Goal: Information Seeking & Learning: Learn about a topic

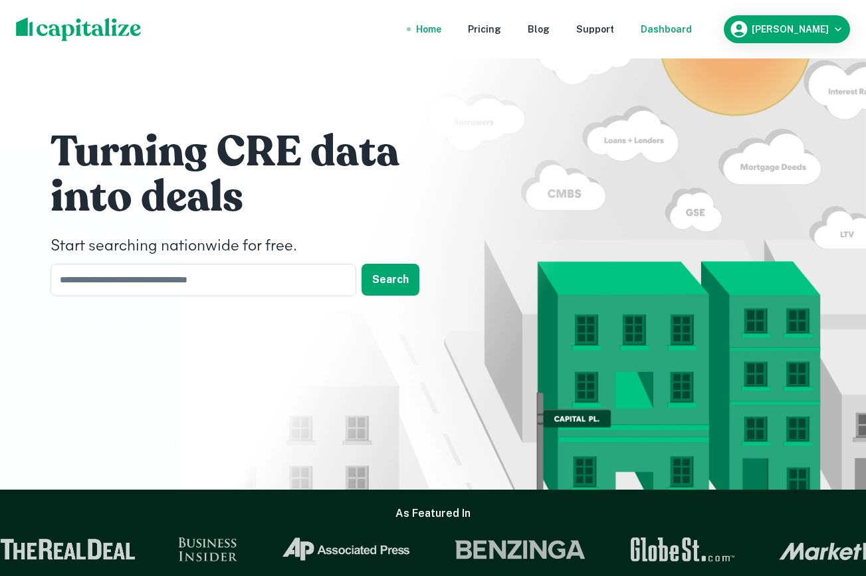
click at [691, 23] on div "Dashboard" at bounding box center [665, 29] width 51 height 15
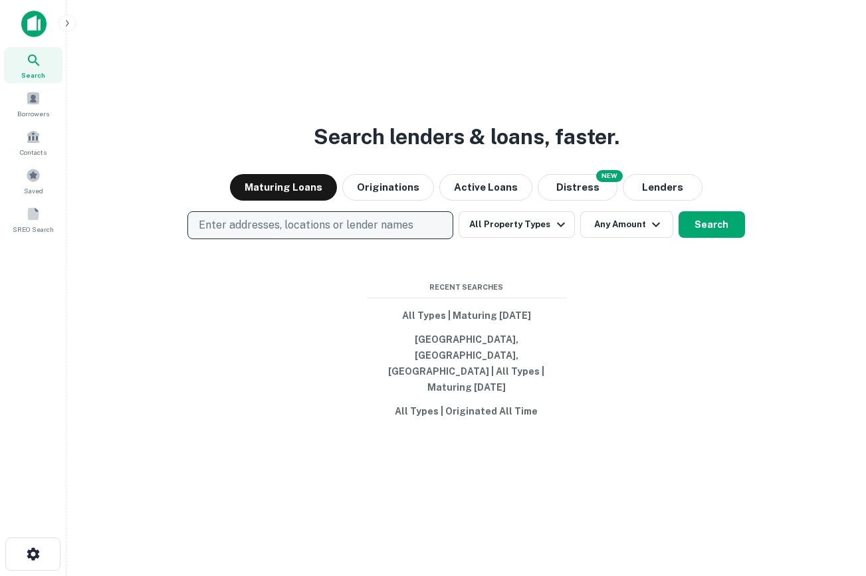
click at [353, 233] on p "Enter addresses, locations or lender names" at bounding box center [306, 225] width 215 height 16
type input "**********"
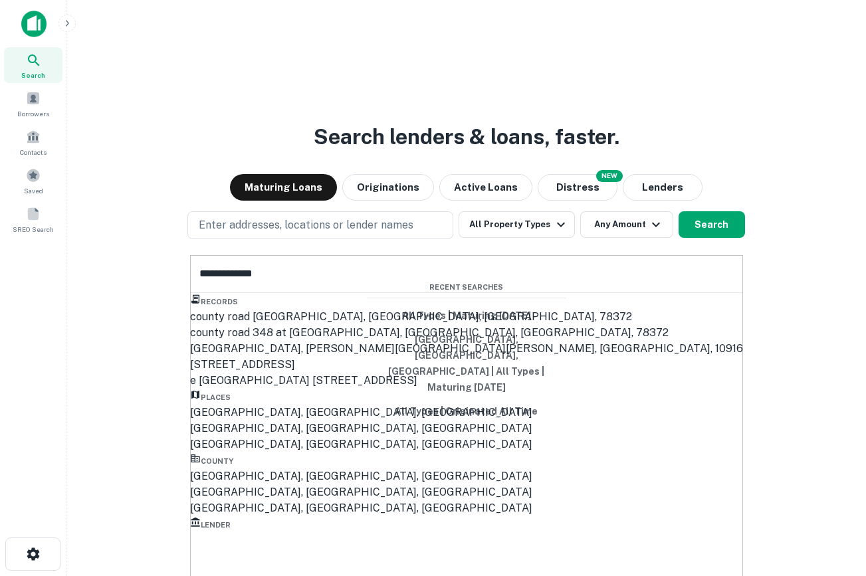
click at [290, 420] on div "Orange County, CA, USA" at bounding box center [466, 413] width 553 height 16
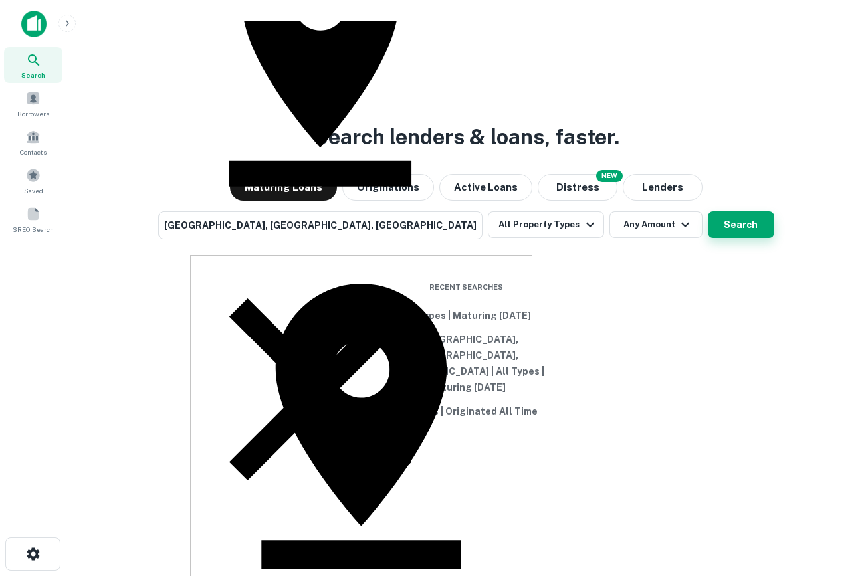
click at [707, 238] on button "Search" at bounding box center [740, 224] width 66 height 27
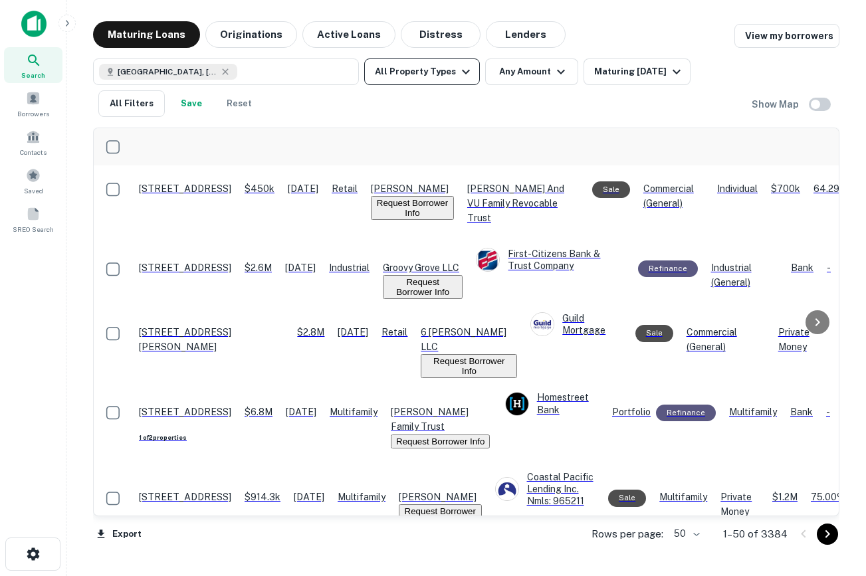
click at [448, 81] on button "All Property Types" at bounding box center [422, 71] width 116 height 27
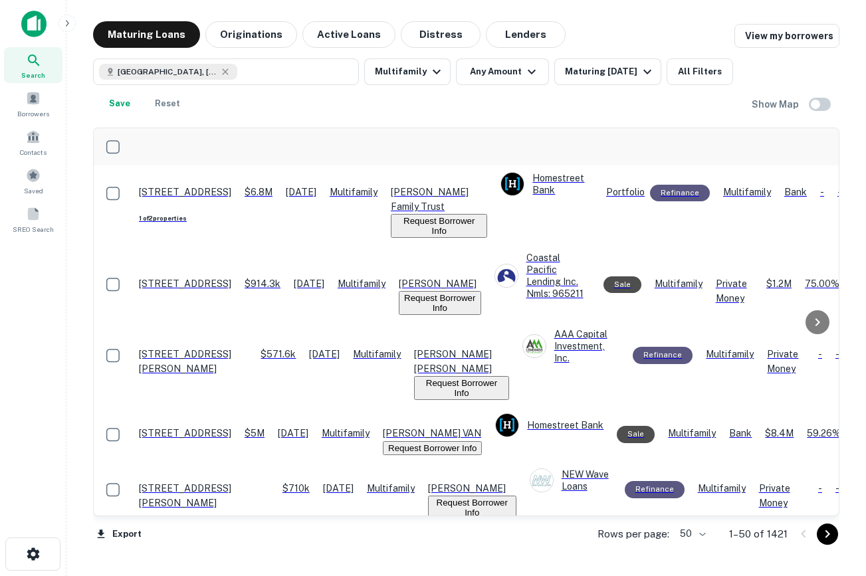
click at [25, 20] on img at bounding box center [33, 24] width 25 height 27
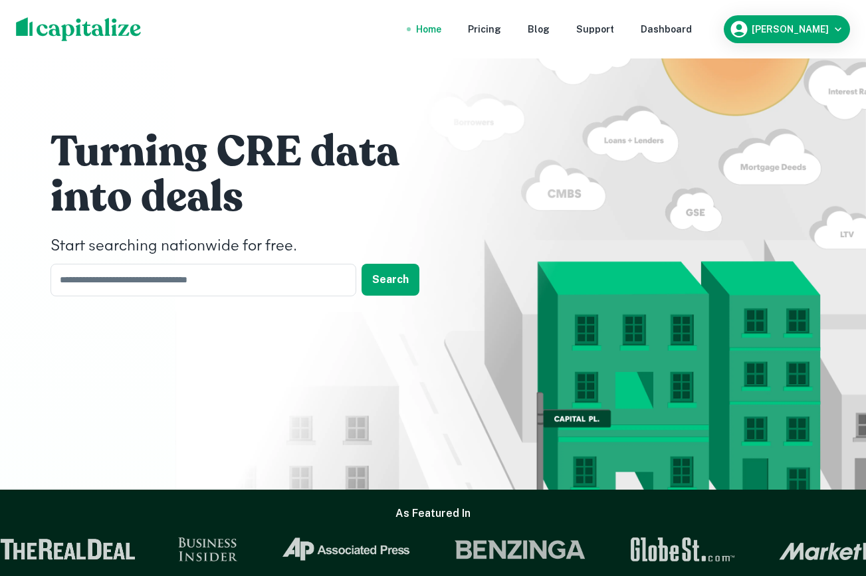
click at [694, 18] on nav "Home Pricing Blog Support Dashboard" at bounding box center [554, 29] width 318 height 29
click at [692, 33] on div "Dashboard" at bounding box center [665, 29] width 51 height 15
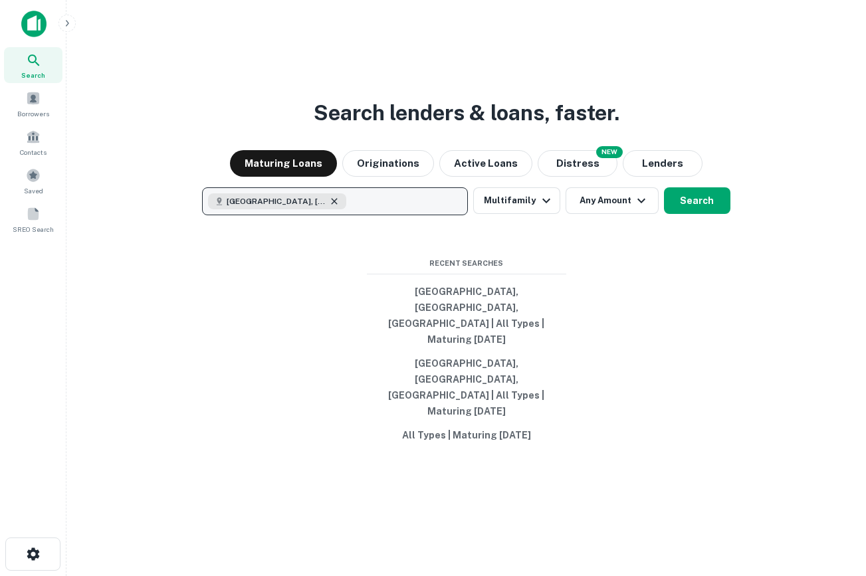
click at [332, 207] on icon "button" at bounding box center [334, 201] width 11 height 11
click at [245, 71] on div "Search lenders & loans, faster. Maturing Loans Originations Active Loans NEW Di…" at bounding box center [466, 320] width 778 height 576
click at [46, 100] on div "Borrowers" at bounding box center [33, 104] width 58 height 36
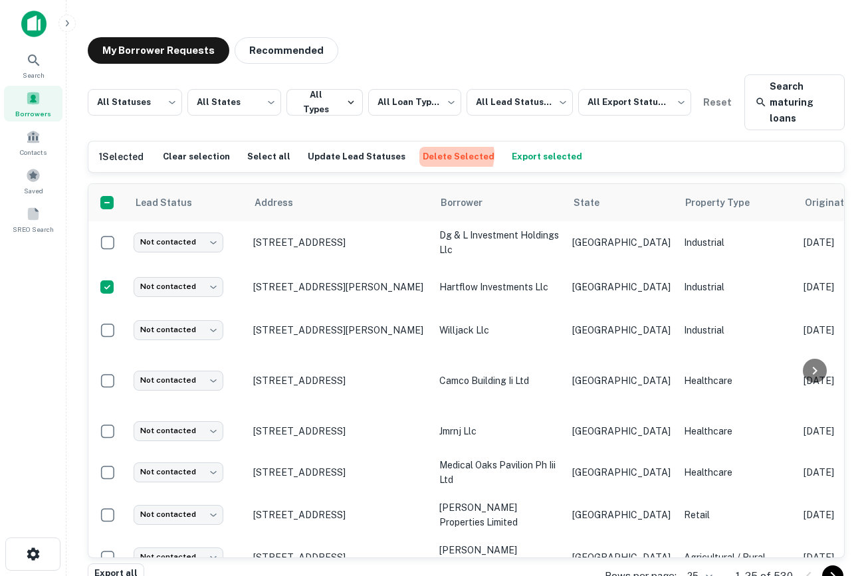
click at [435, 155] on button "Delete Selected" at bounding box center [458, 157] width 78 height 20
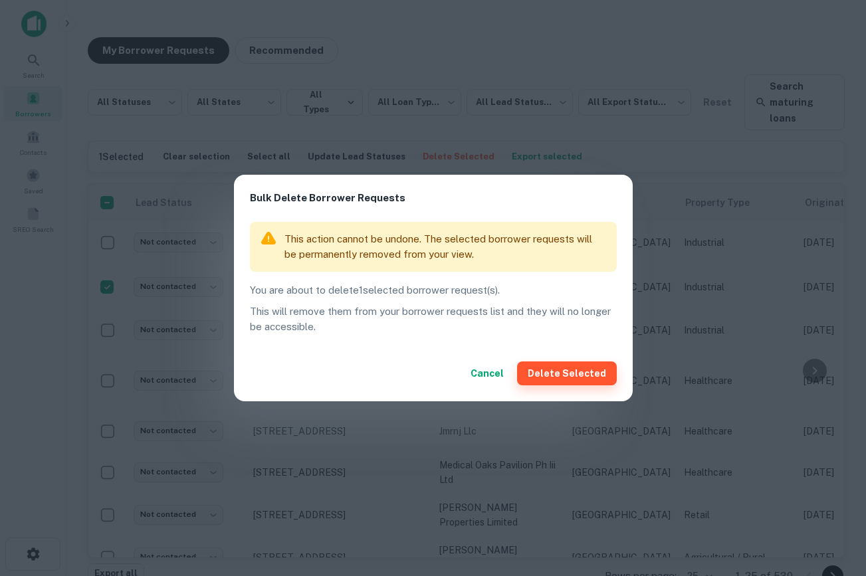
click at [590, 375] on button "Delete Selected" at bounding box center [567, 373] width 100 height 24
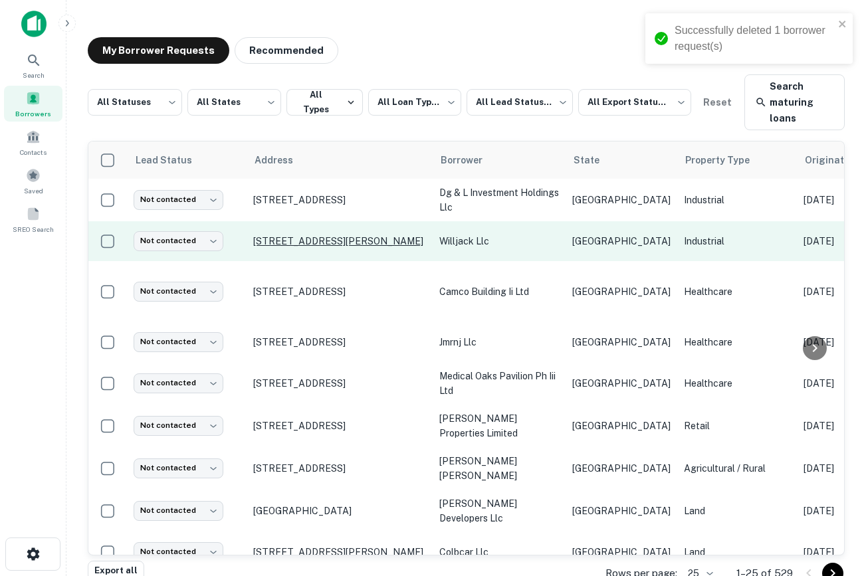
click at [372, 235] on p "5508 Clara Rd Houston, TX 77041" at bounding box center [339, 241] width 173 height 12
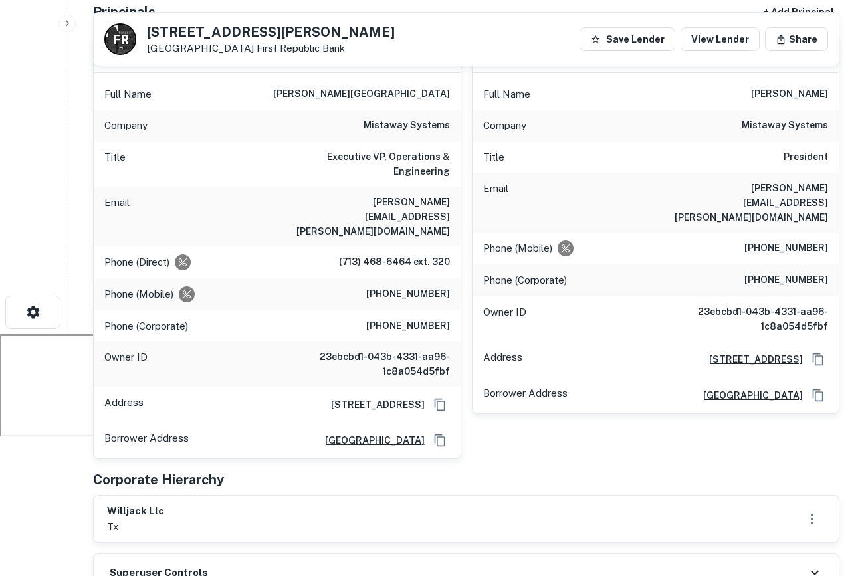
scroll to position [244, 0]
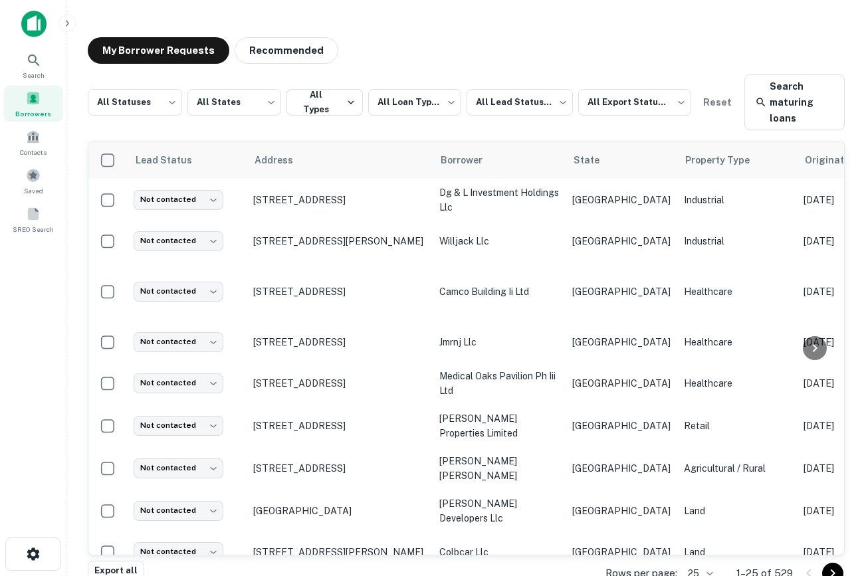
click at [27, 38] on div at bounding box center [33, 29] width 66 height 37
click at [33, 21] on img at bounding box center [33, 24] width 25 height 27
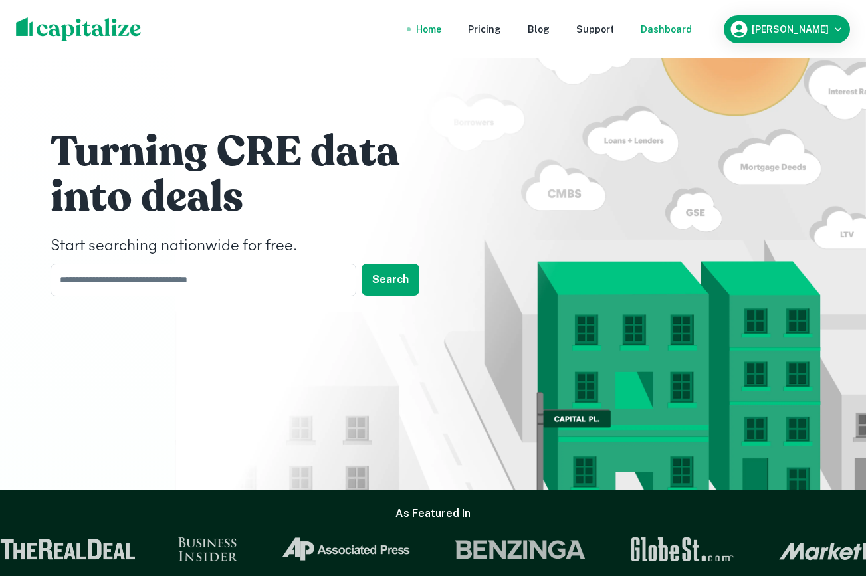
click at [692, 26] on div "Dashboard" at bounding box center [665, 29] width 51 height 15
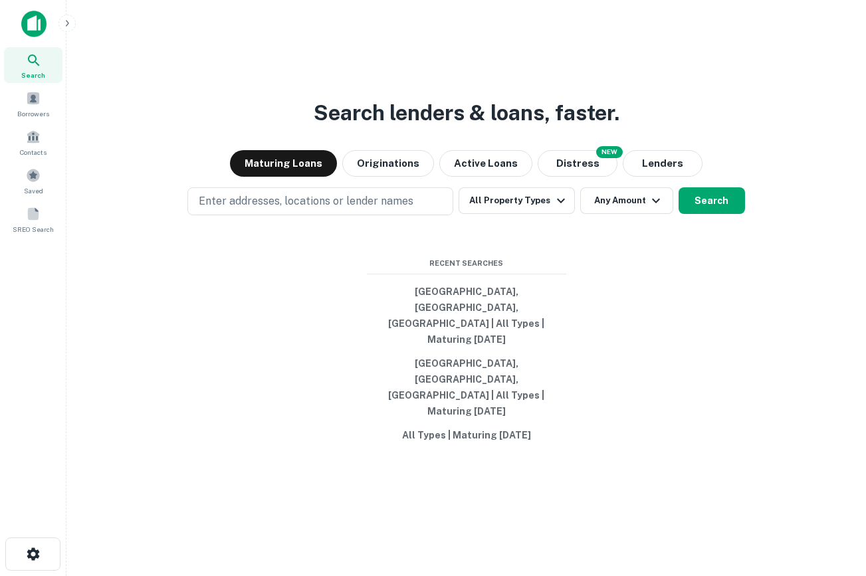
drag, startPoint x: 743, startPoint y: 109, endPoint x: 731, endPoint y: 52, distance: 58.4
click at [741, 96] on div "Search lenders & loans, faster. Maturing Loans Originations Active Loans NEW Di…" at bounding box center [466, 320] width 778 height 576
click at [288, 209] on p "Enter addresses, locations or lender names" at bounding box center [306, 201] width 215 height 16
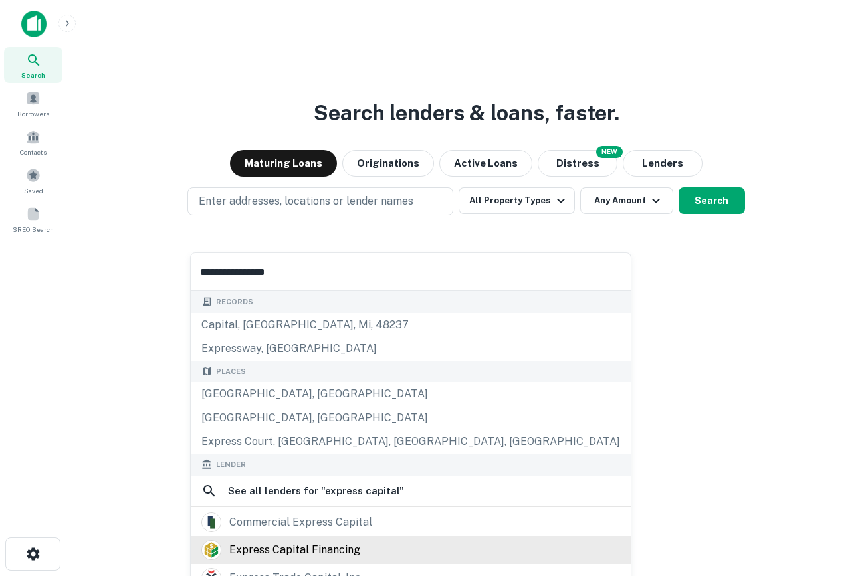
type input "**********"
click at [347, 546] on div "express capital financing" at bounding box center [294, 550] width 131 height 20
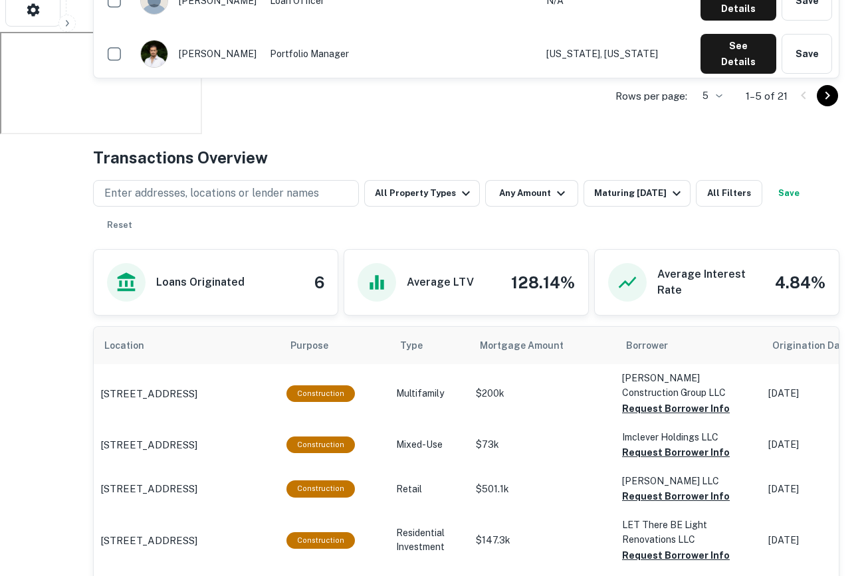
scroll to position [547, 0]
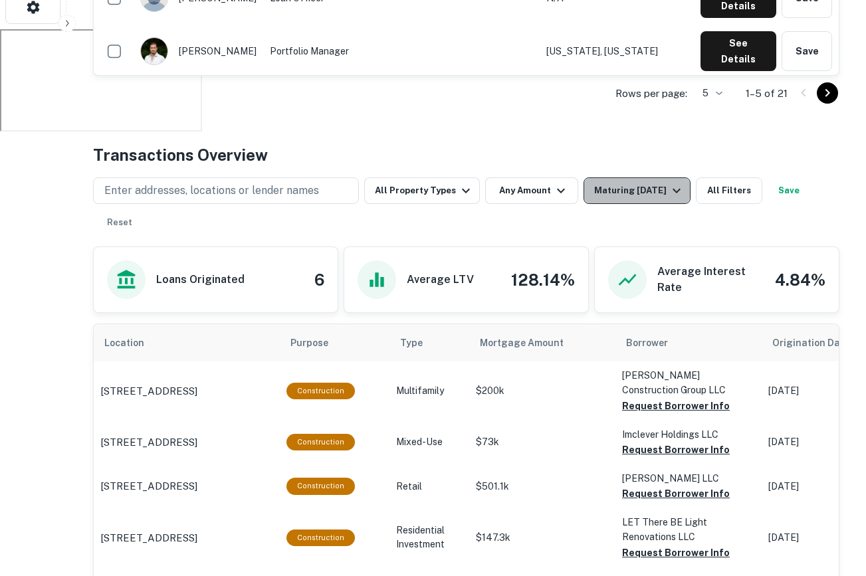
click at [612, 192] on div "Maturing [DATE]" at bounding box center [639, 191] width 90 height 16
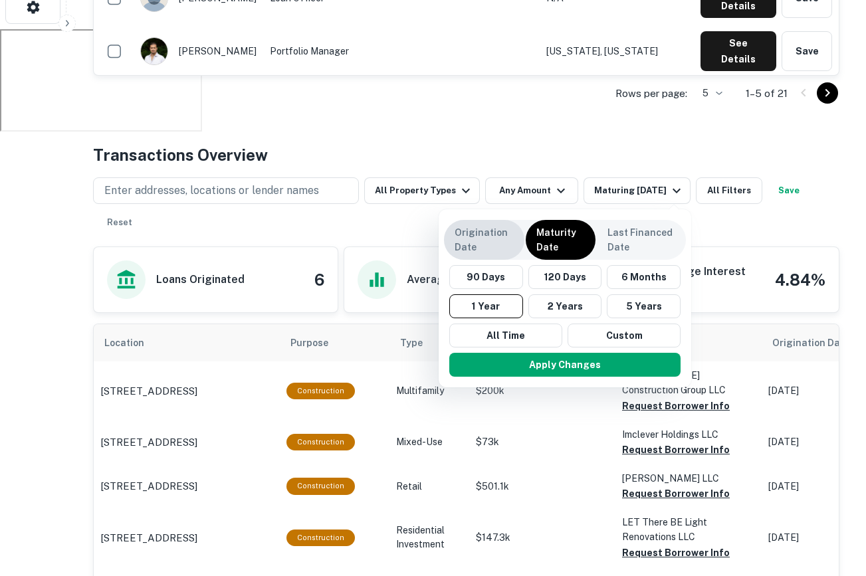
click at [473, 248] on p "Origination Date" at bounding box center [483, 239] width 59 height 29
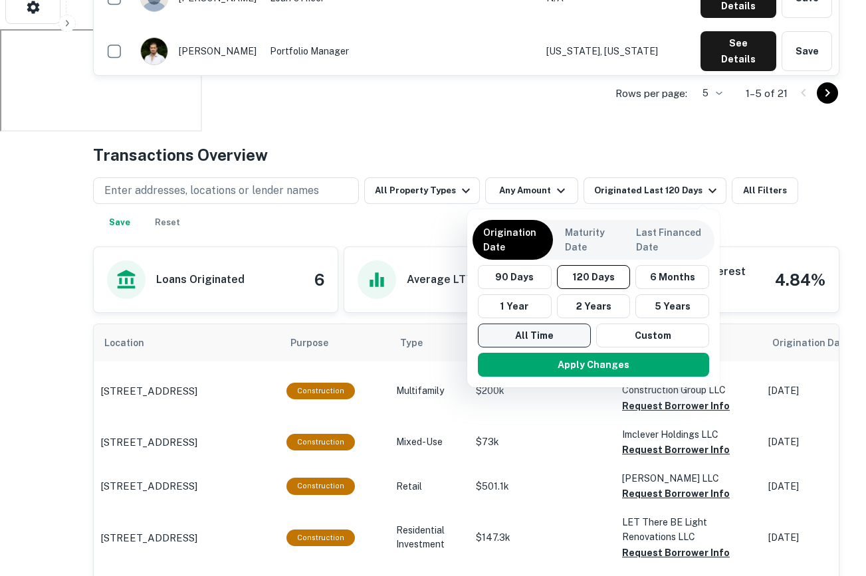
click at [521, 329] on button "All Time" at bounding box center [534, 336] width 113 height 24
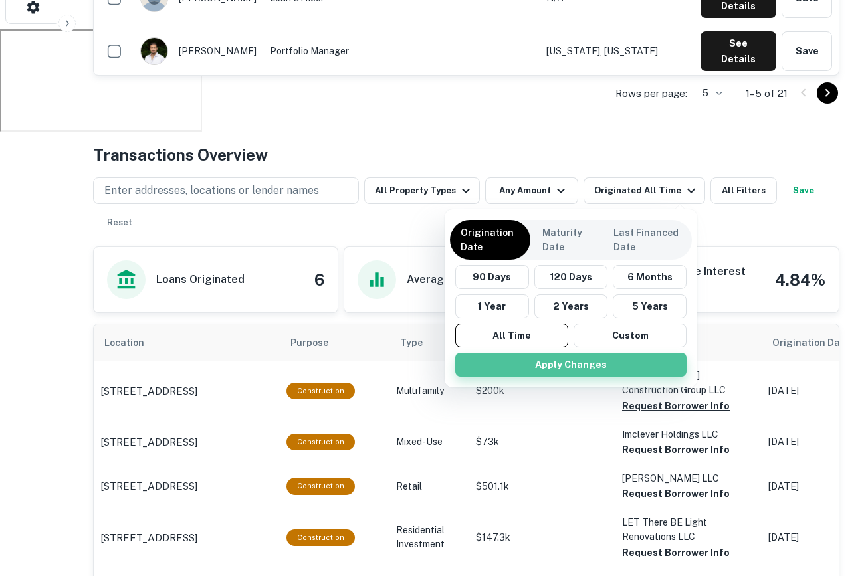
click at [564, 371] on button "Apply Changes" at bounding box center [570, 365] width 231 height 24
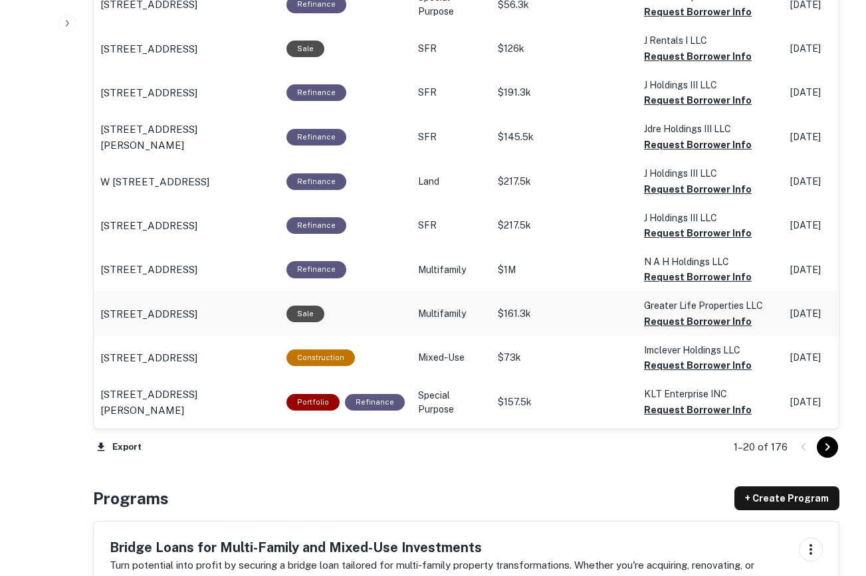
scroll to position [1388, 0]
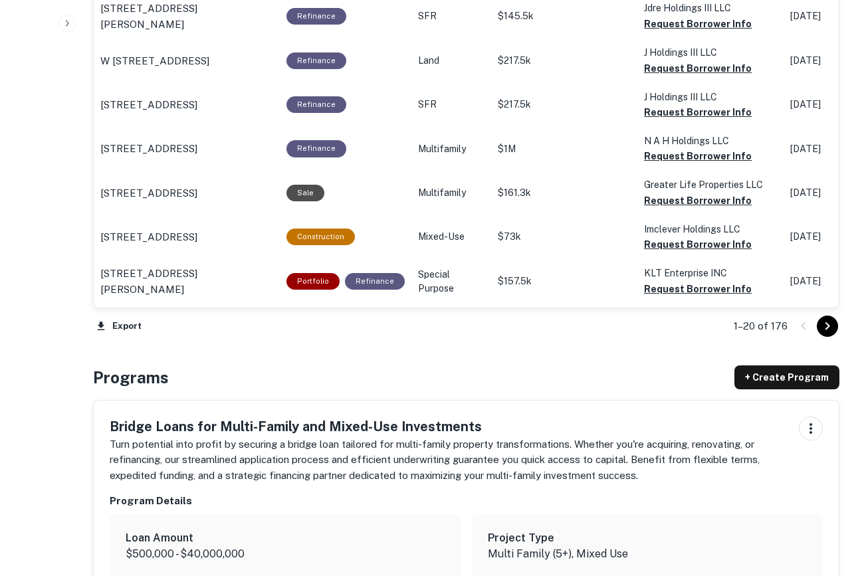
click at [826, 326] on icon "Go to next page" at bounding box center [827, 326] width 16 height 16
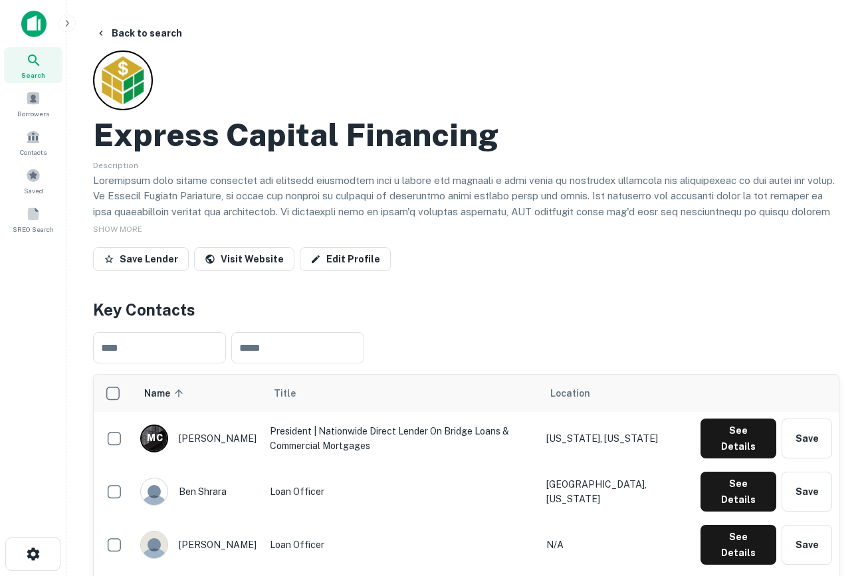
click at [27, 18] on img at bounding box center [33, 24] width 25 height 27
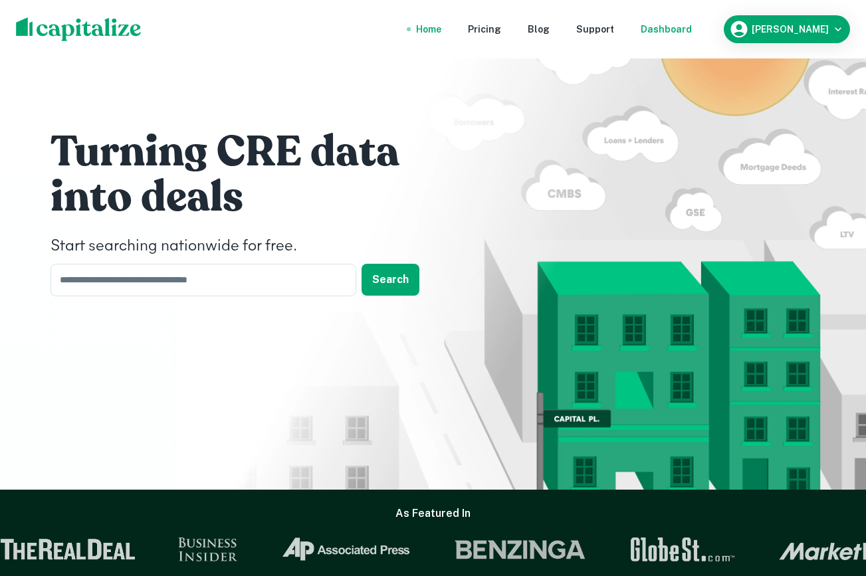
click at [692, 34] on div "Dashboard" at bounding box center [665, 29] width 51 height 15
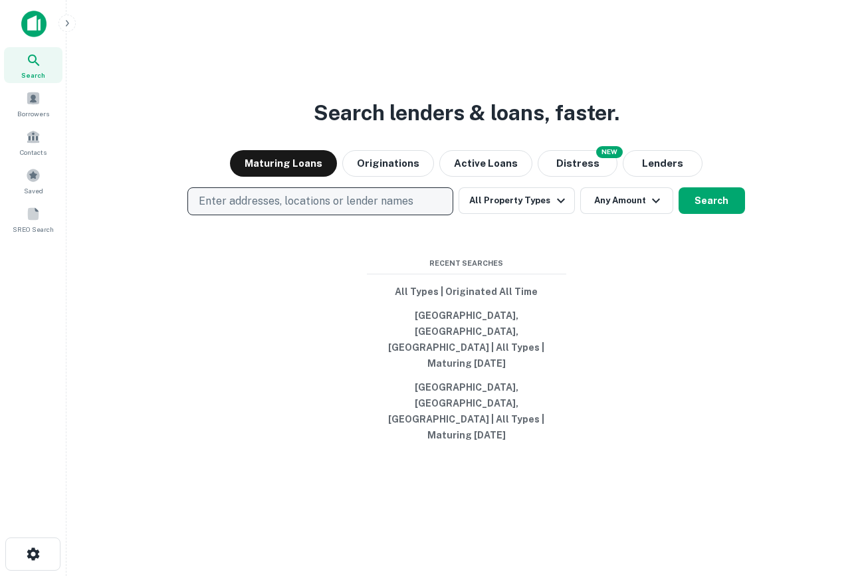
click at [261, 215] on button "Enter addresses, locations or lender names" at bounding box center [320, 201] width 266 height 28
type input "*"
type input "********"
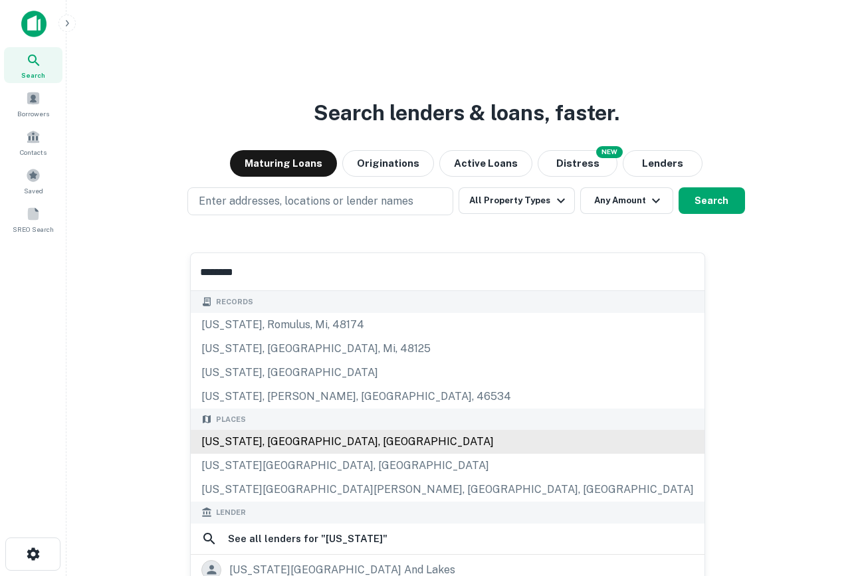
click at [298, 434] on div "New York, NY, USA" at bounding box center [447, 442] width 513 height 24
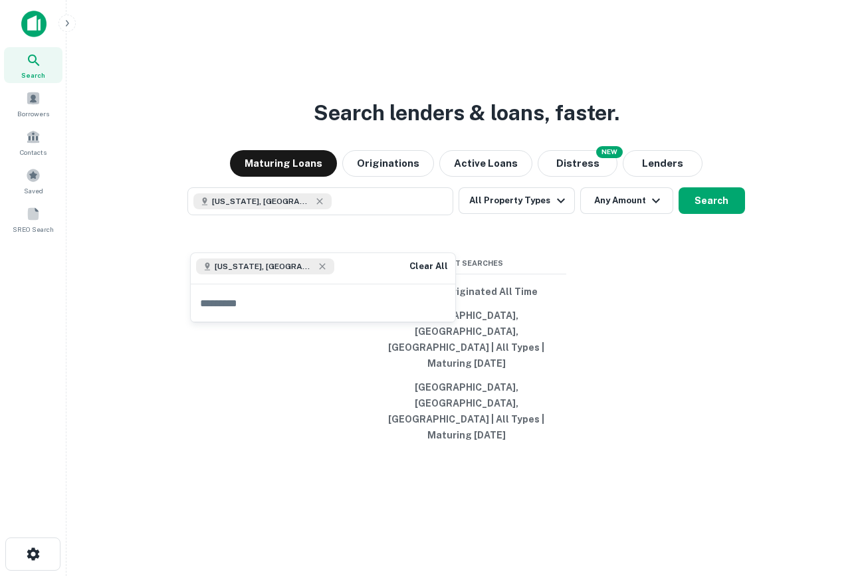
click at [599, 309] on div "Search lenders & loans, faster. Maturing Loans Originations Active Loans NEW Di…" at bounding box center [466, 320] width 778 height 576
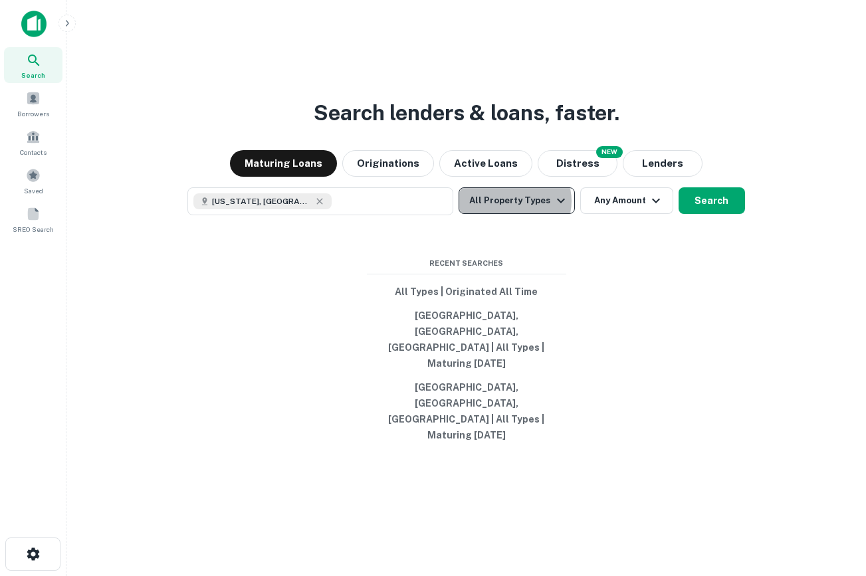
click at [515, 214] on button "All Property Types" at bounding box center [516, 200] width 116 height 27
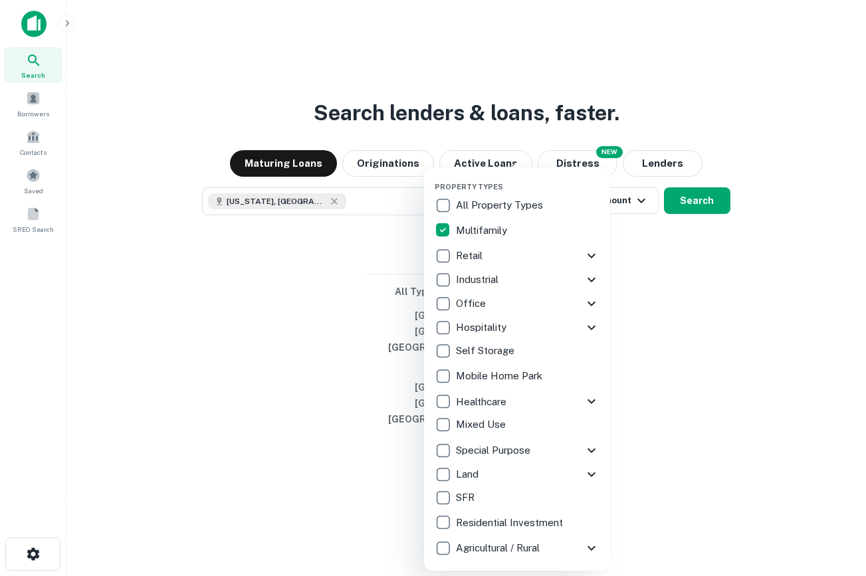
click at [425, 266] on div "Property Types All Property Types Multifamily Retail Storefront Auto Shop Bar S…" at bounding box center [517, 368] width 186 height 403
click at [690, 233] on div at bounding box center [433, 288] width 866 height 576
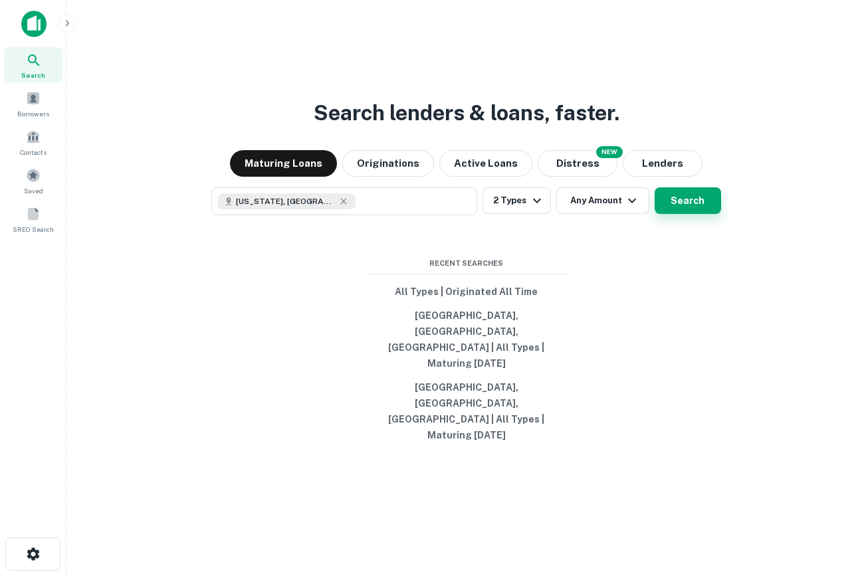
click at [699, 214] on button "Search" at bounding box center [687, 200] width 66 height 27
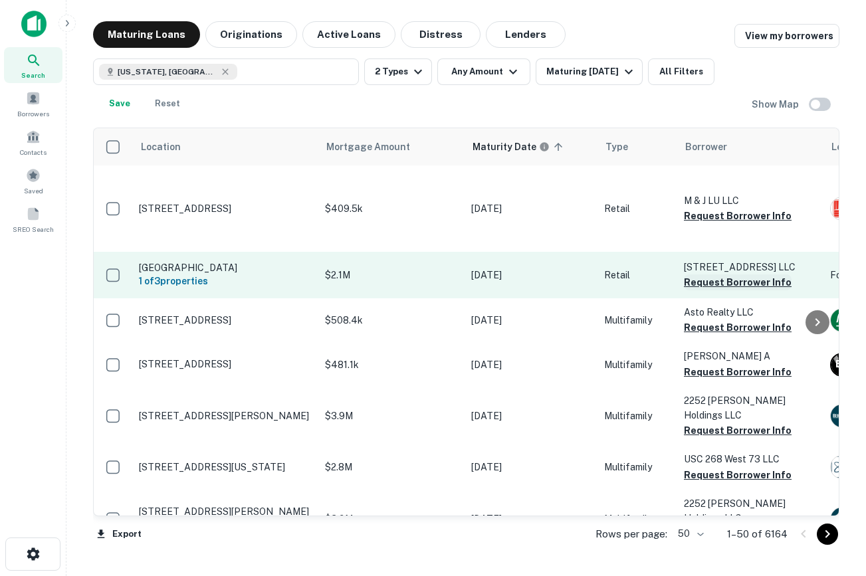
click at [731, 286] on button "Request Borrower Info" at bounding box center [738, 282] width 108 height 16
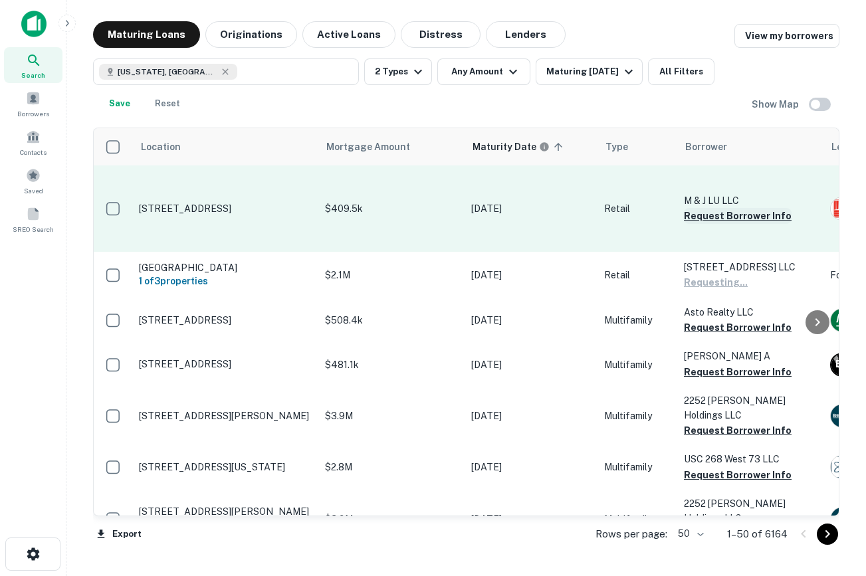
click at [715, 216] on button "Request Borrower Info" at bounding box center [738, 216] width 108 height 16
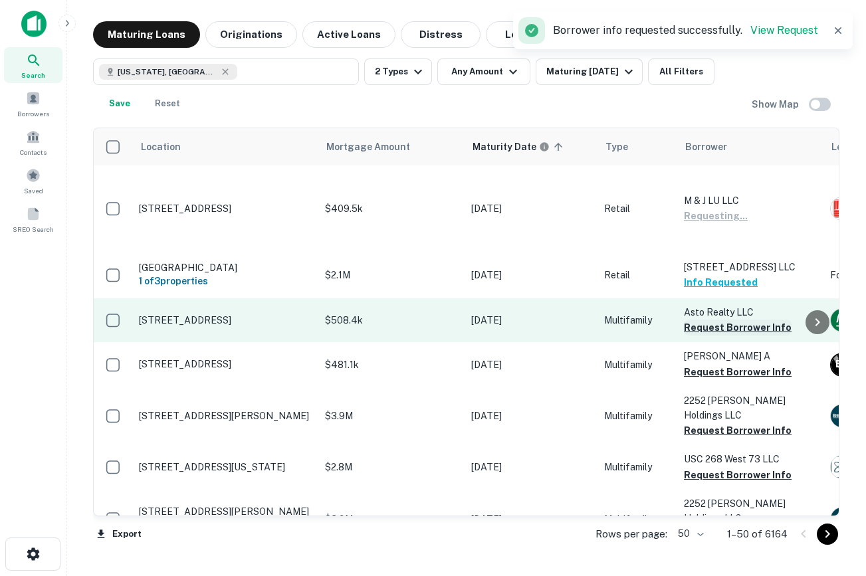
click at [729, 328] on button "Request Borrower Info" at bounding box center [738, 328] width 108 height 16
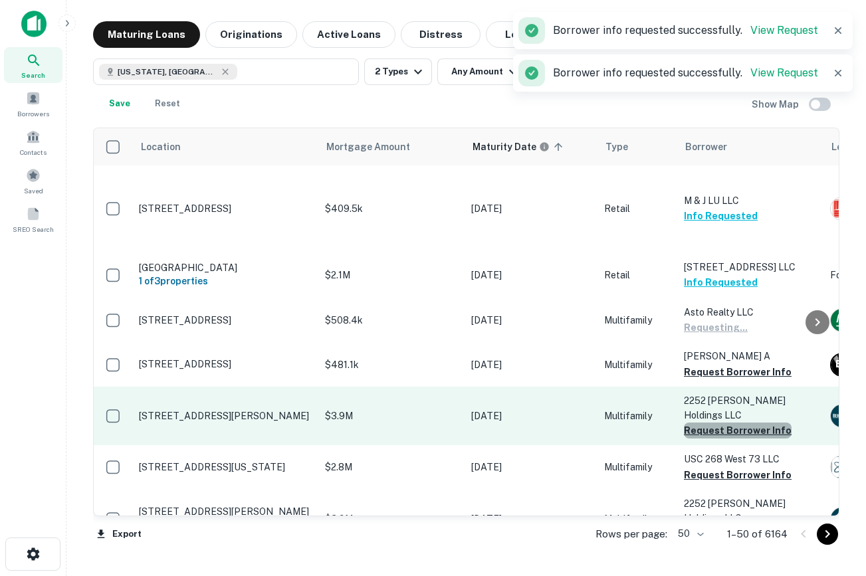
click at [737, 422] on button "Request Borrower Info" at bounding box center [738, 430] width 108 height 16
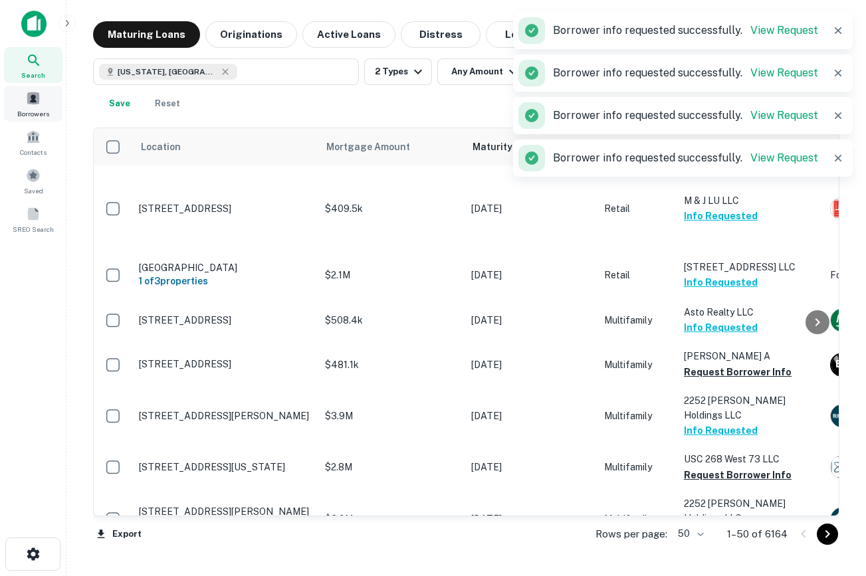
click at [33, 105] on span at bounding box center [33, 98] width 15 height 15
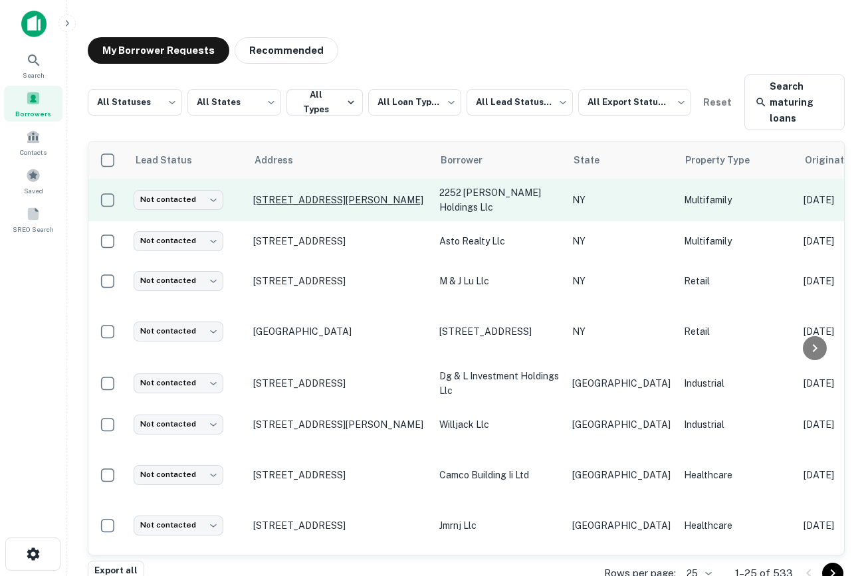
click at [338, 200] on p "[STREET_ADDRESS][PERSON_NAME]" at bounding box center [339, 200] width 173 height 12
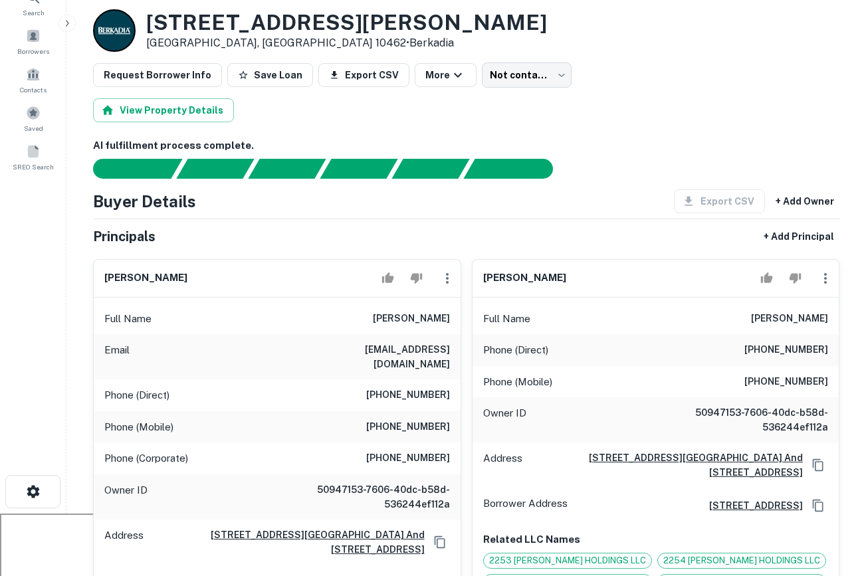
scroll to position [62, 0]
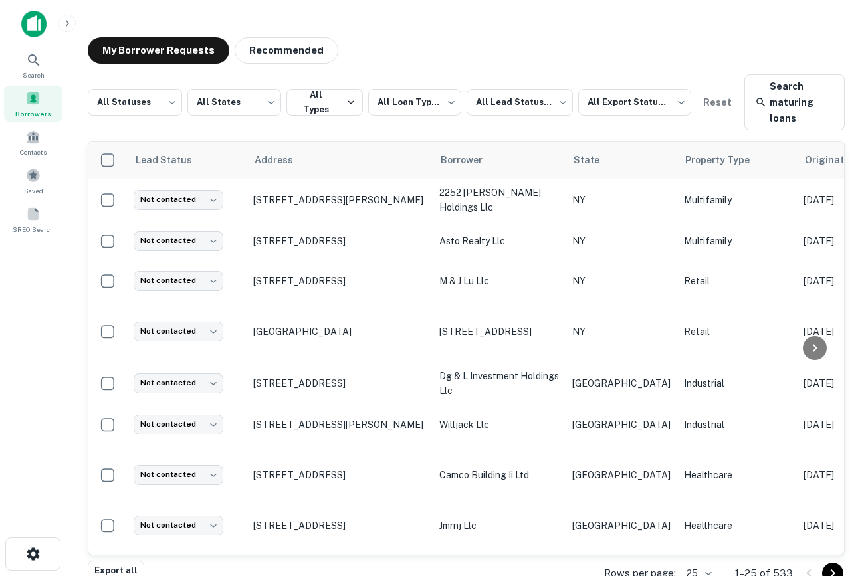
click at [33, 98] on span at bounding box center [33, 98] width 15 height 15
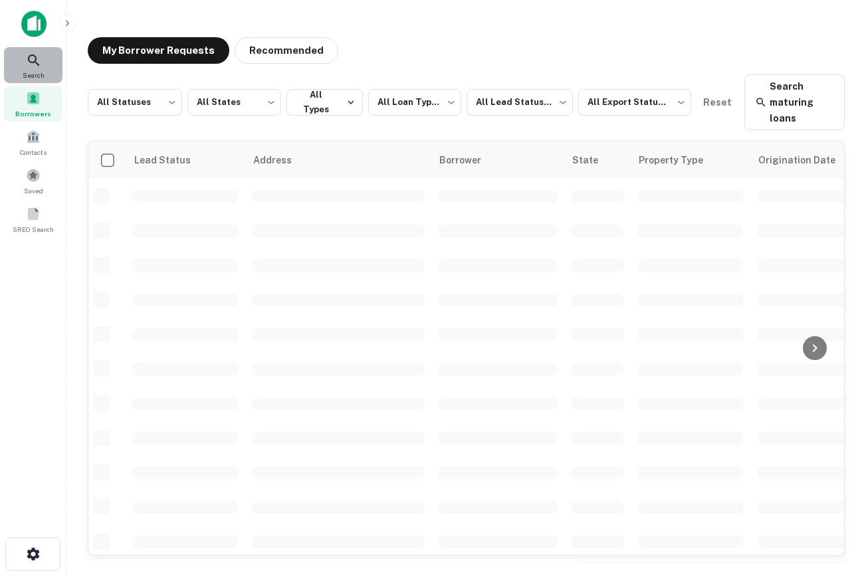
click at [36, 74] on span "Search" at bounding box center [34, 75] width 22 height 11
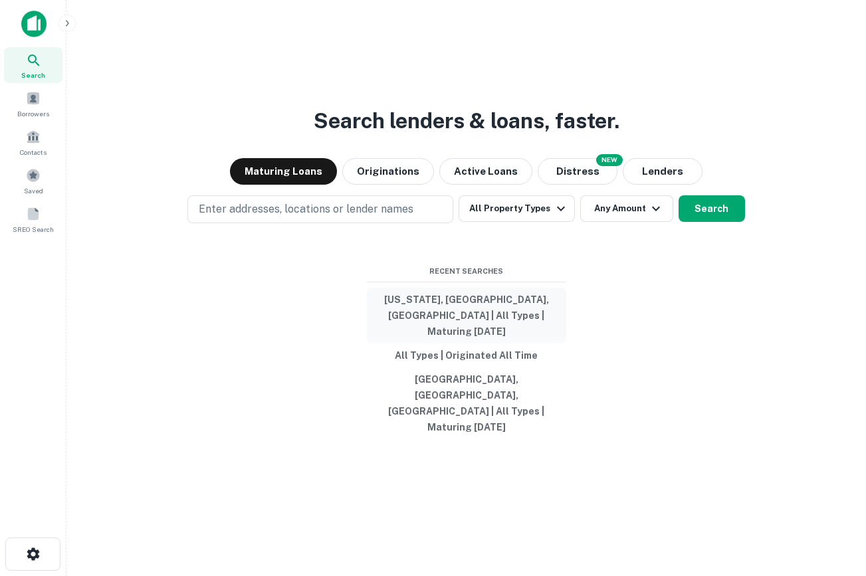
click at [469, 335] on button "[US_STATE], [GEOGRAPHIC_DATA], [GEOGRAPHIC_DATA] | All Types | Maturing [DATE]" at bounding box center [466, 316] width 199 height 56
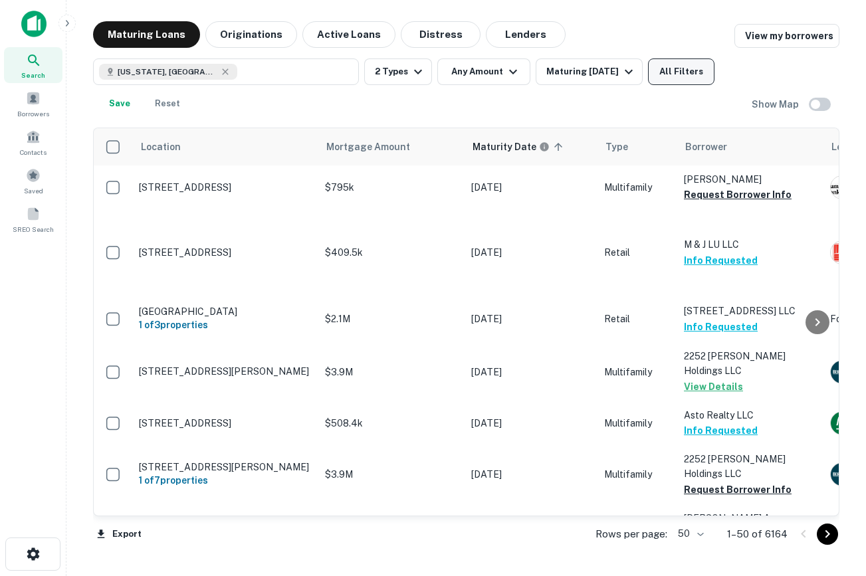
click at [672, 76] on button "All Filters" at bounding box center [681, 71] width 66 height 27
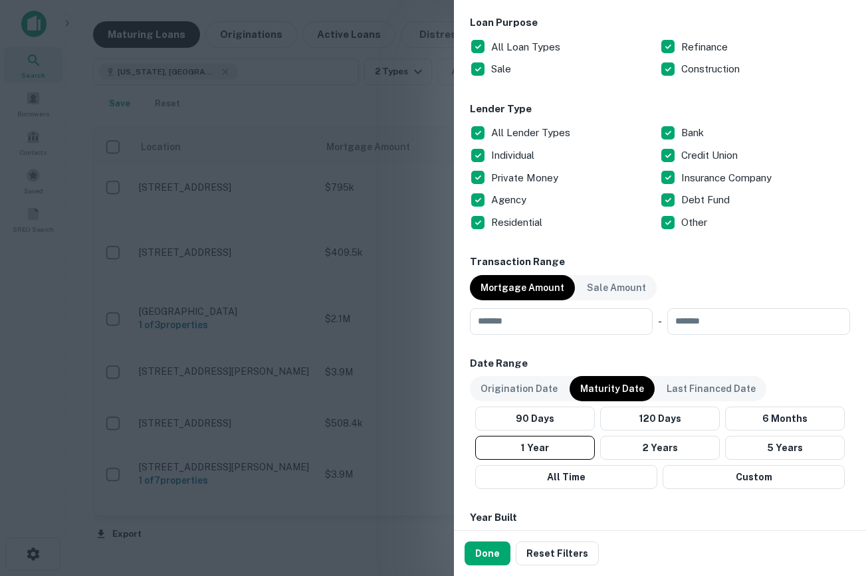
scroll to position [764, 0]
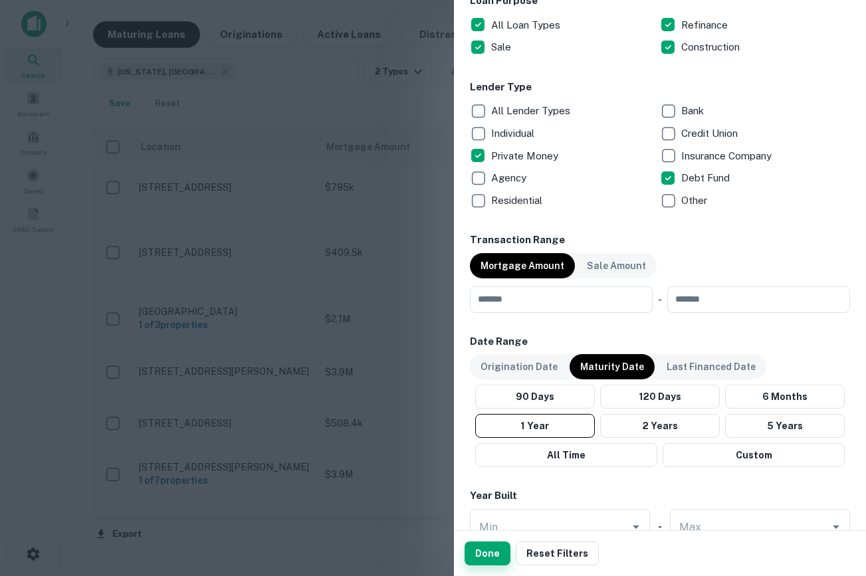
click at [494, 555] on button "Done" at bounding box center [487, 553] width 46 height 24
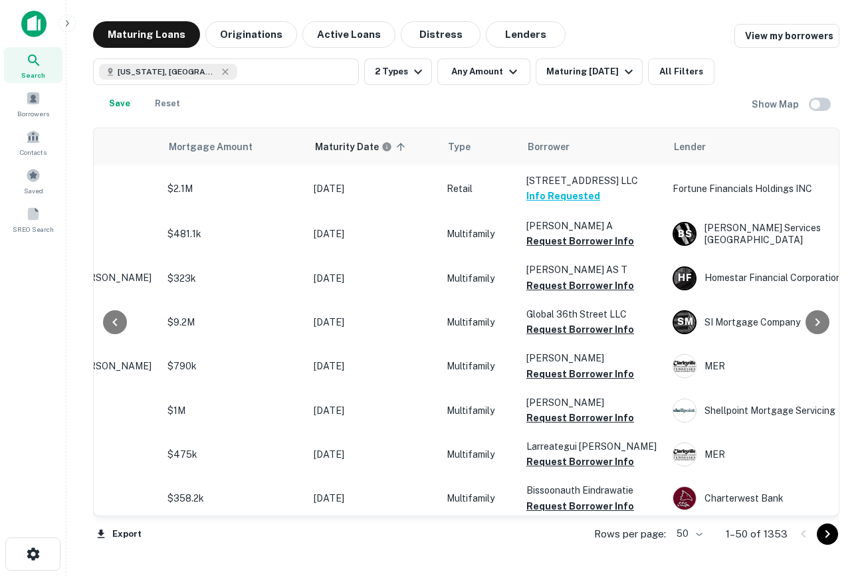
scroll to position [0, 183]
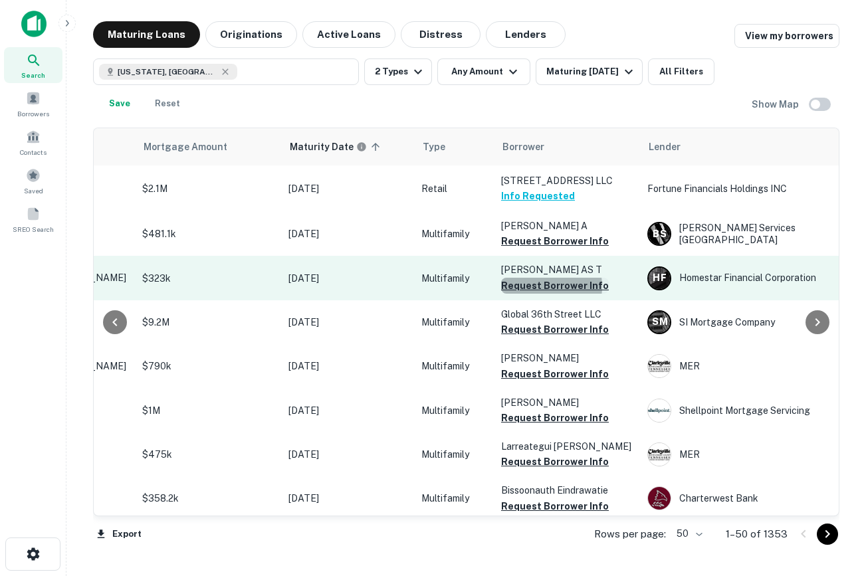
click at [537, 286] on button "Request Borrower Info" at bounding box center [555, 286] width 108 height 16
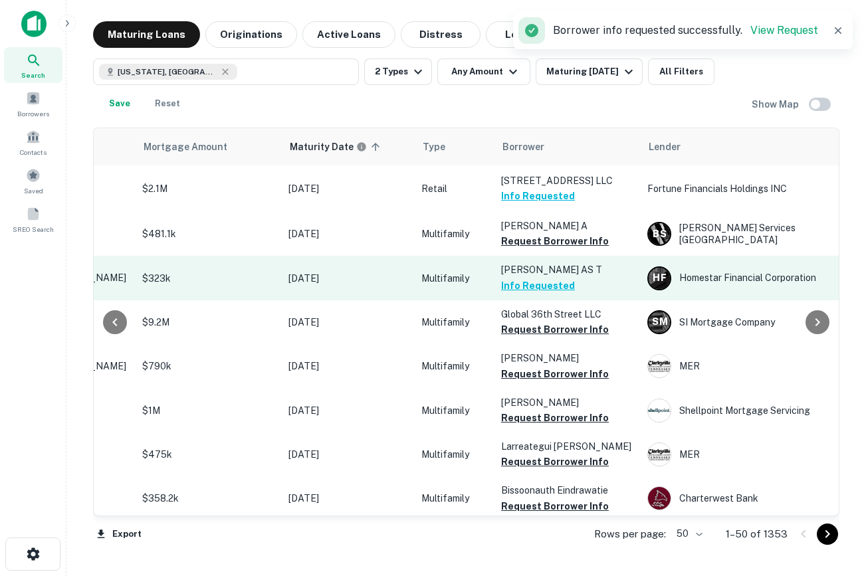
click at [540, 286] on button "Info Requested" at bounding box center [538, 286] width 74 height 16
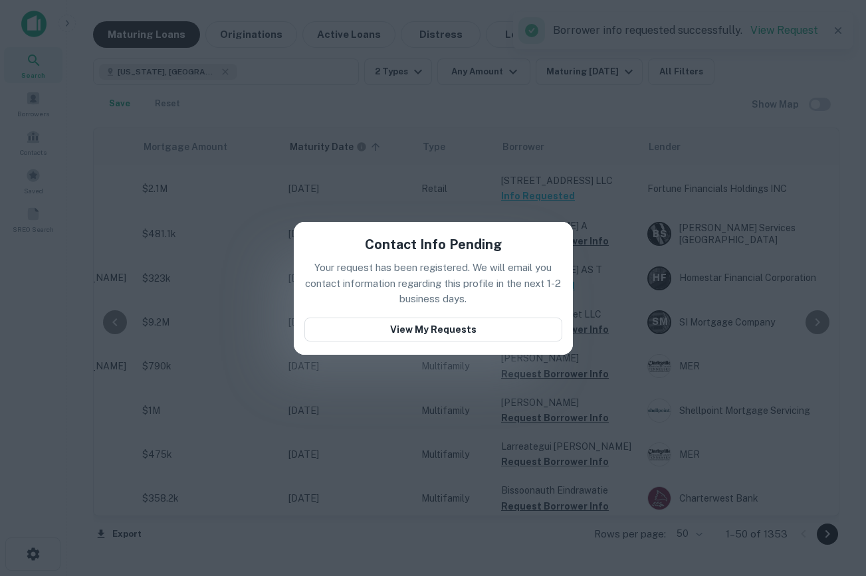
click at [643, 171] on div "Contact Info Pending Your request has been registered. We will email you contac…" at bounding box center [433, 288] width 866 height 576
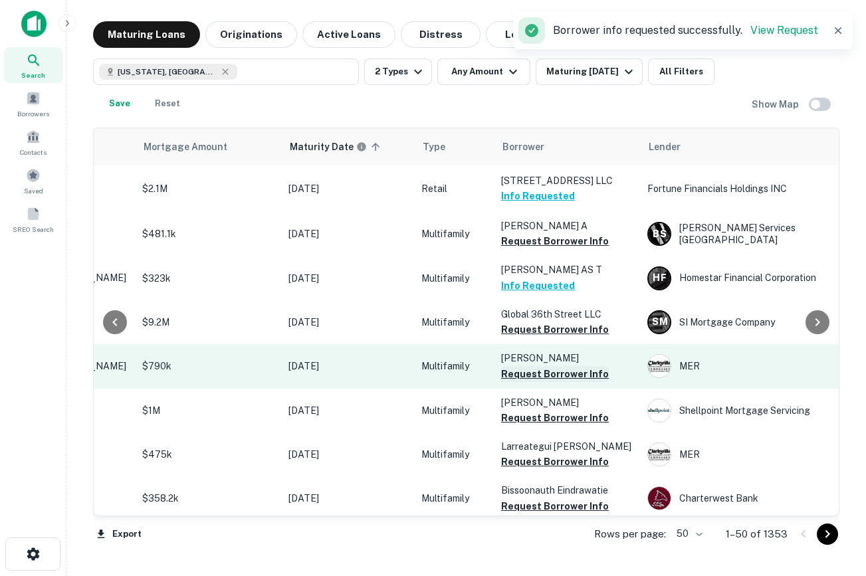
click at [548, 377] on button "Request Borrower Info" at bounding box center [555, 374] width 108 height 16
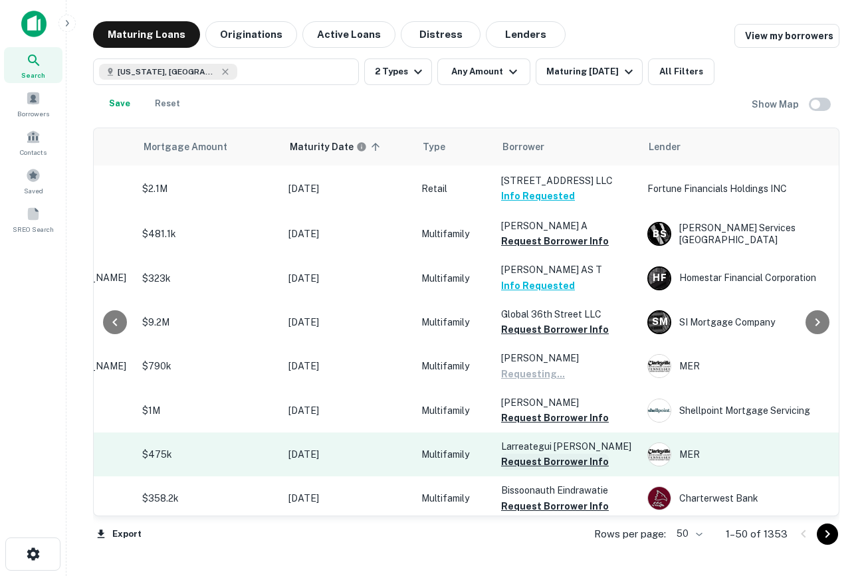
click at [537, 464] on button "Request Borrower Info" at bounding box center [555, 462] width 108 height 16
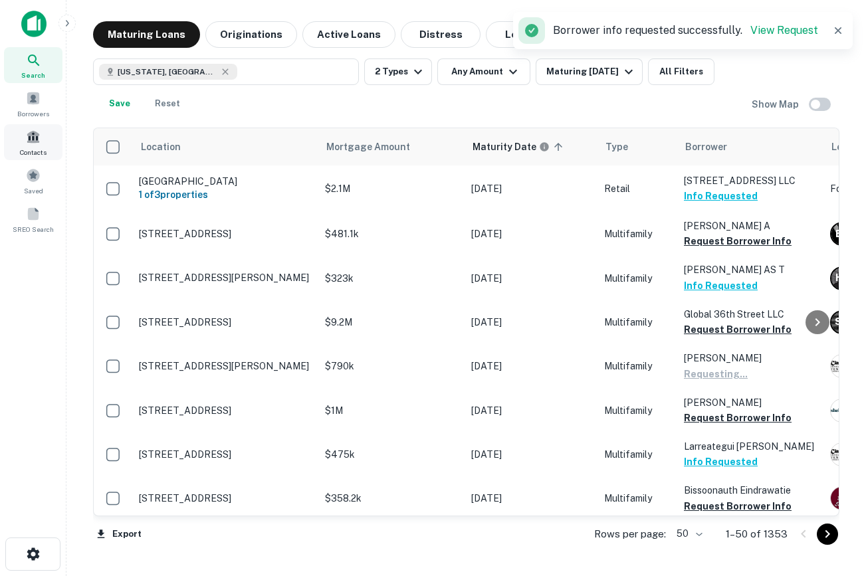
click at [26, 134] on span at bounding box center [33, 137] width 15 height 15
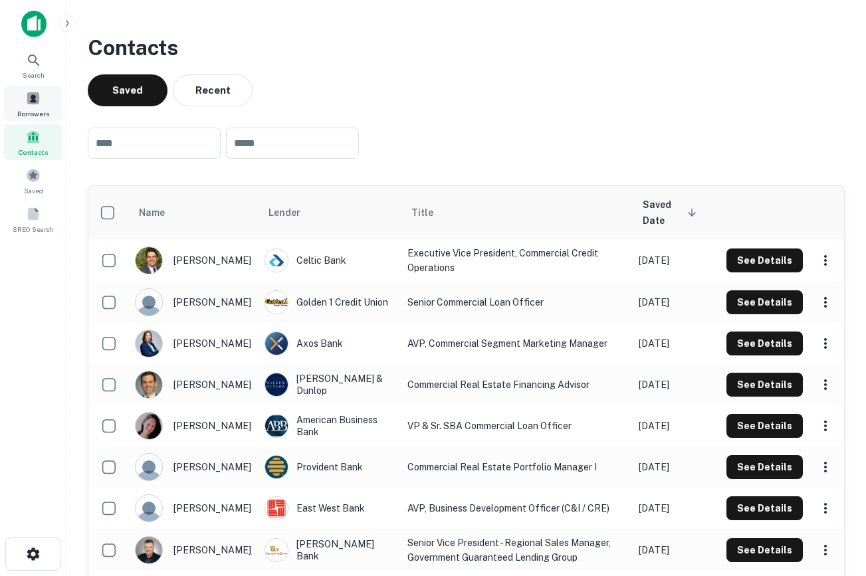
click at [39, 100] on span at bounding box center [33, 98] width 15 height 15
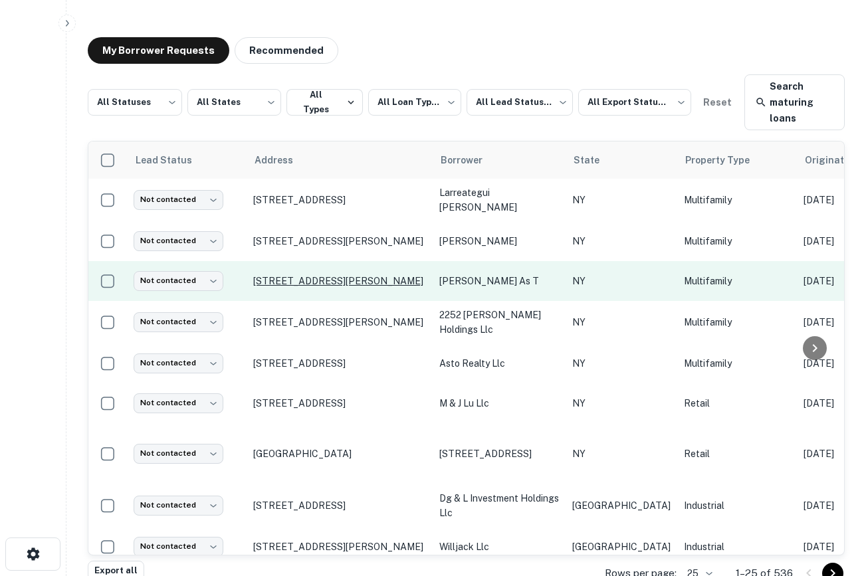
click at [312, 280] on p "[STREET_ADDRESS][PERSON_NAME]" at bounding box center [339, 281] width 173 height 12
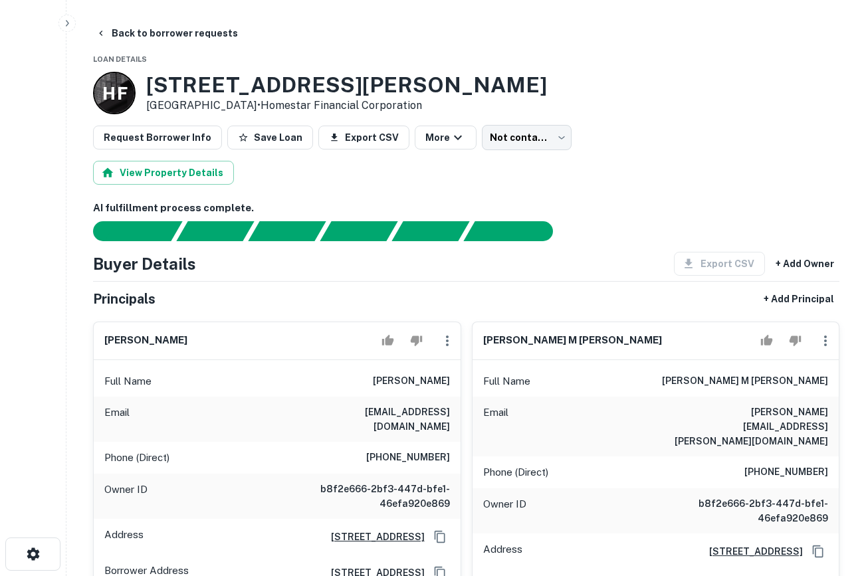
scroll to position [31, 0]
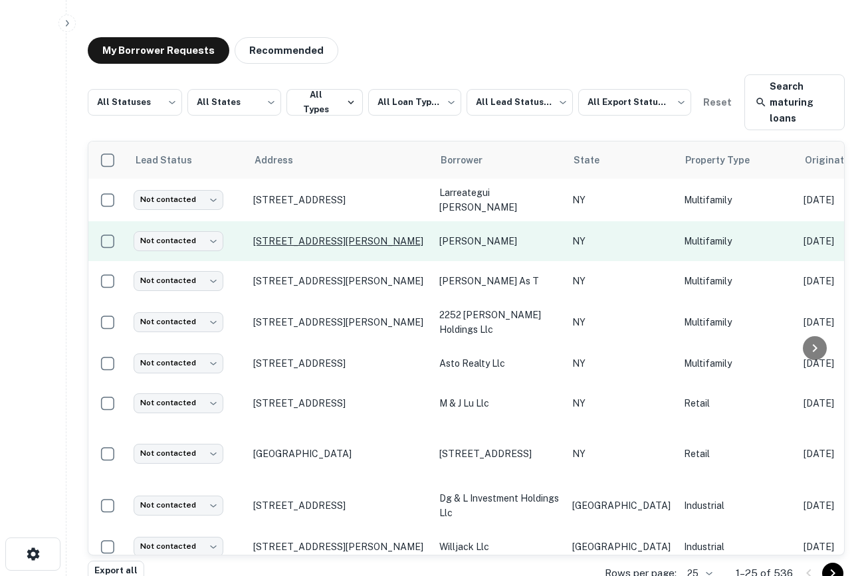
click at [339, 236] on p "232 Saint Nicholas Ave Brooklyn, NY 11237" at bounding box center [339, 241] width 173 height 12
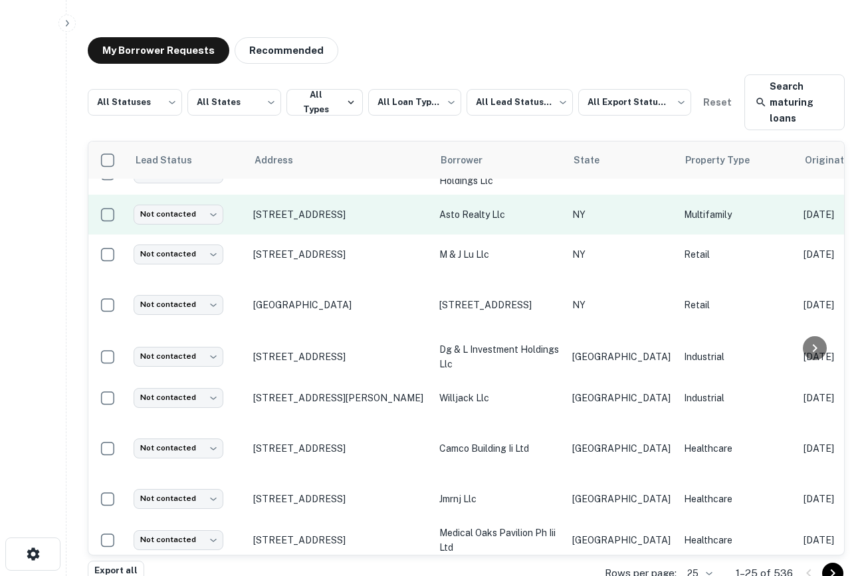
scroll to position [86, 0]
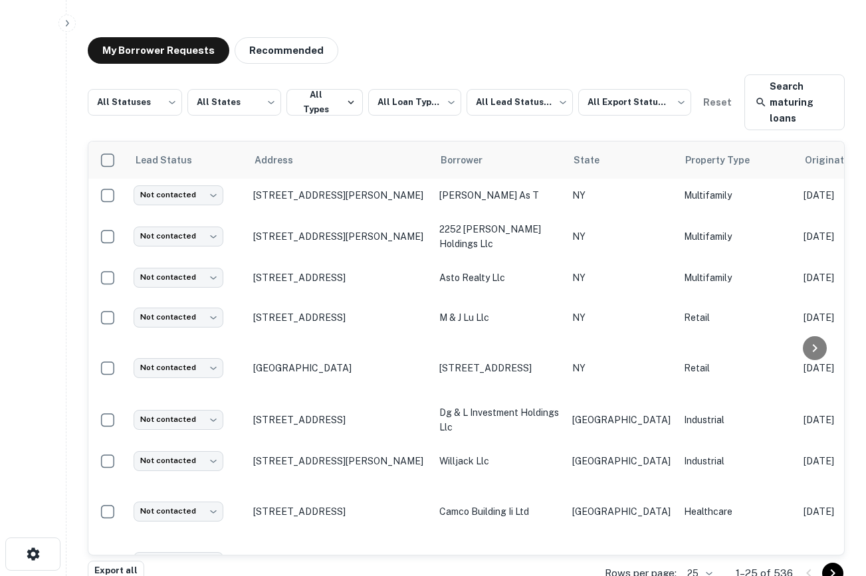
click at [66, 25] on icon "button" at bounding box center [67, 23] width 11 height 11
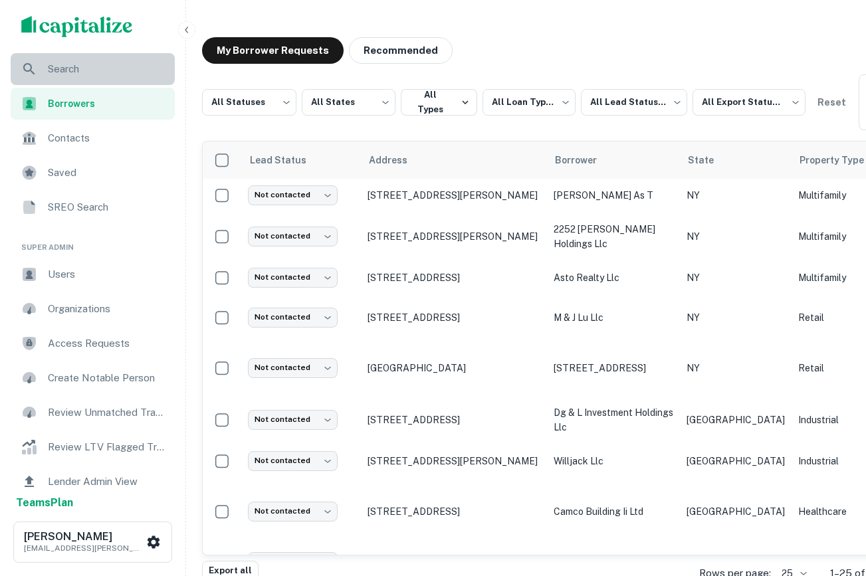
click at [72, 69] on span "Search" at bounding box center [107, 69] width 119 height 16
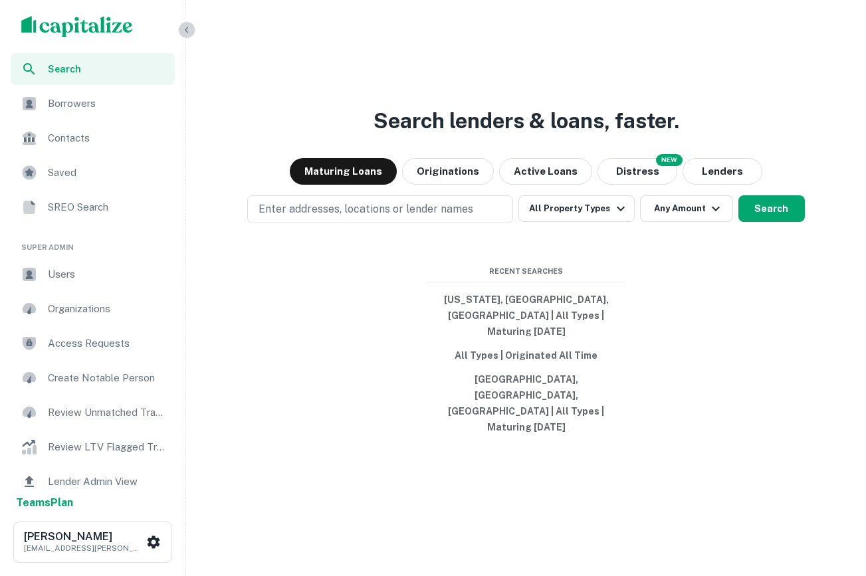
click at [187, 29] on icon "button" at bounding box center [186, 30] width 11 height 11
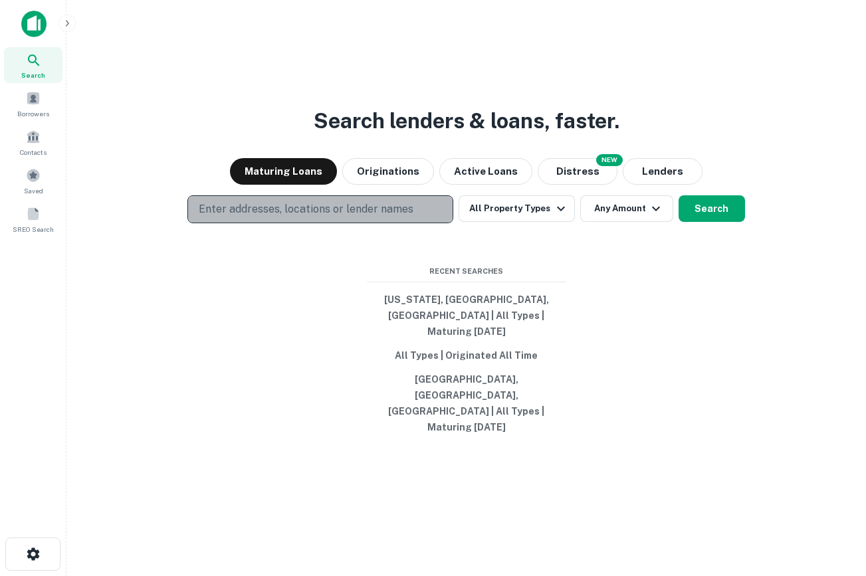
click at [370, 217] on p "Enter addresses, locations or lender names" at bounding box center [306, 209] width 215 height 16
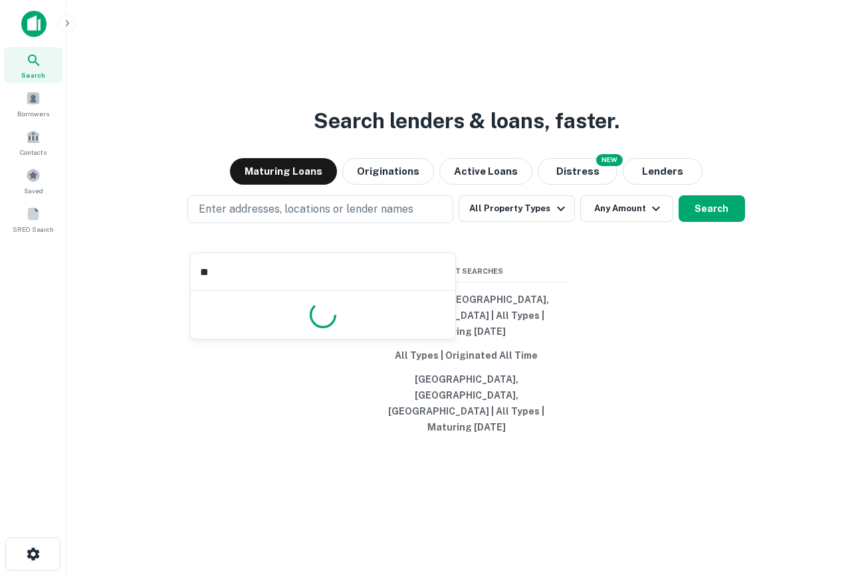
type input "*"
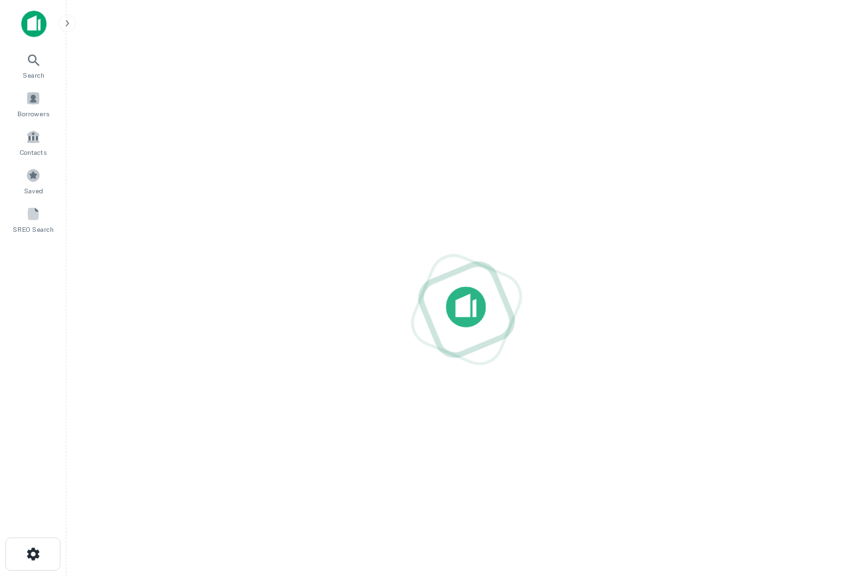
drag, startPoint x: 428, startPoint y: 383, endPoint x: 391, endPoint y: 355, distance: 46.0
click at [36, 29] on img at bounding box center [33, 24] width 25 height 27
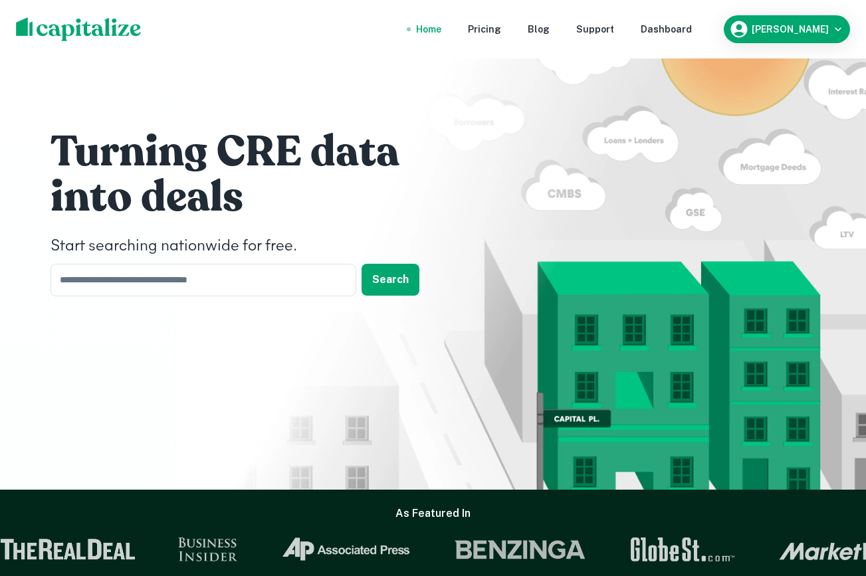
click at [701, 42] on nav "Home Pricing Blog Support Dashboard" at bounding box center [554, 29] width 318 height 29
click at [684, 33] on div "Dashboard" at bounding box center [665, 29] width 51 height 15
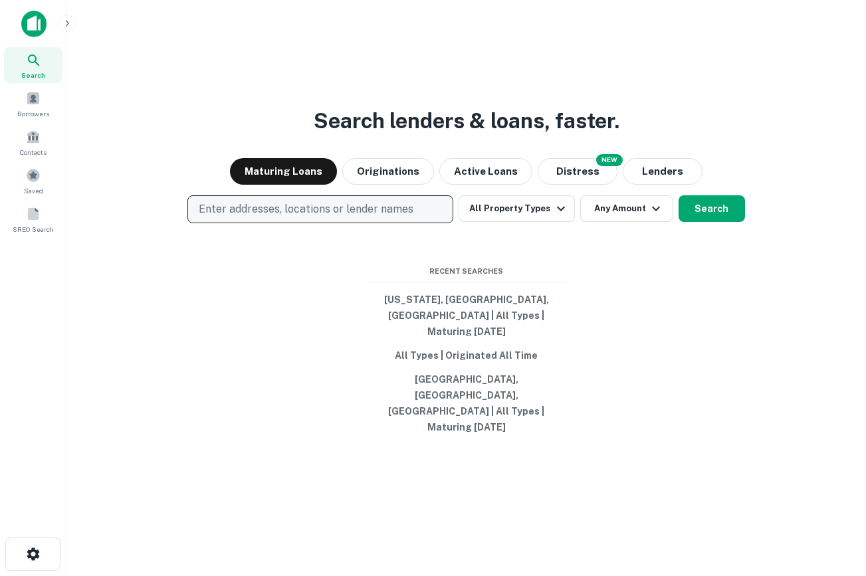
click at [300, 217] on p "Enter addresses, locations or lender names" at bounding box center [306, 209] width 215 height 16
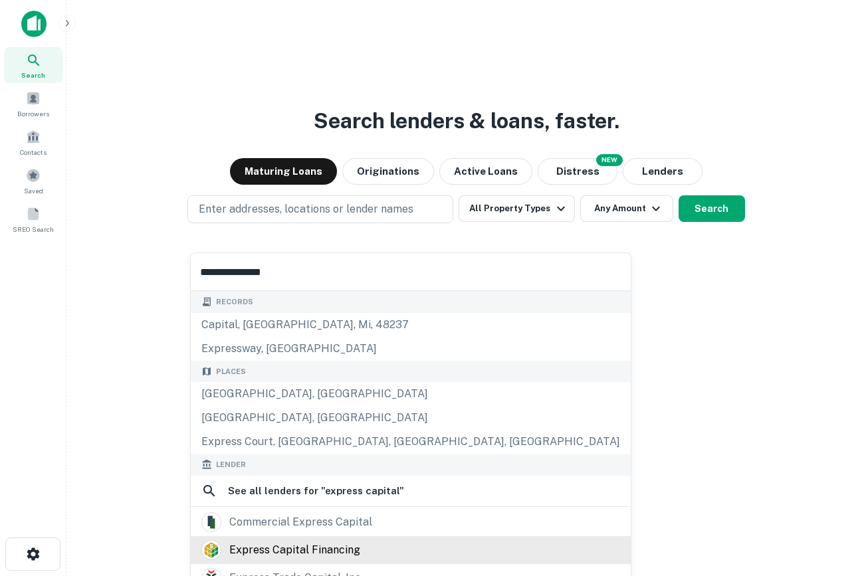
type input "**********"
click at [328, 545] on div "express capital financing" at bounding box center [294, 550] width 131 height 20
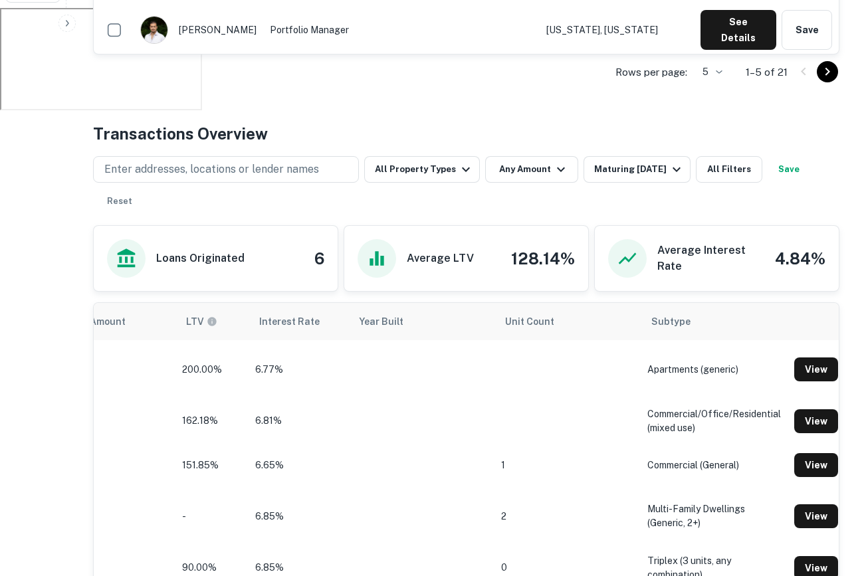
scroll to position [606, 0]
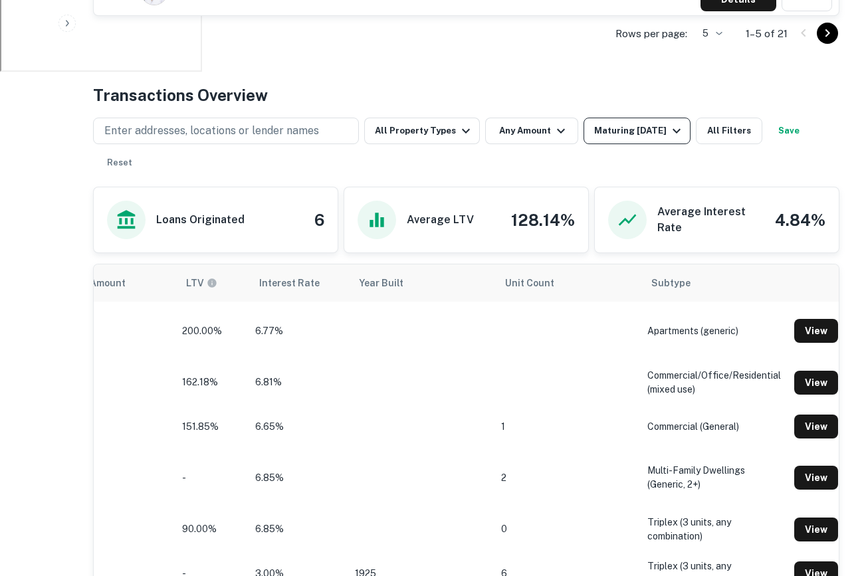
click at [629, 128] on div "Maturing [DATE]" at bounding box center [639, 131] width 90 height 16
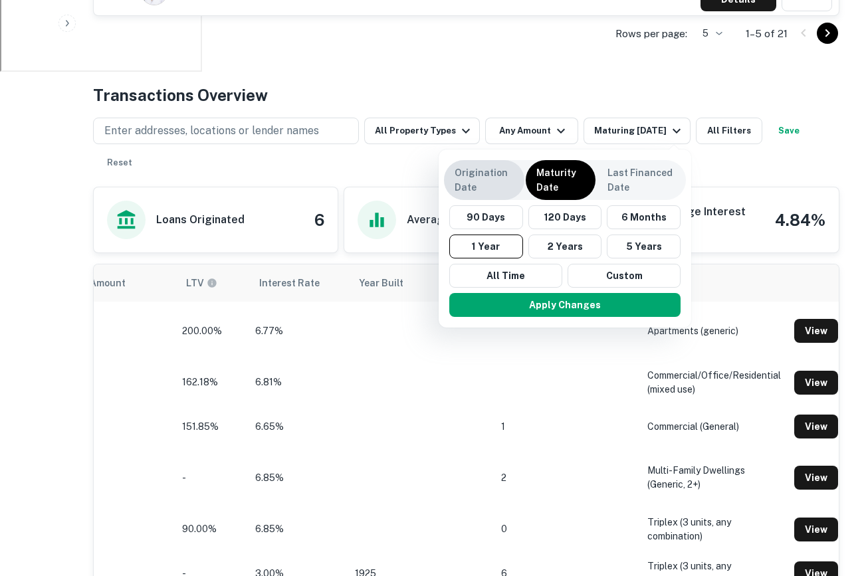
click at [495, 184] on p "Origination Date" at bounding box center [483, 179] width 59 height 29
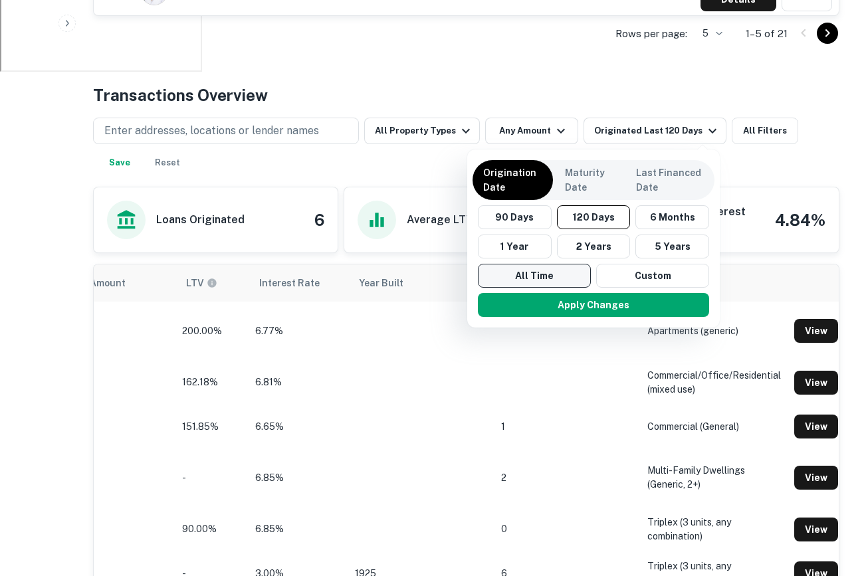
click at [511, 280] on button "All Time" at bounding box center [534, 276] width 113 height 24
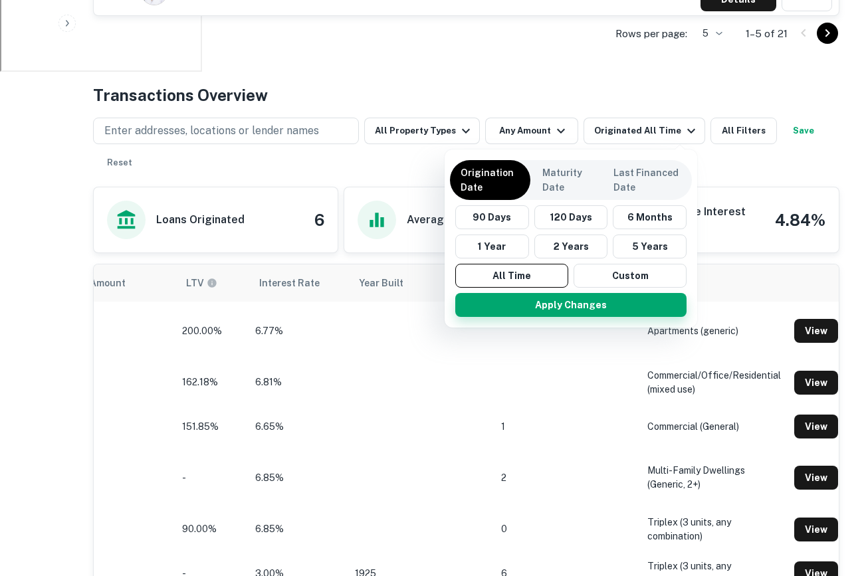
click at [535, 309] on button "Apply Changes" at bounding box center [570, 305] width 231 height 24
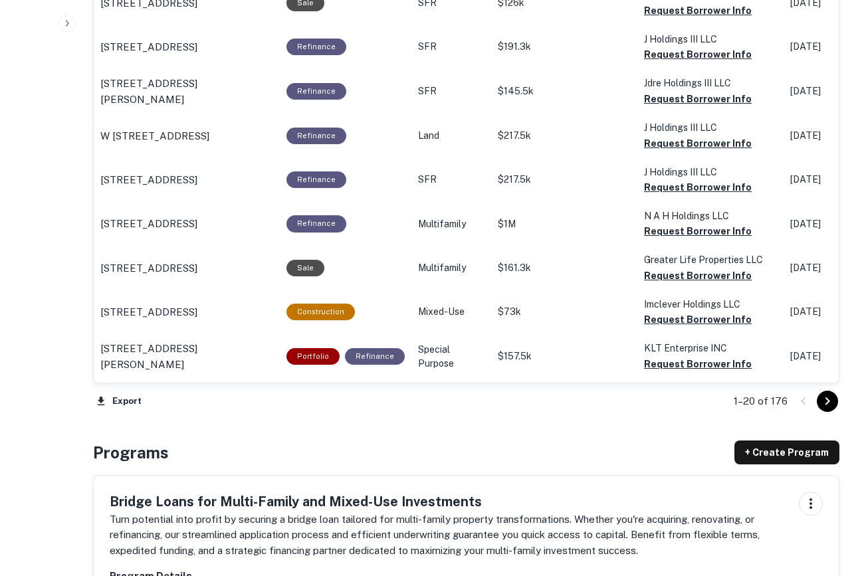
click at [827, 413] on div "1–20 of 176" at bounding box center [778, 401] width 122 height 36
click at [826, 401] on icon "Go to next page" at bounding box center [827, 401] width 5 height 8
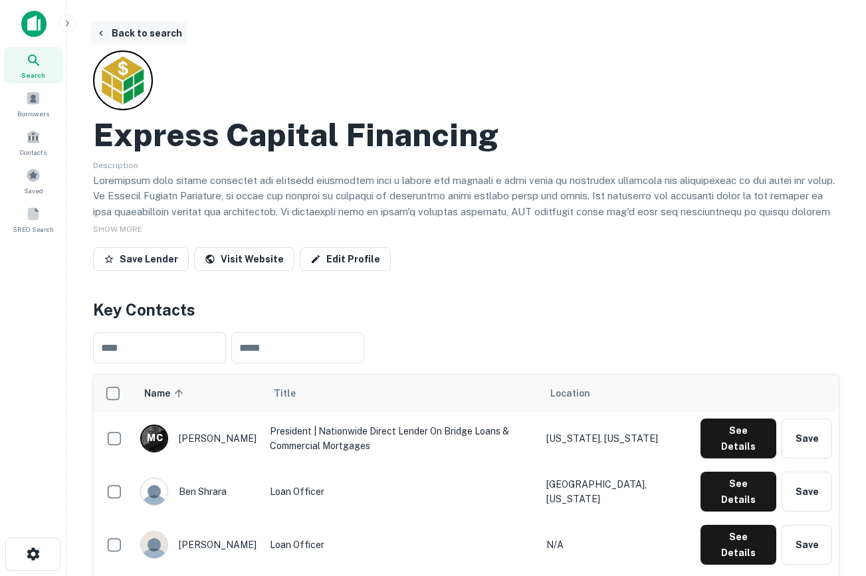
click at [119, 28] on button "Back to search" at bounding box center [138, 33] width 97 height 24
click at [38, 42] on div at bounding box center [33, 29] width 66 height 37
click at [31, 21] on img at bounding box center [33, 24] width 25 height 27
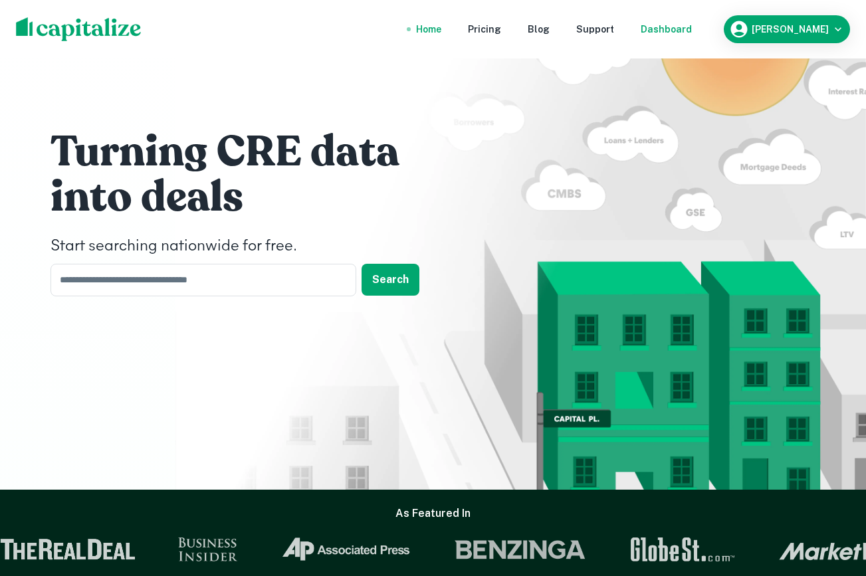
click at [692, 27] on div "Dashboard" at bounding box center [665, 29] width 51 height 15
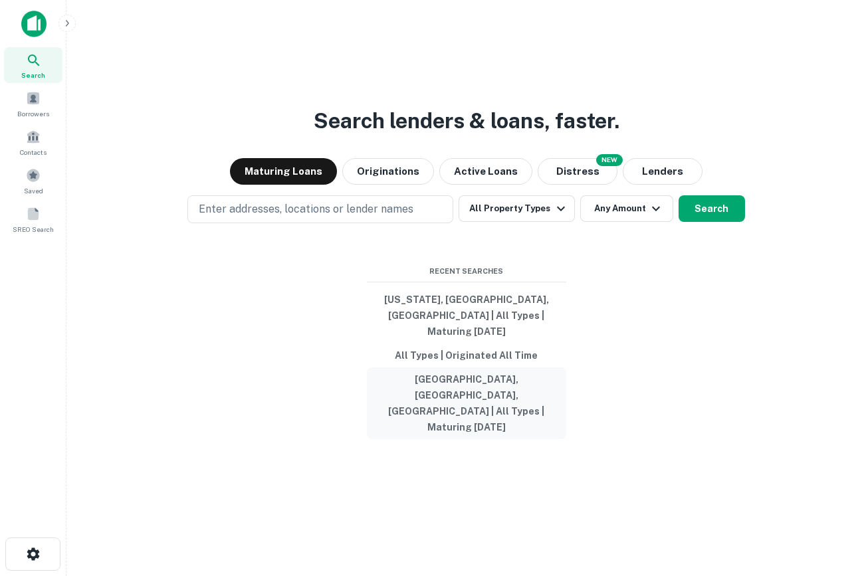
click at [419, 394] on button "[GEOGRAPHIC_DATA], [GEOGRAPHIC_DATA], [GEOGRAPHIC_DATA] | All Types | Maturing …" at bounding box center [466, 403] width 199 height 72
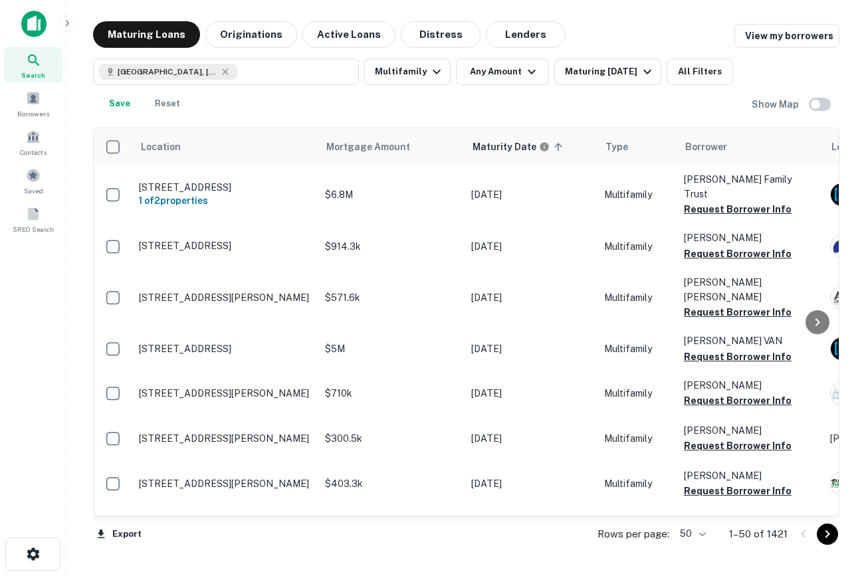
scroll to position [86, 0]
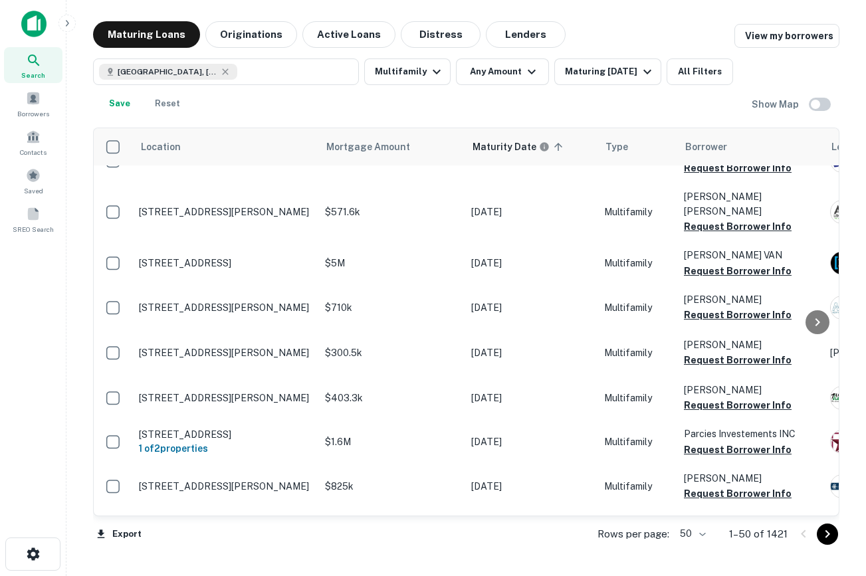
click at [30, 21] on img at bounding box center [33, 24] width 25 height 27
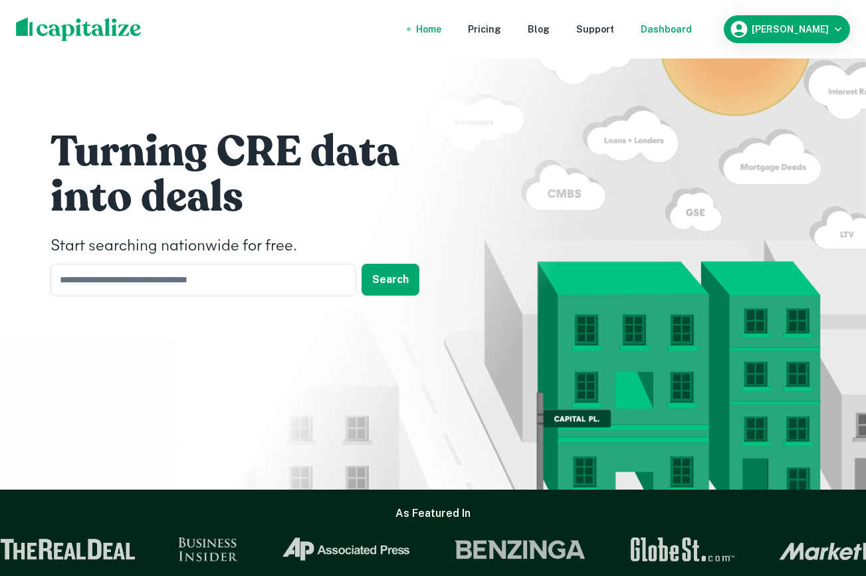
click at [692, 29] on div "Dashboard" at bounding box center [665, 29] width 51 height 15
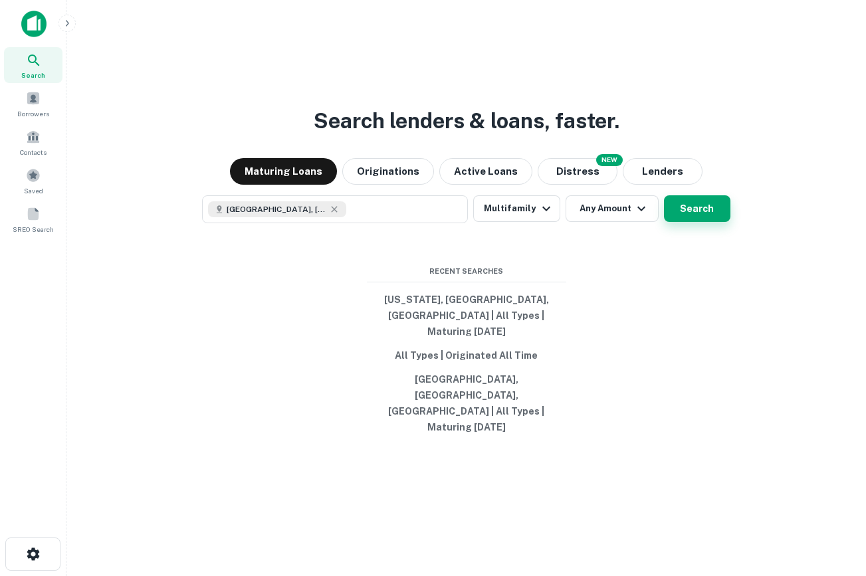
click at [683, 222] on button "Search" at bounding box center [697, 208] width 66 height 27
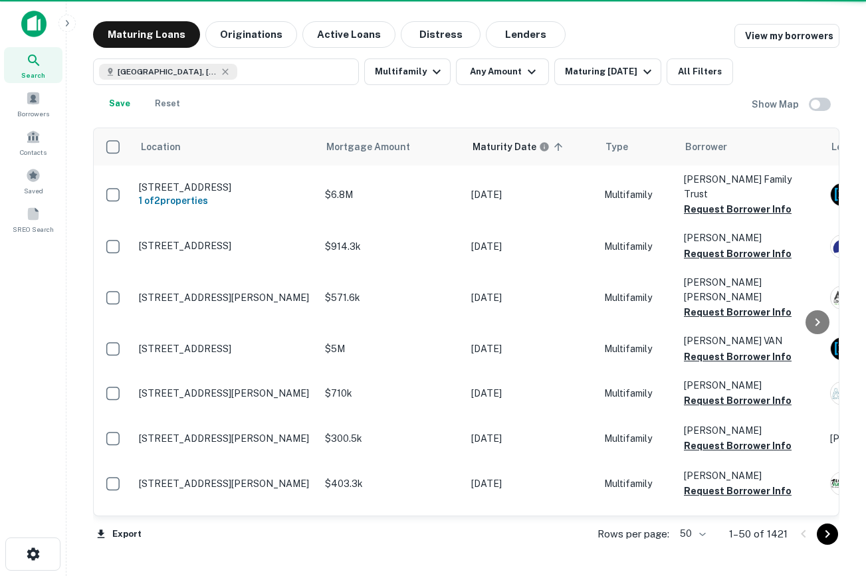
scroll to position [86, 0]
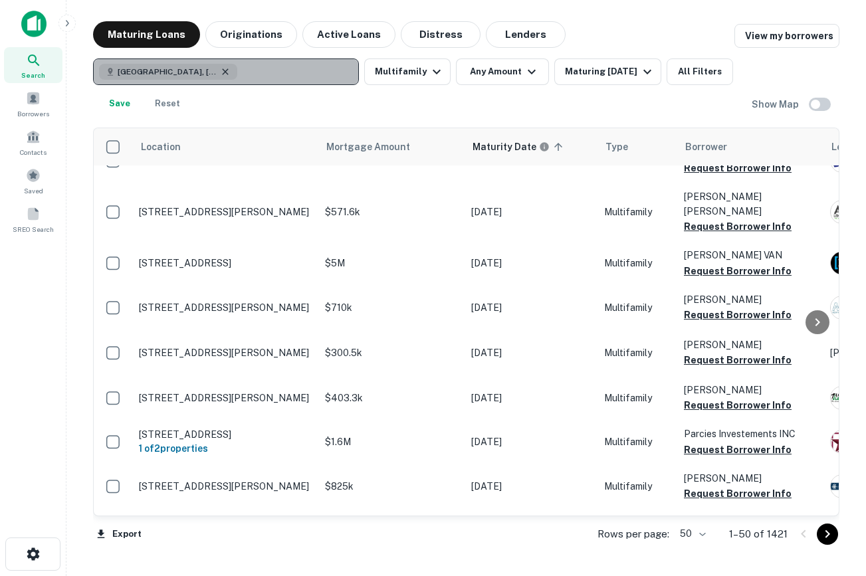
click at [220, 66] on icon "button" at bounding box center [225, 71] width 11 height 11
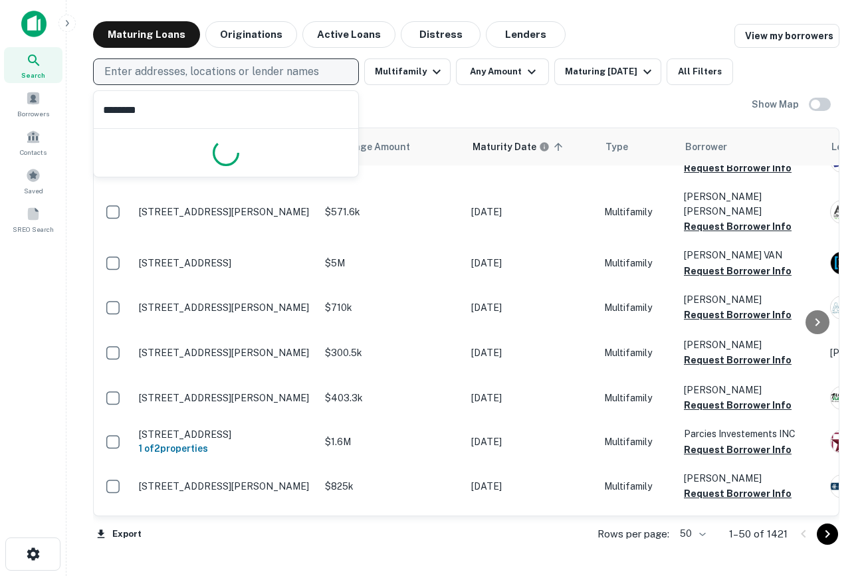
type input "*********"
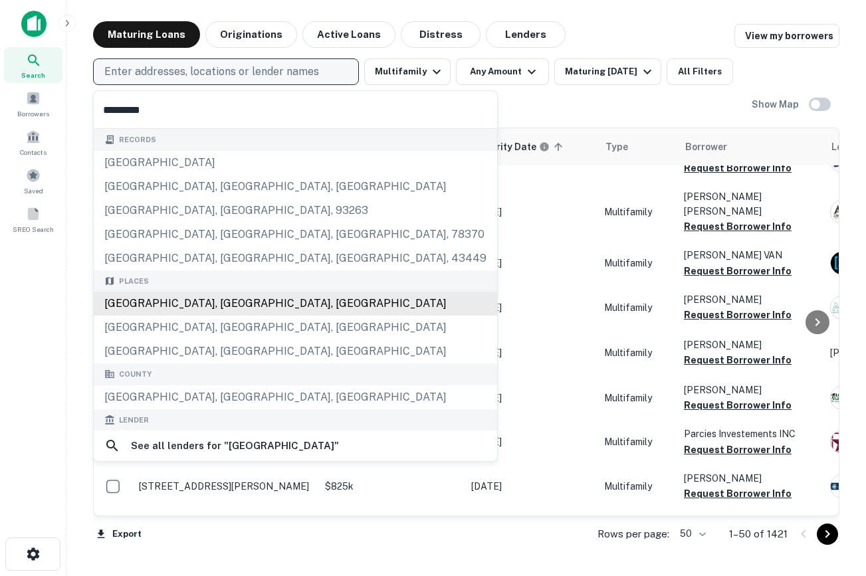
click at [181, 308] on div "San Diego, CA, USA" at bounding box center [295, 304] width 403 height 24
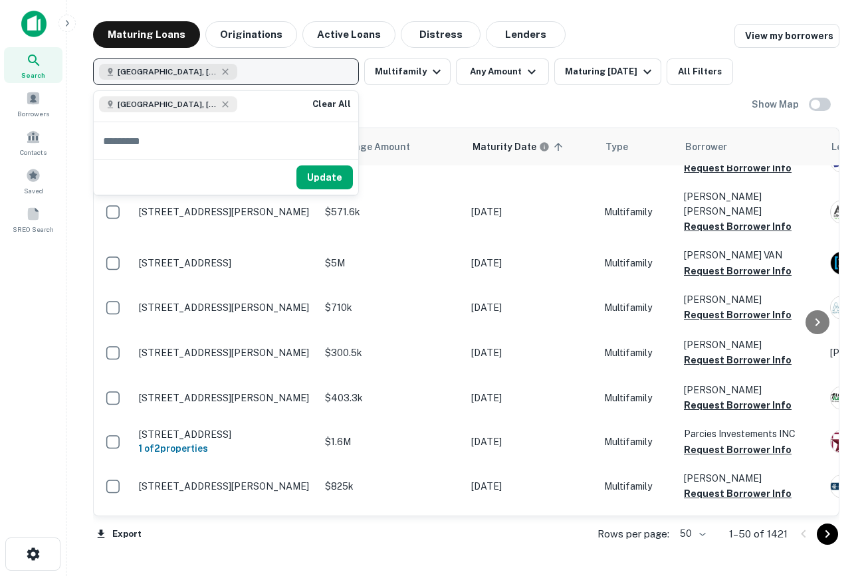
click at [353, 173] on div "Update" at bounding box center [226, 176] width 264 height 35
click at [317, 180] on button "Update" at bounding box center [324, 177] width 56 height 24
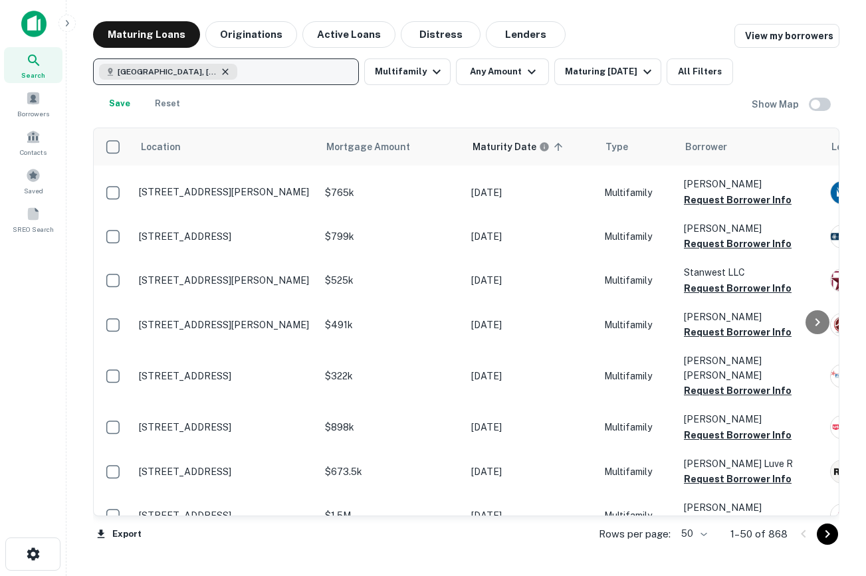
click at [220, 68] on icon "button" at bounding box center [225, 71] width 11 height 11
type input "**********"
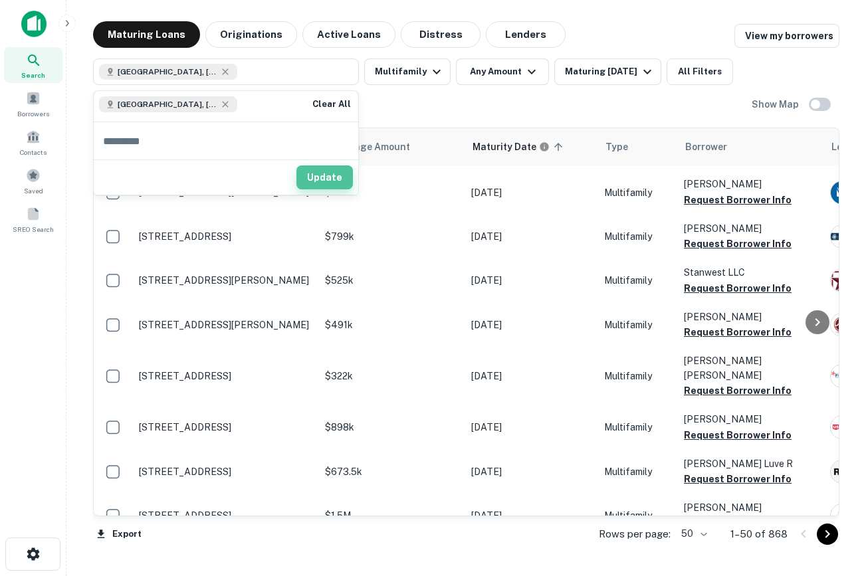
click at [325, 183] on button "Update" at bounding box center [324, 177] width 56 height 24
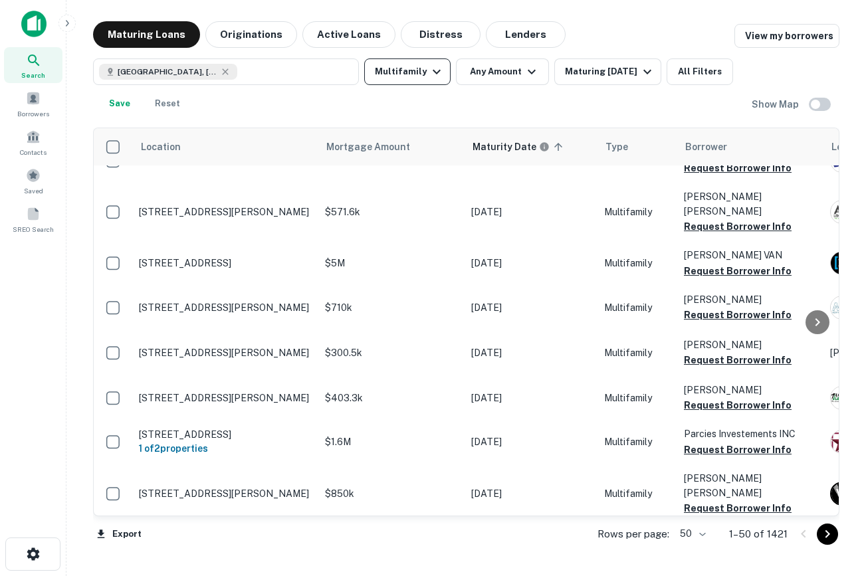
click at [418, 74] on button "Multifamily" at bounding box center [407, 71] width 86 height 27
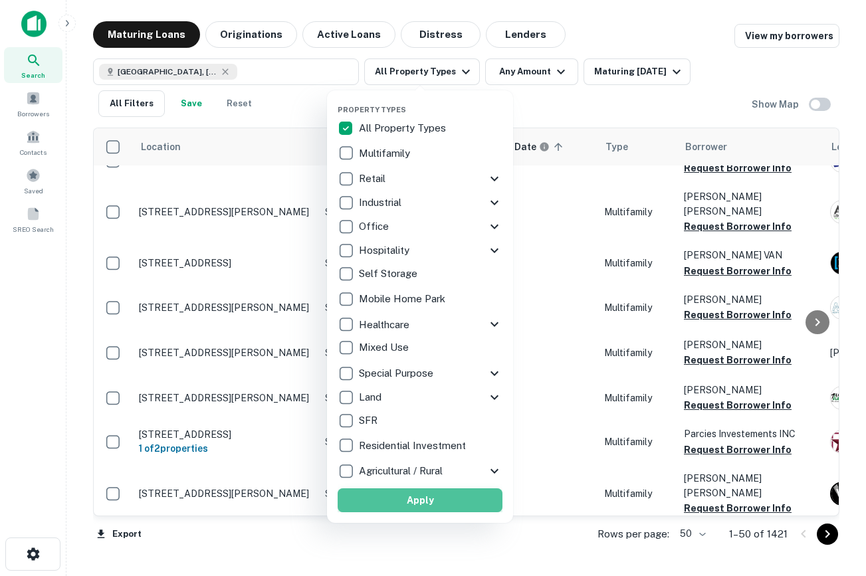
click at [408, 500] on button "Apply" at bounding box center [419, 500] width 165 height 24
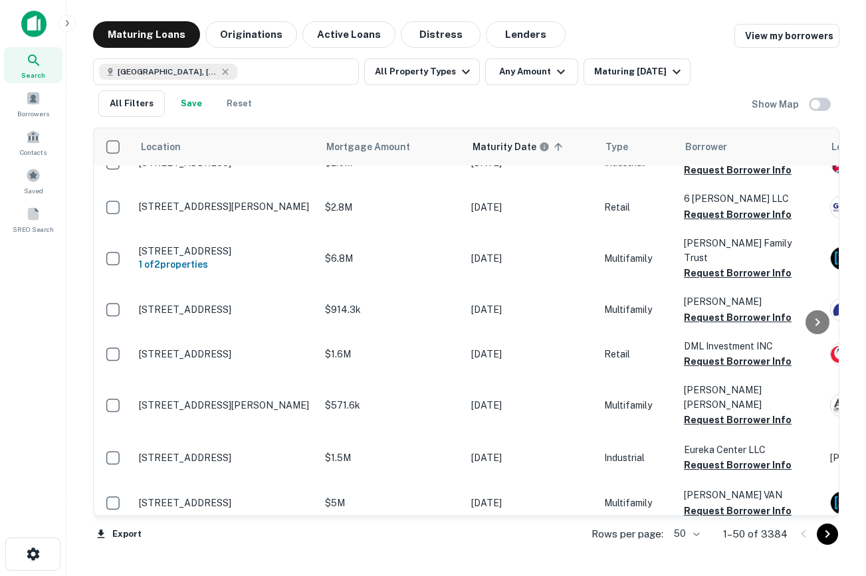
click at [39, 14] on img at bounding box center [33, 24] width 25 height 27
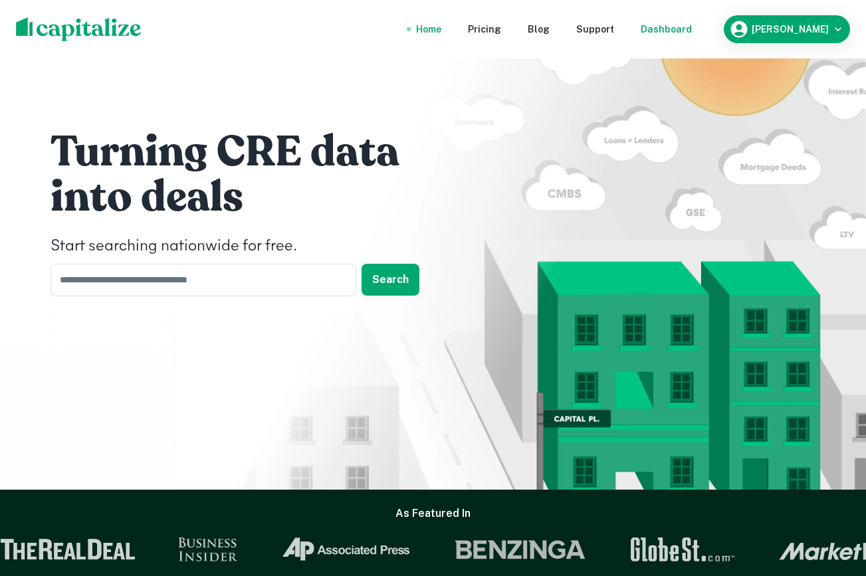
click at [684, 27] on div "Dashboard" at bounding box center [665, 29] width 51 height 15
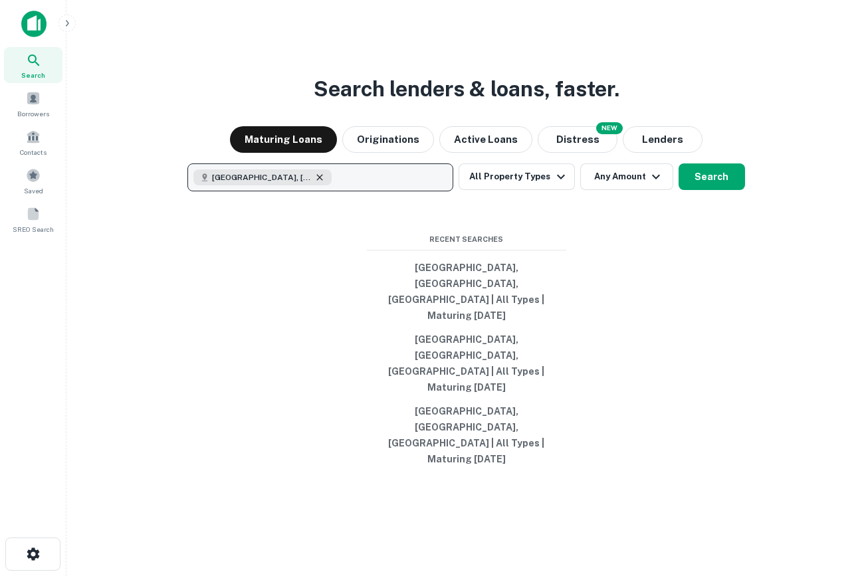
click at [315, 183] on icon "button" at bounding box center [319, 177] width 11 height 11
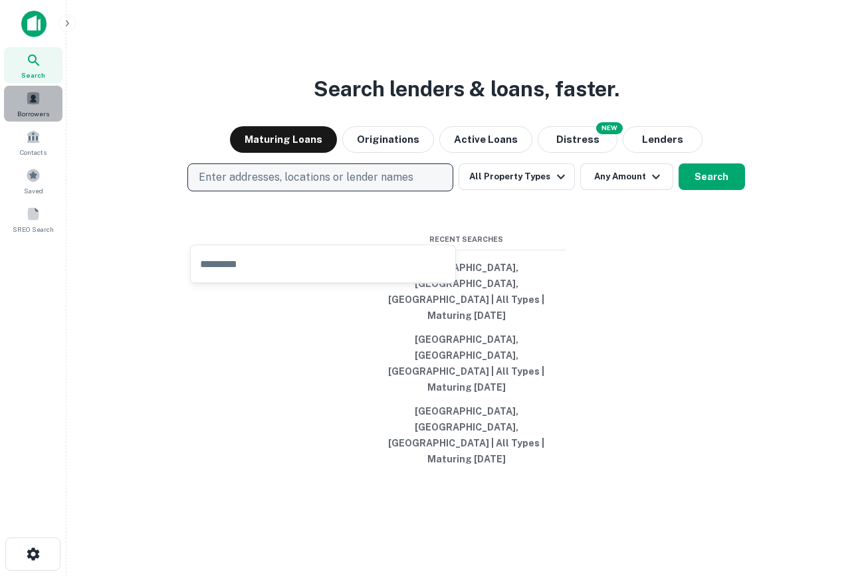
click at [37, 108] on span "Borrowers" at bounding box center [33, 113] width 32 height 11
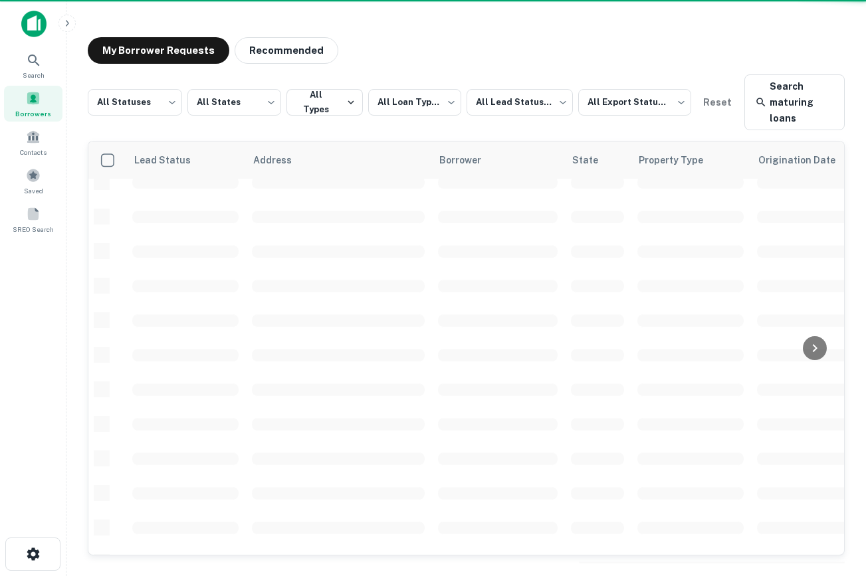
scroll to position [86, 0]
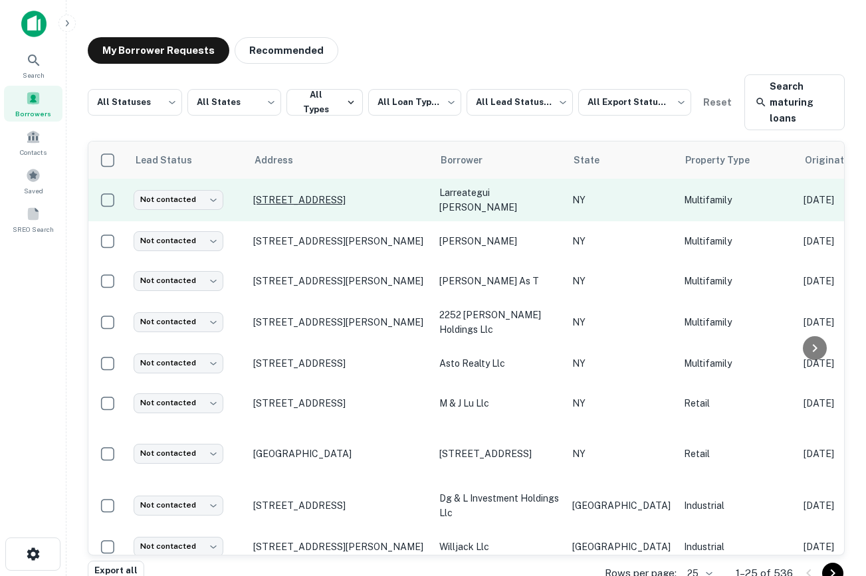
click at [329, 197] on p "[STREET_ADDRESS]" at bounding box center [339, 200] width 173 height 12
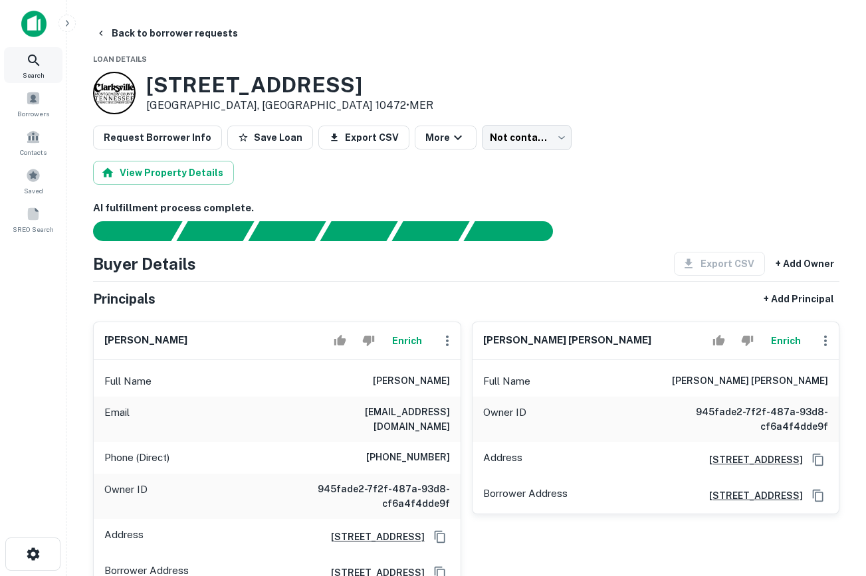
click at [35, 70] on span "Search" at bounding box center [34, 75] width 22 height 11
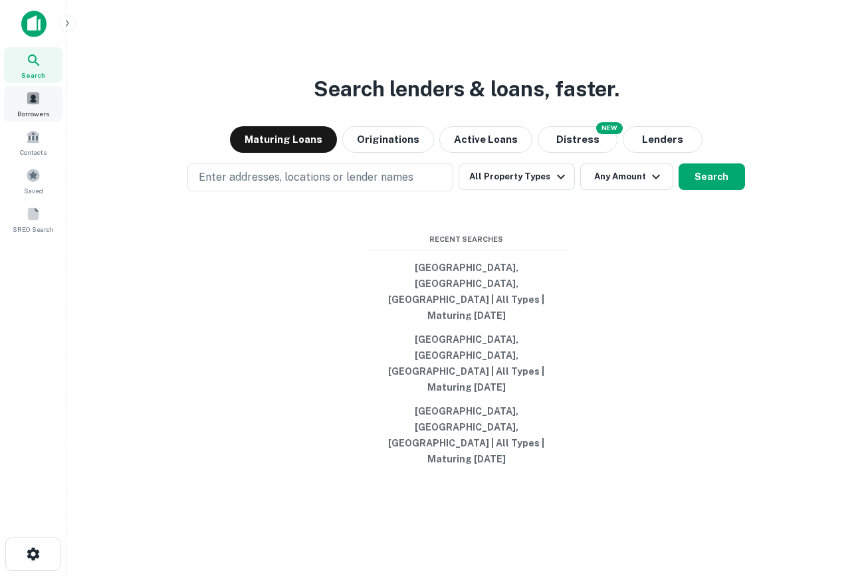
click at [23, 118] on span "Borrowers" at bounding box center [33, 113] width 32 height 11
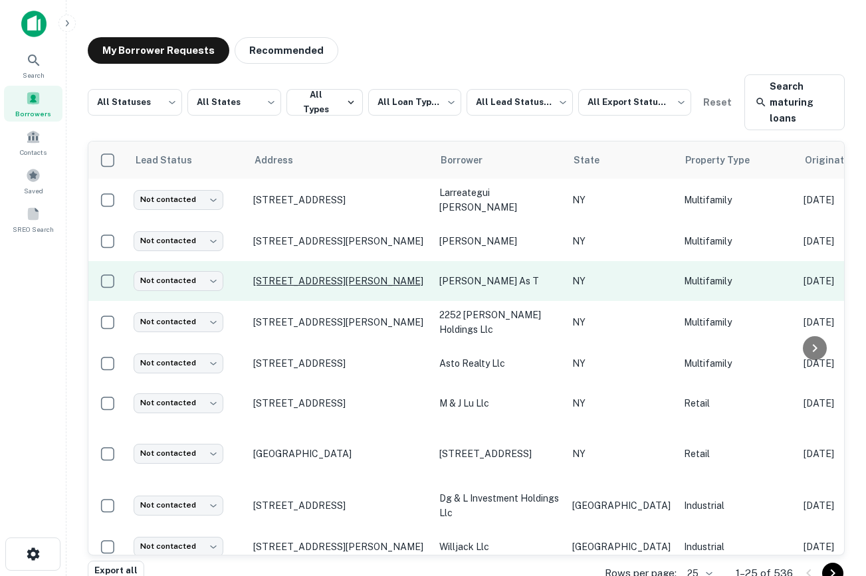
click at [385, 275] on p "[STREET_ADDRESS][PERSON_NAME]" at bounding box center [339, 281] width 173 height 12
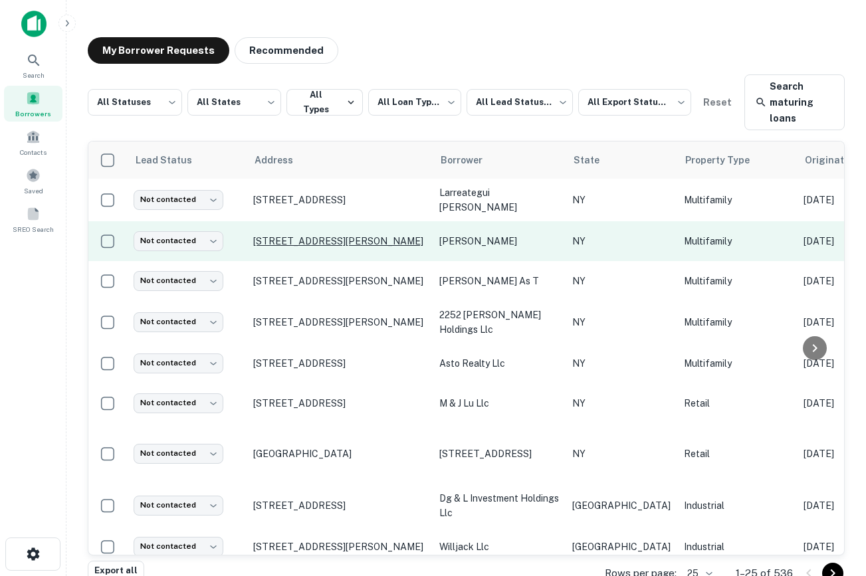
click at [345, 235] on p "[STREET_ADDRESS][PERSON_NAME]" at bounding box center [339, 241] width 173 height 12
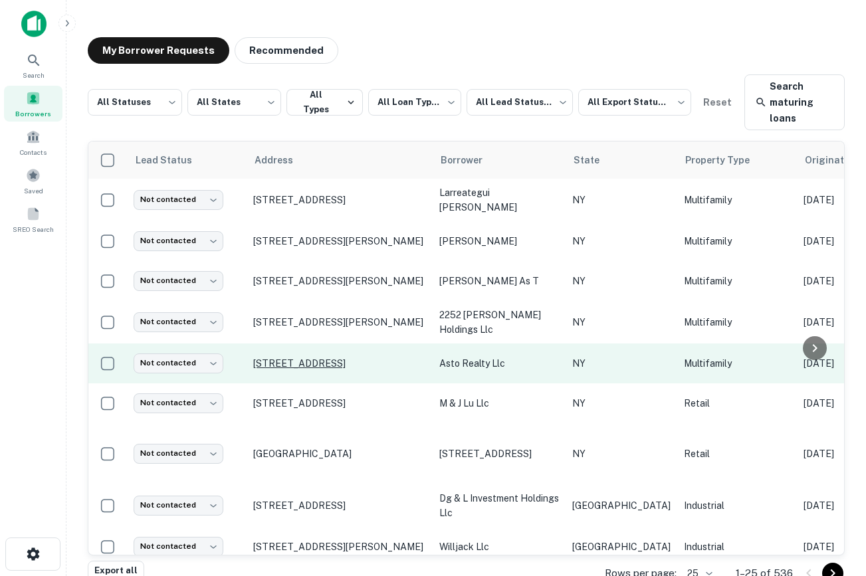
click at [301, 361] on p "[STREET_ADDRESS]" at bounding box center [339, 363] width 173 height 12
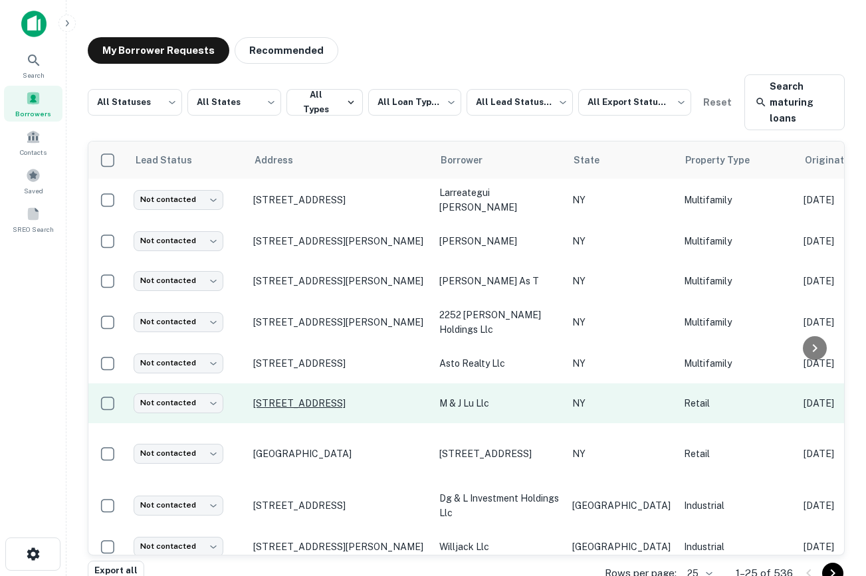
click at [345, 397] on p "21817 Jamaica Ave Queens Village, NY 11428" at bounding box center [339, 403] width 173 height 12
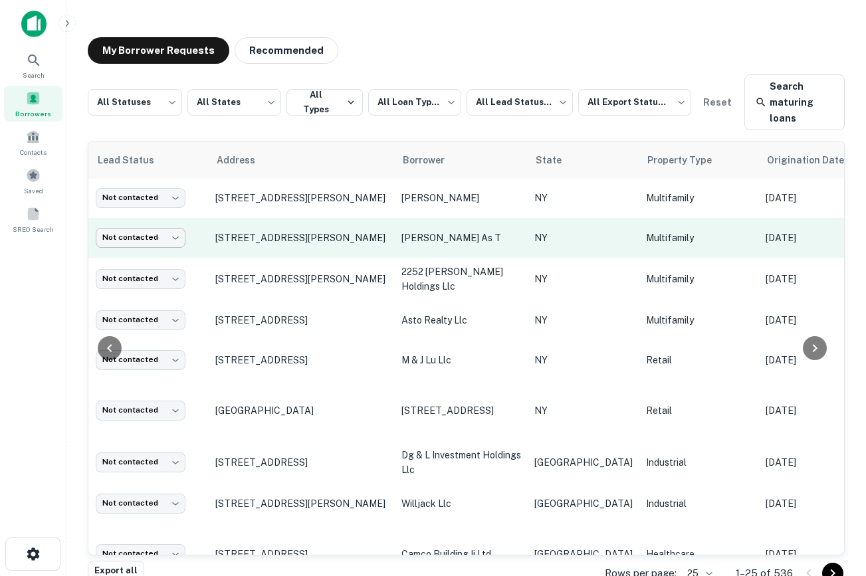
scroll to position [43, 0]
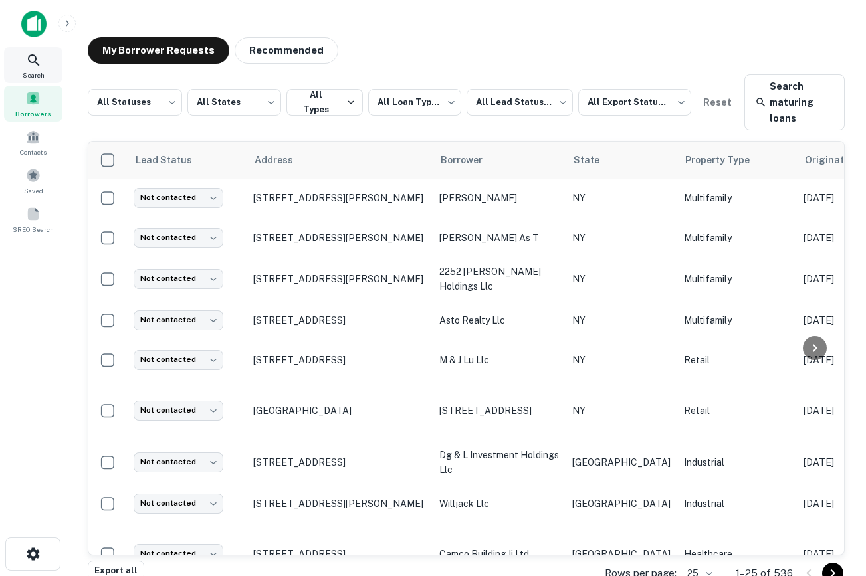
click at [27, 58] on icon at bounding box center [34, 60] width 16 height 16
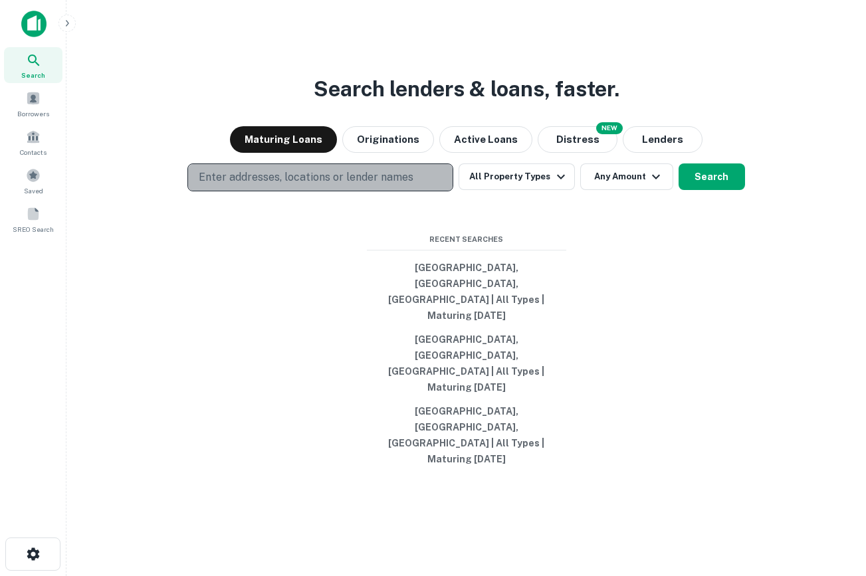
click at [356, 191] on button "Enter addresses, locations or lender names" at bounding box center [320, 177] width 266 height 28
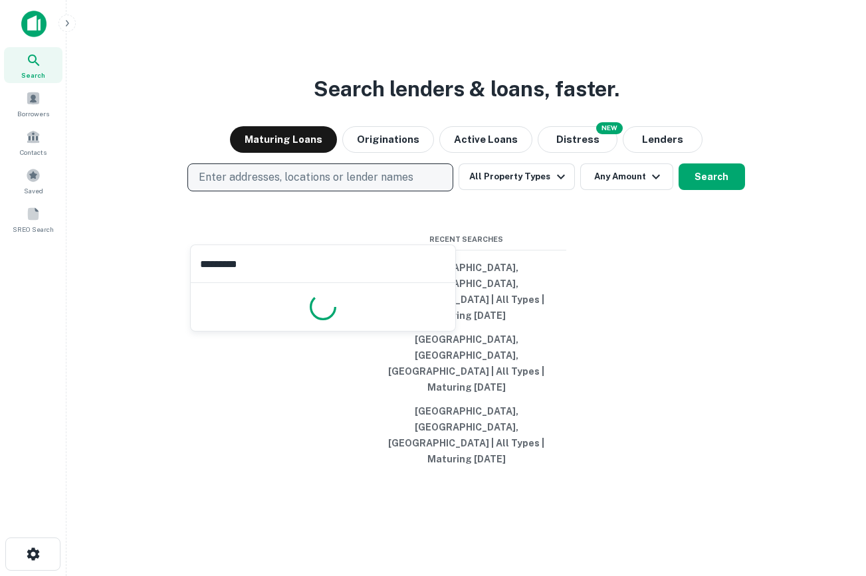
type input "********"
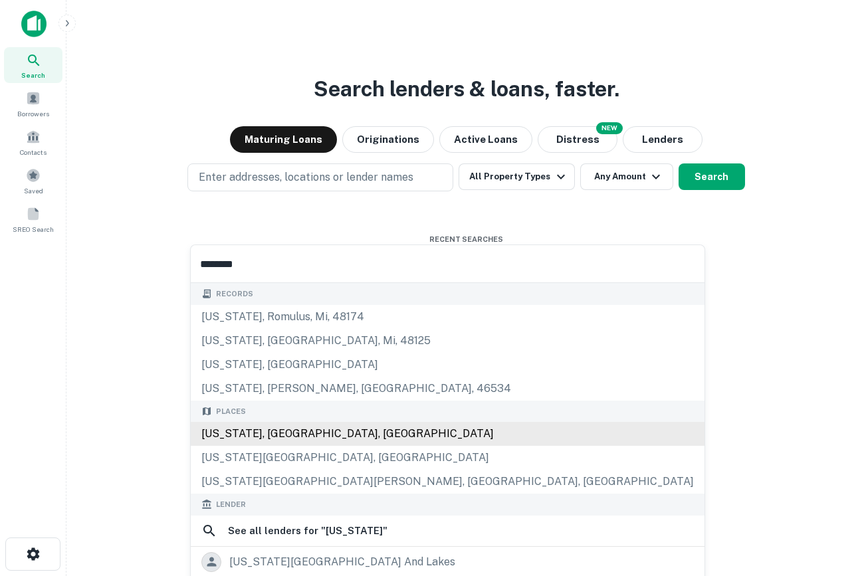
click at [284, 431] on div "[US_STATE], [GEOGRAPHIC_DATA], [GEOGRAPHIC_DATA]" at bounding box center [447, 434] width 513 height 24
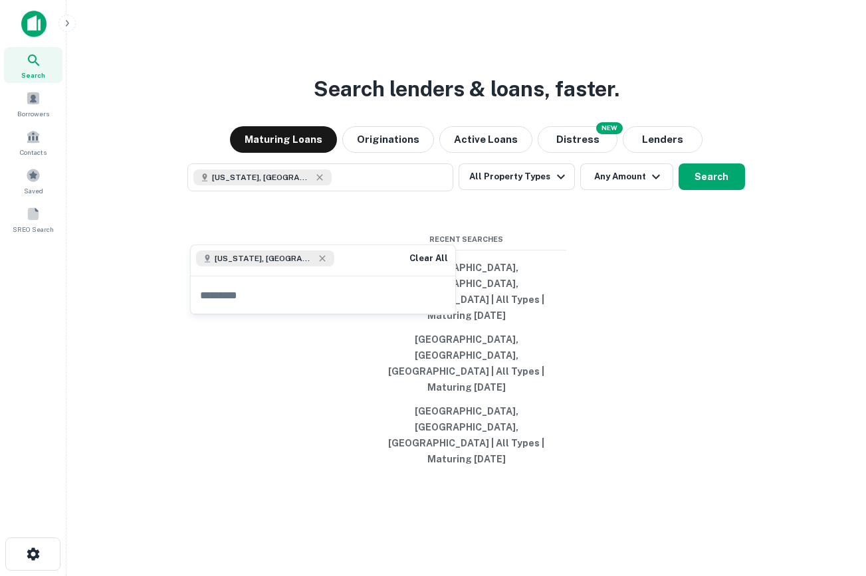
click at [674, 272] on div "Search lenders & loans, faster. Maturing Loans Originations Active Loans NEW Di…" at bounding box center [466, 320] width 778 height 576
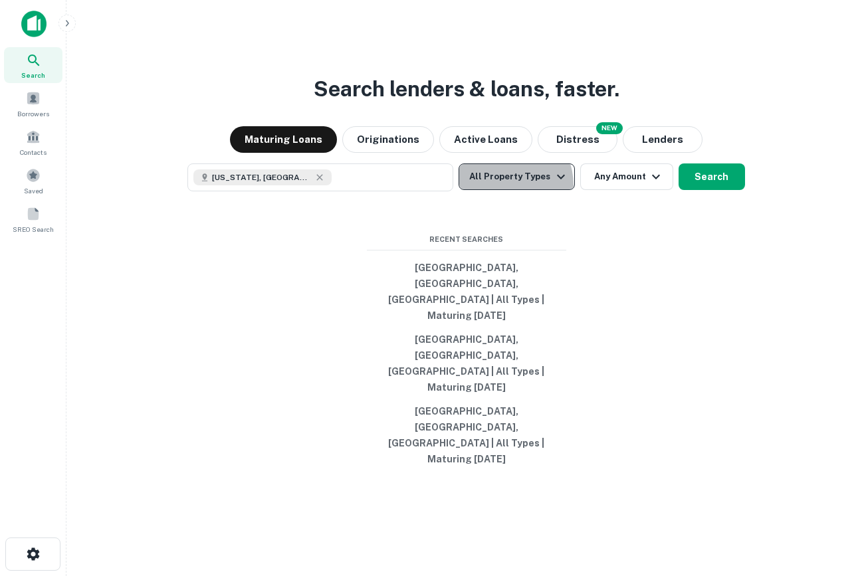
click at [502, 190] on button "All Property Types" at bounding box center [516, 176] width 116 height 27
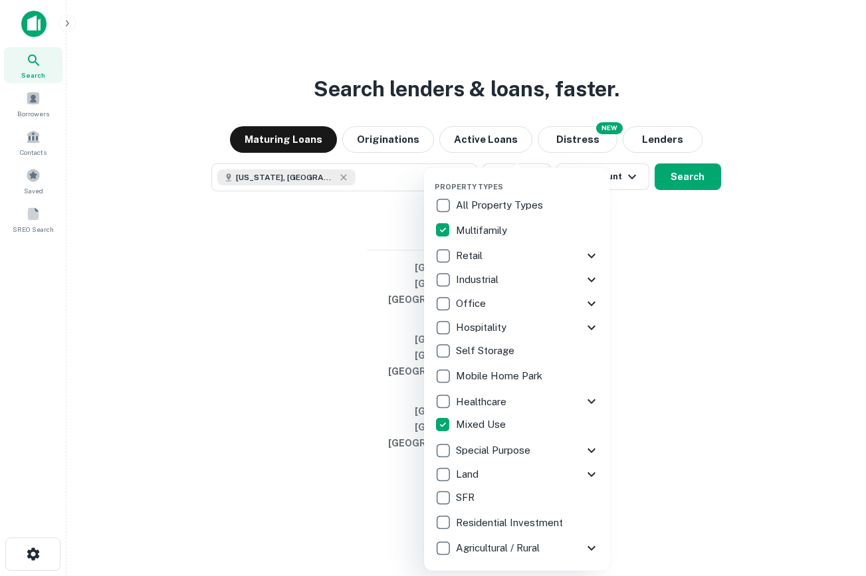
click at [697, 226] on div at bounding box center [433, 288] width 866 height 576
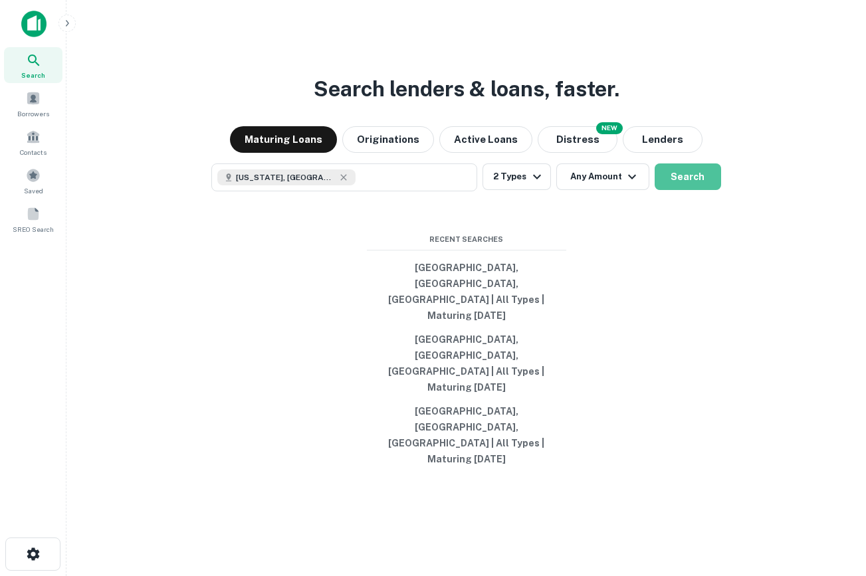
click at [697, 190] on button "Search" at bounding box center [687, 176] width 66 height 27
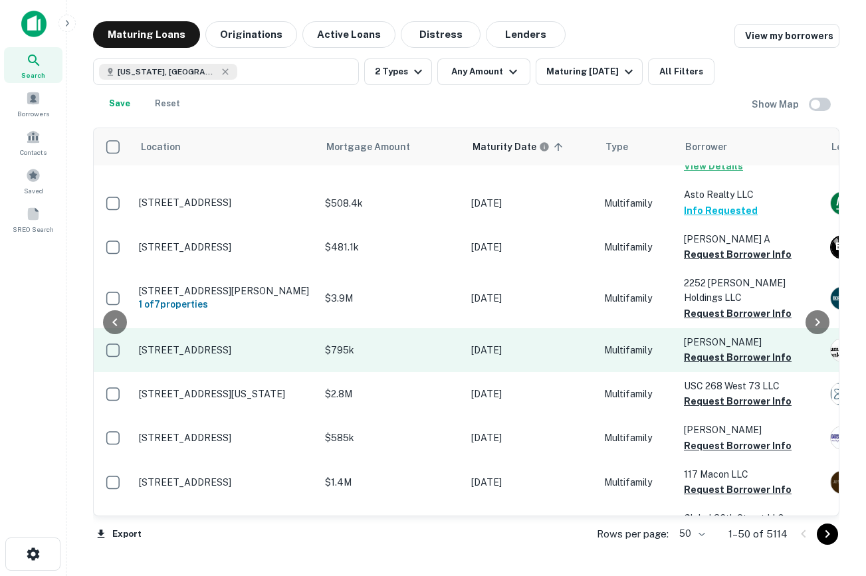
scroll to position [43, 131]
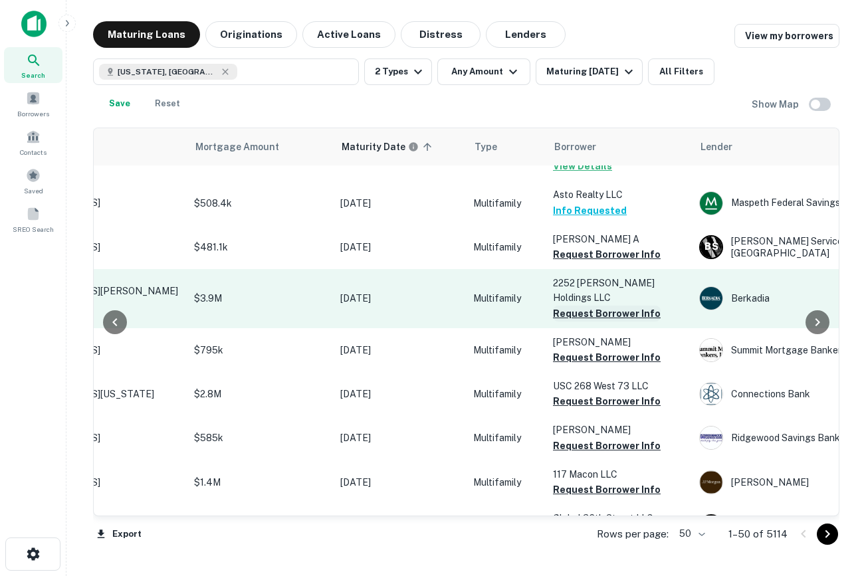
click at [614, 306] on button "Request Borrower Info" at bounding box center [607, 314] width 108 height 16
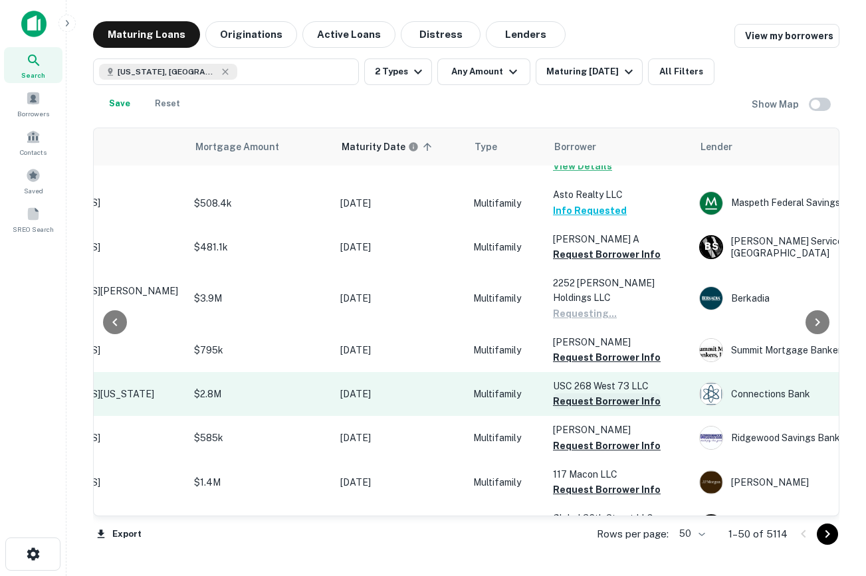
click at [610, 393] on button "Request Borrower Info" at bounding box center [607, 401] width 108 height 16
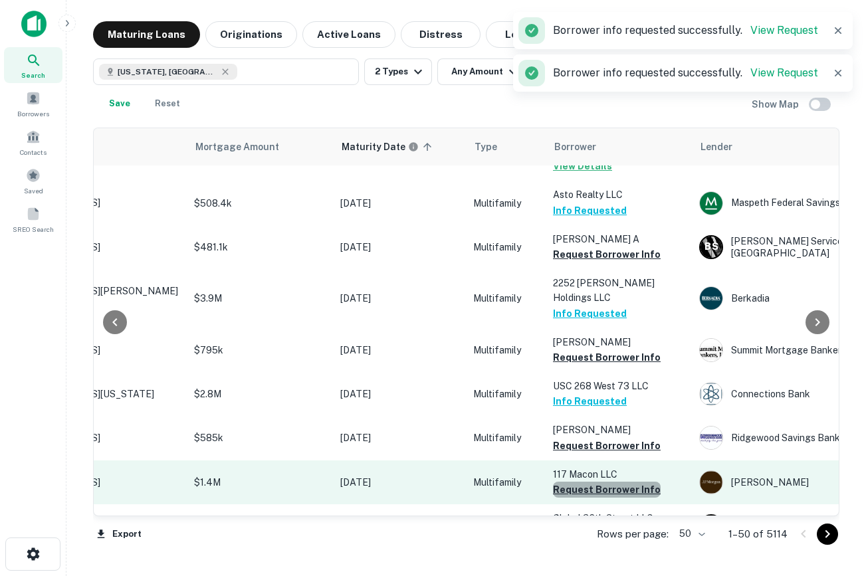
click at [607, 482] on button "Request Borrower Info" at bounding box center [607, 490] width 108 height 16
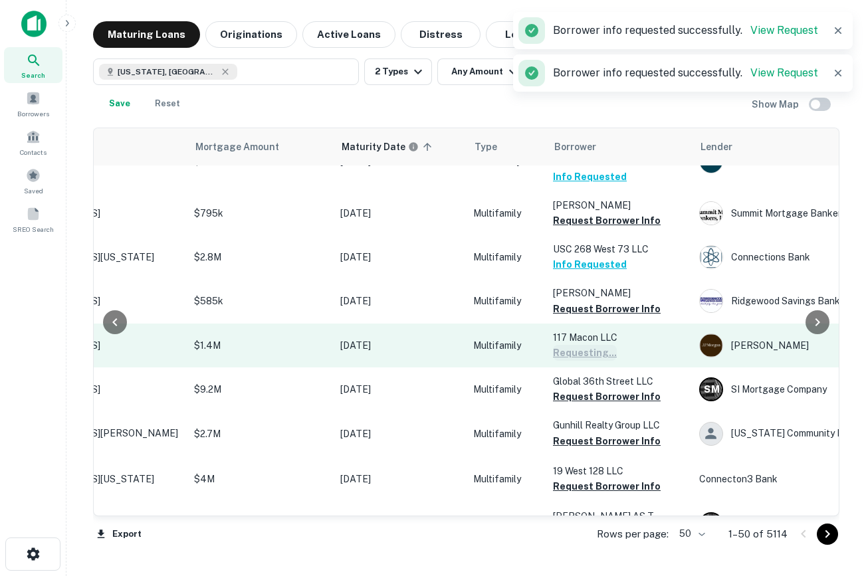
scroll to position [181, 131]
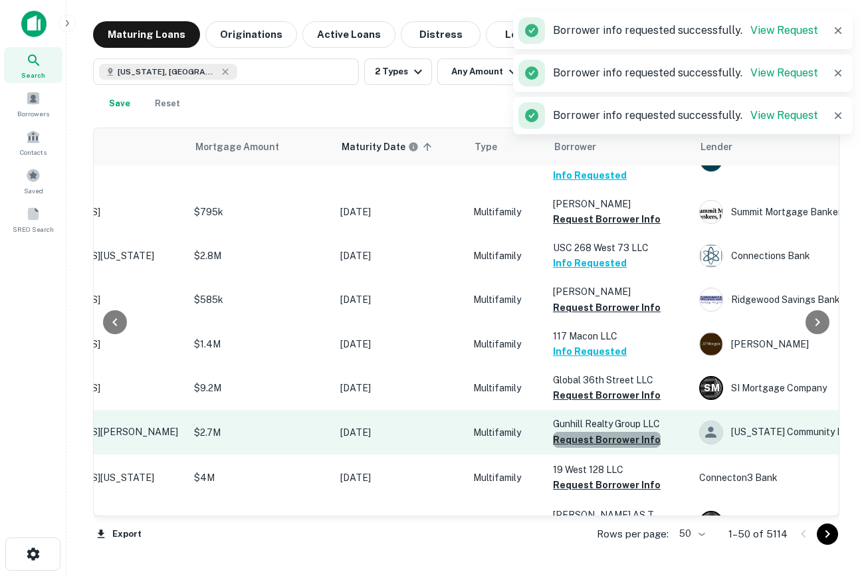
click at [616, 432] on button "Request Borrower Info" at bounding box center [607, 440] width 108 height 16
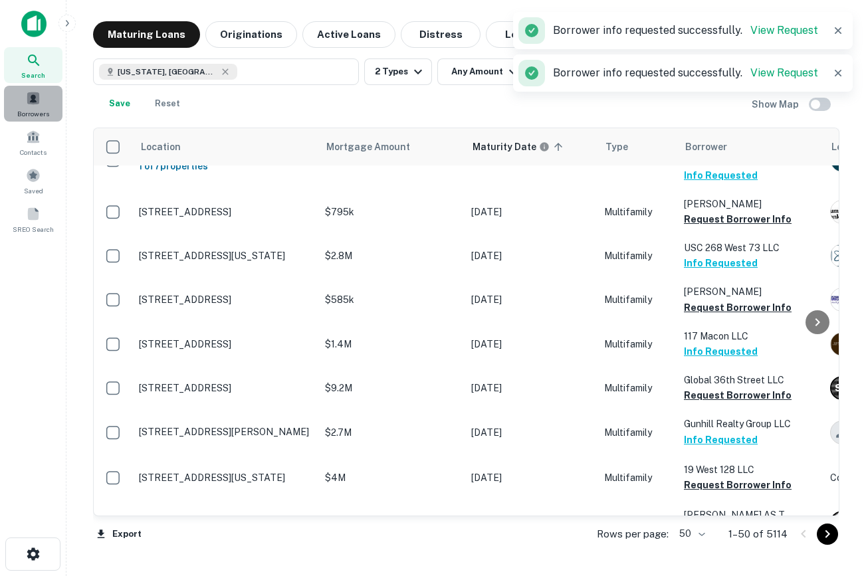
click at [35, 101] on span at bounding box center [33, 98] width 15 height 15
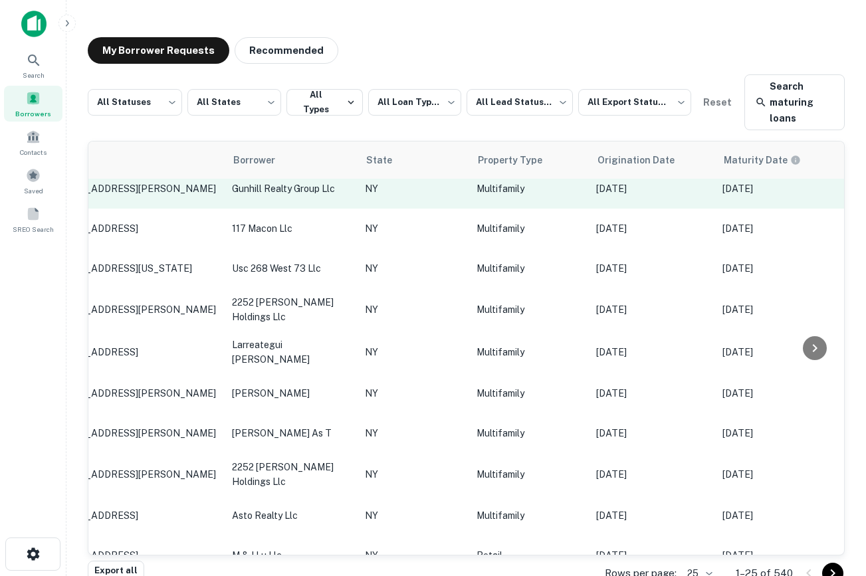
scroll to position [10, 0]
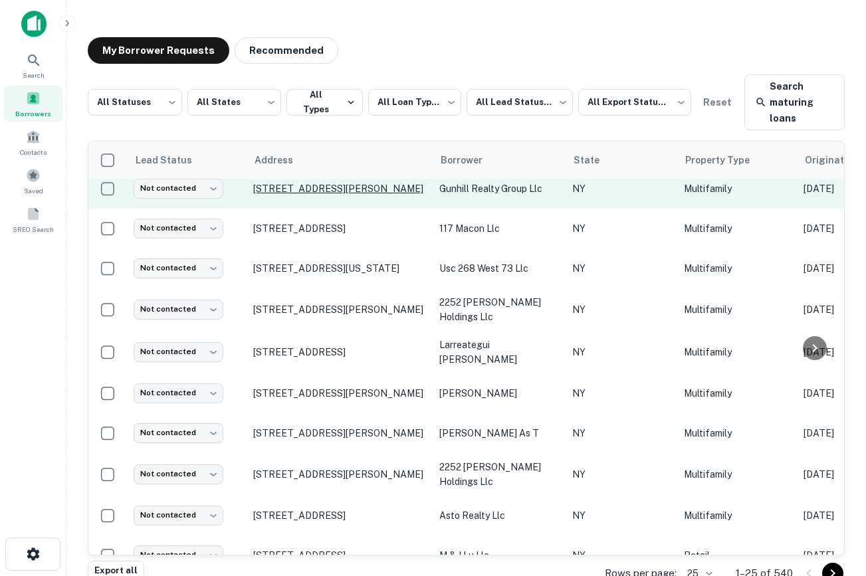
click at [270, 185] on p "50 W Gun Hill Rd Bronx, NY 10467" at bounding box center [339, 189] width 173 height 12
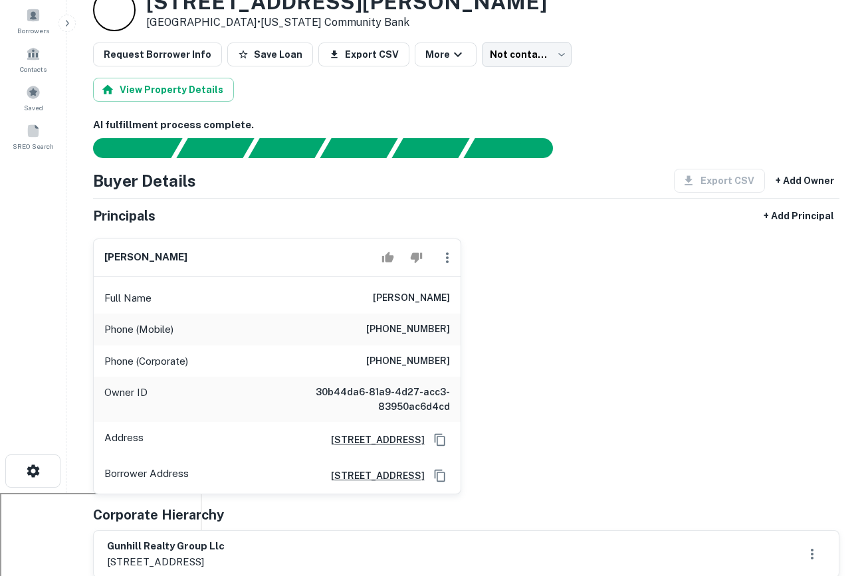
scroll to position [84, 0]
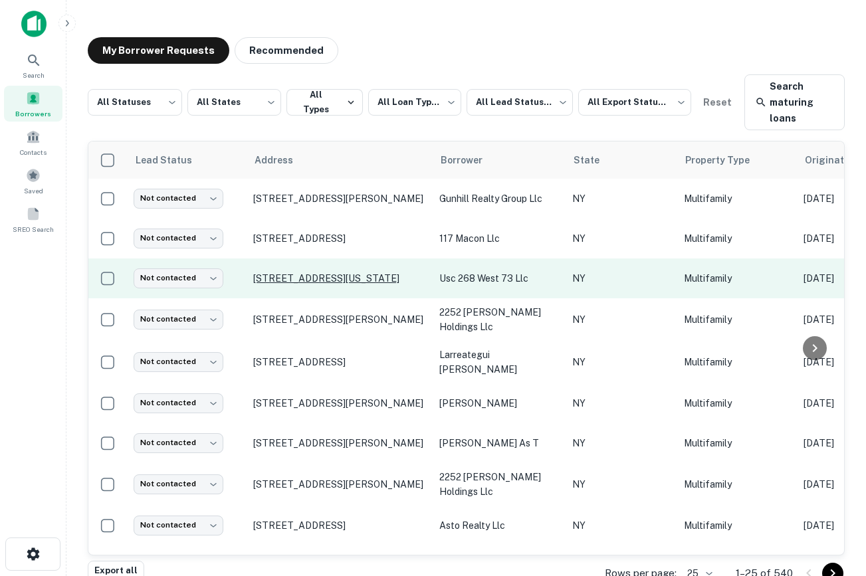
click at [316, 277] on p "[STREET_ADDRESS][US_STATE]" at bounding box center [339, 278] width 173 height 12
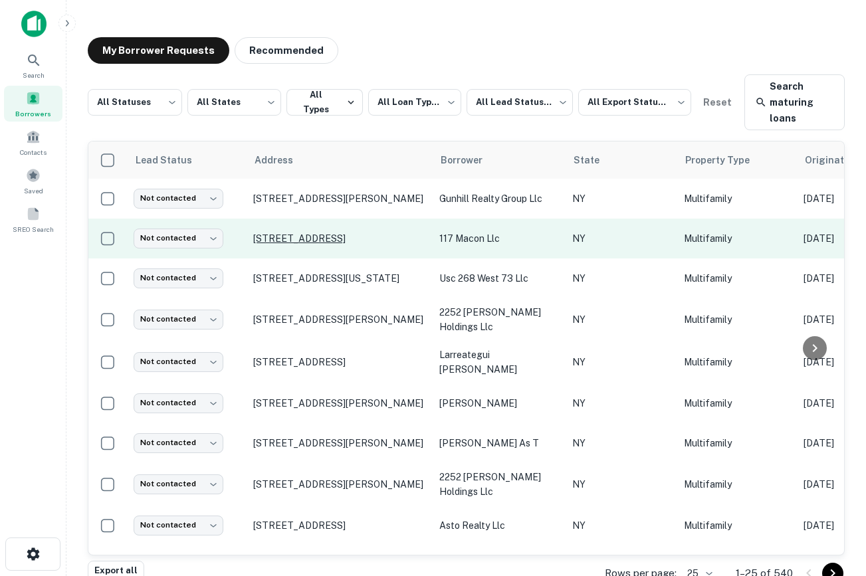
click at [335, 234] on p "117 Macon St Brooklyn, NY 11216" at bounding box center [339, 238] width 173 height 12
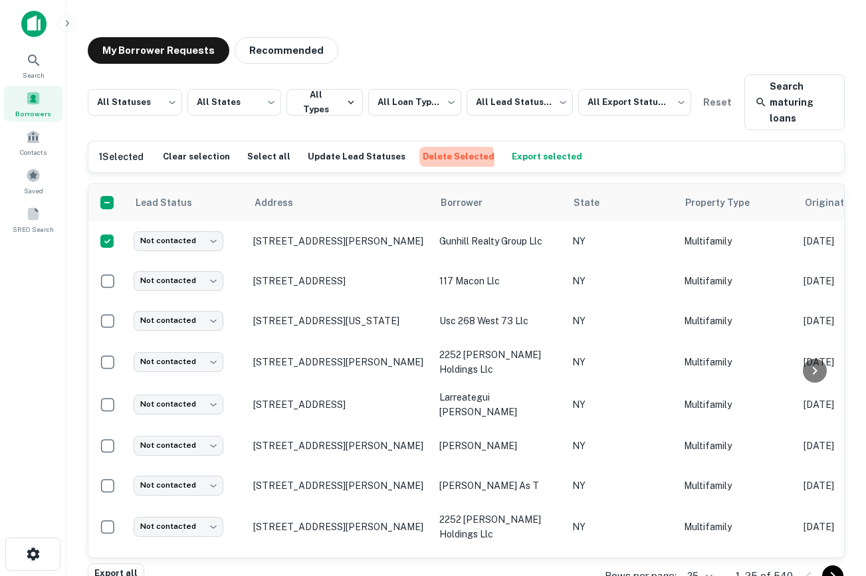
click at [431, 159] on button "Delete Selected" at bounding box center [458, 157] width 78 height 20
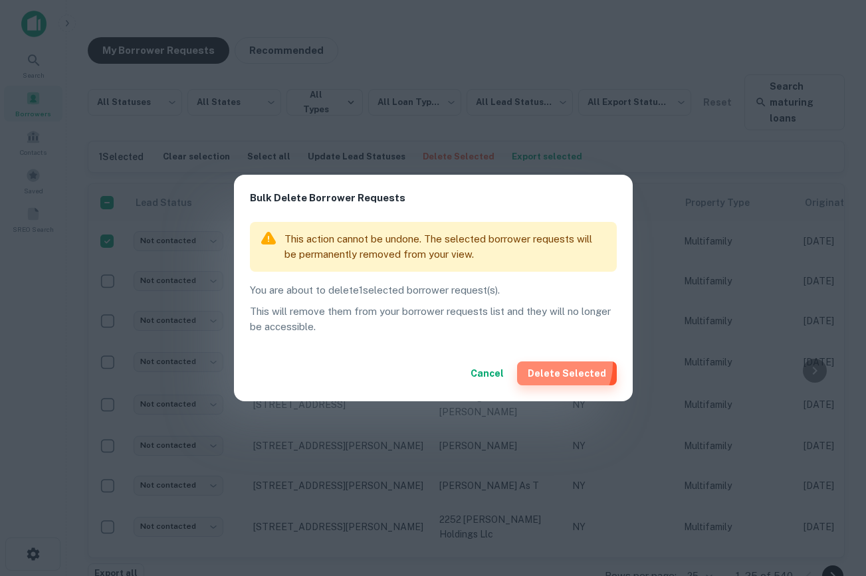
click at [558, 364] on button "Delete Selected" at bounding box center [567, 373] width 100 height 24
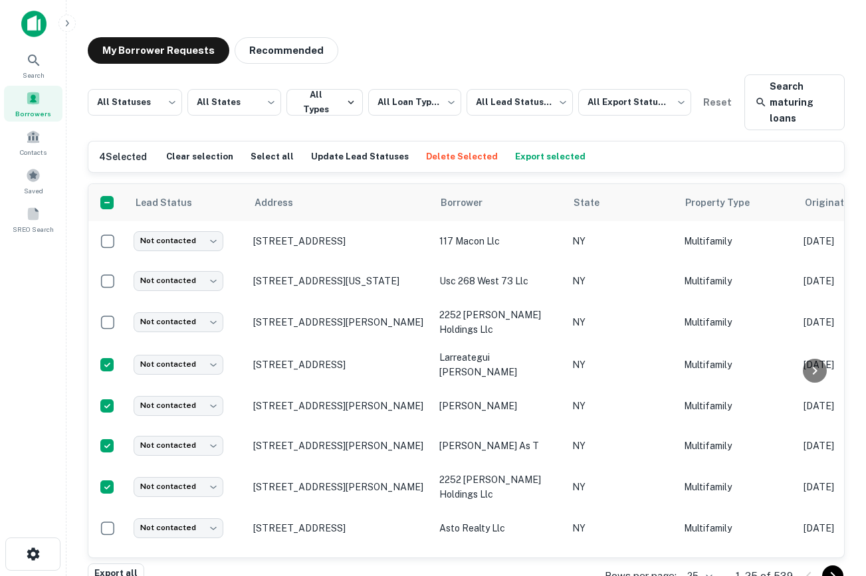
click at [422, 156] on button "Delete Selected" at bounding box center [461, 157] width 78 height 20
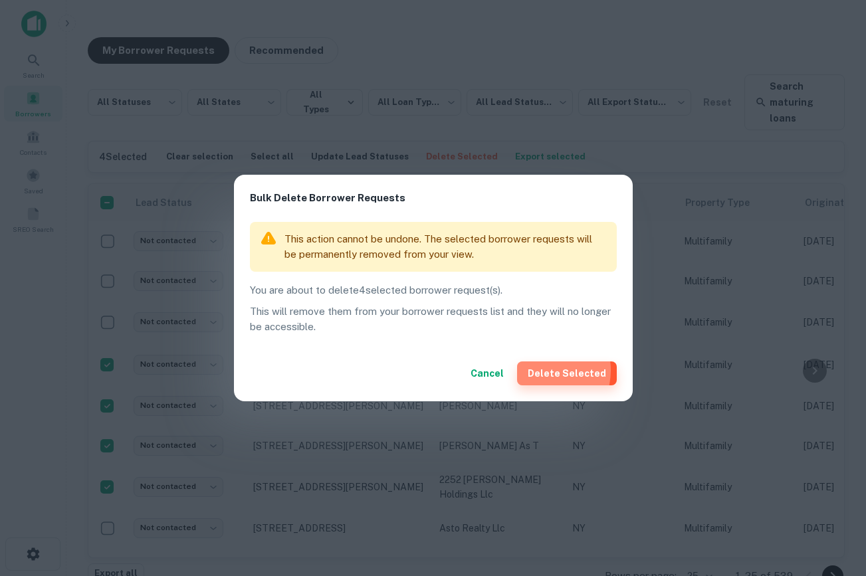
click at [544, 371] on button "Delete Selected" at bounding box center [567, 373] width 100 height 24
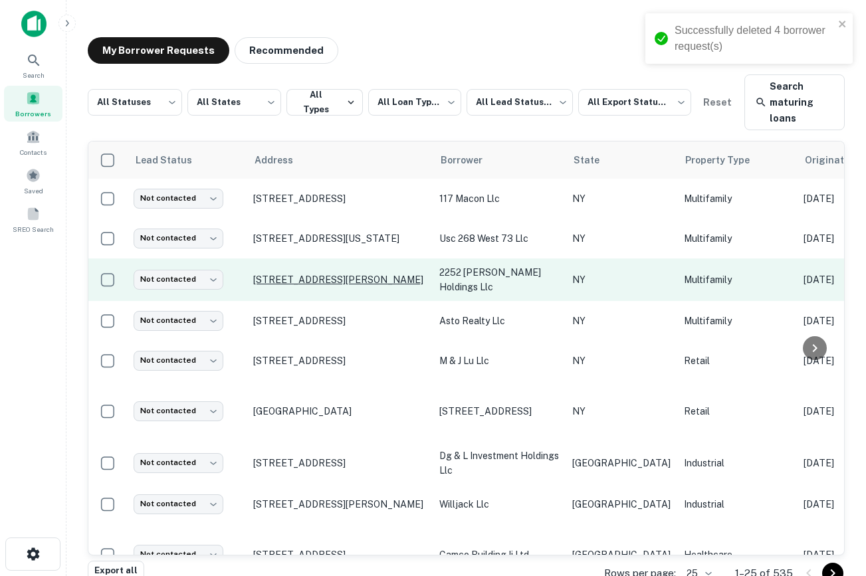
click at [311, 280] on p "2255 Haviland Ave Bronx, NY 10462" at bounding box center [339, 280] width 173 height 12
click at [335, 277] on p "2255 Haviland Ave Bronx, NY 10462" at bounding box center [339, 280] width 173 height 12
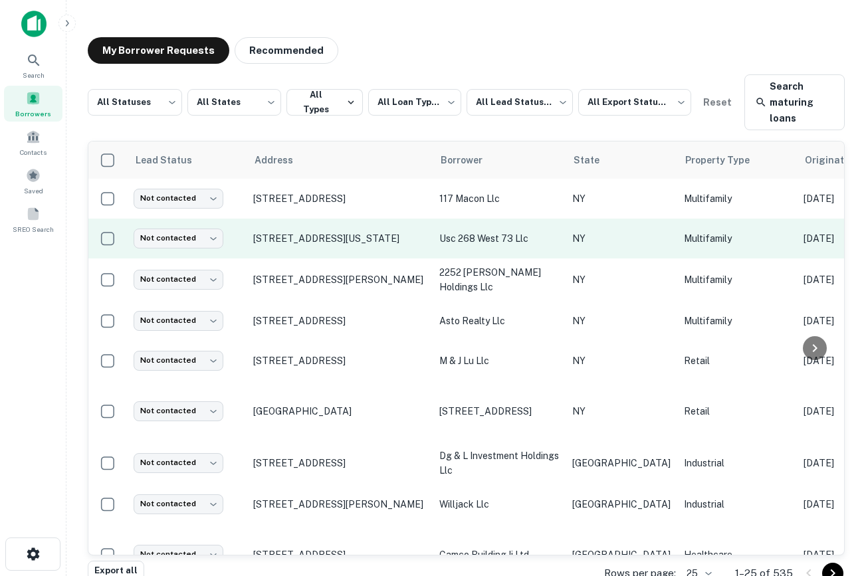
click at [283, 249] on td "268 W 73rd St New York, NY 10023" at bounding box center [339, 239] width 186 height 40
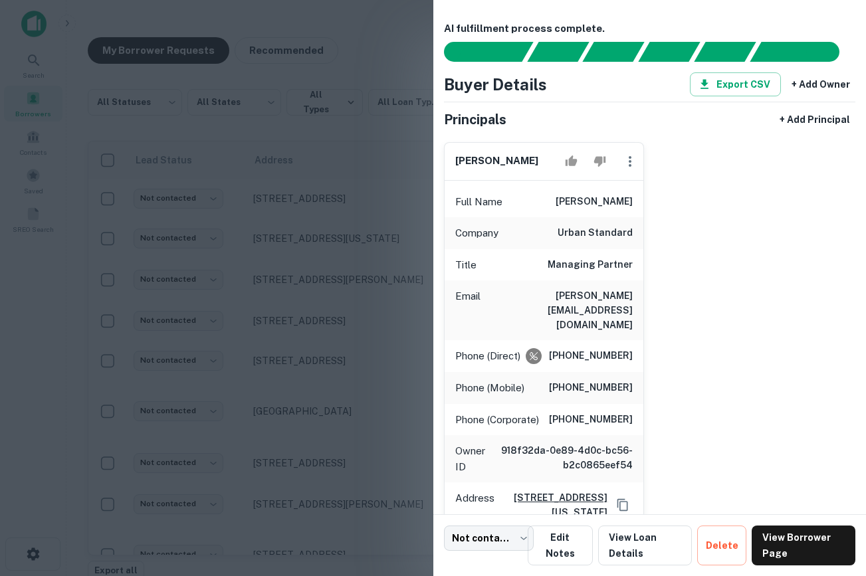
click at [284, 248] on div at bounding box center [433, 288] width 866 height 576
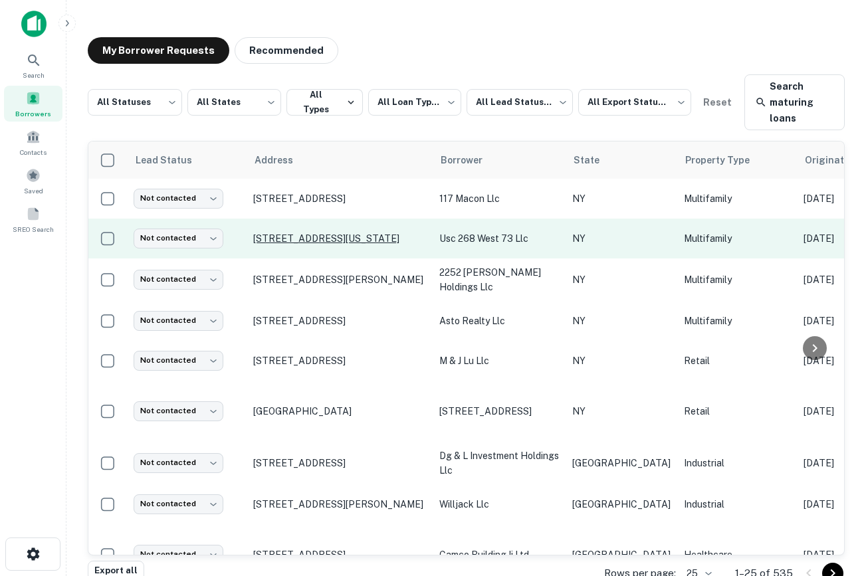
click at [279, 236] on p "268 W 73rd St New York, NY 10023" at bounding box center [339, 238] width 173 height 12
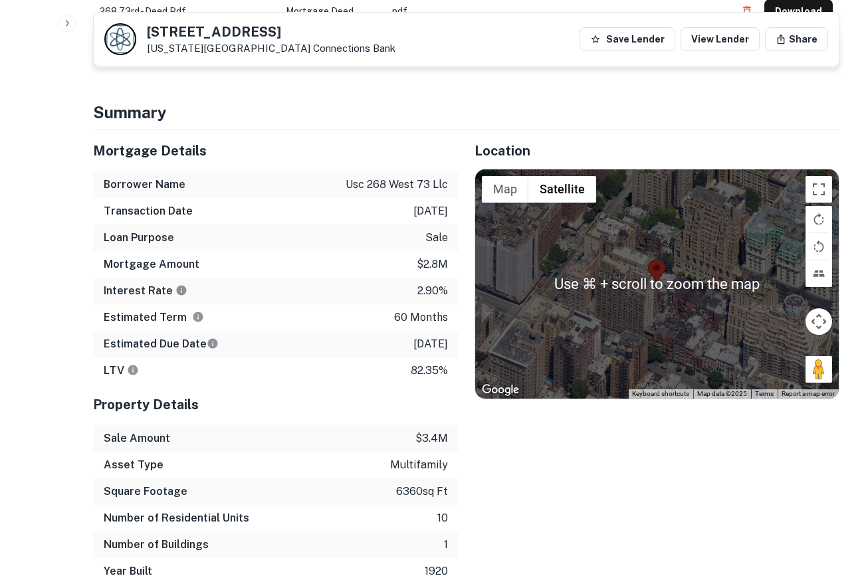
scroll to position [963, 0]
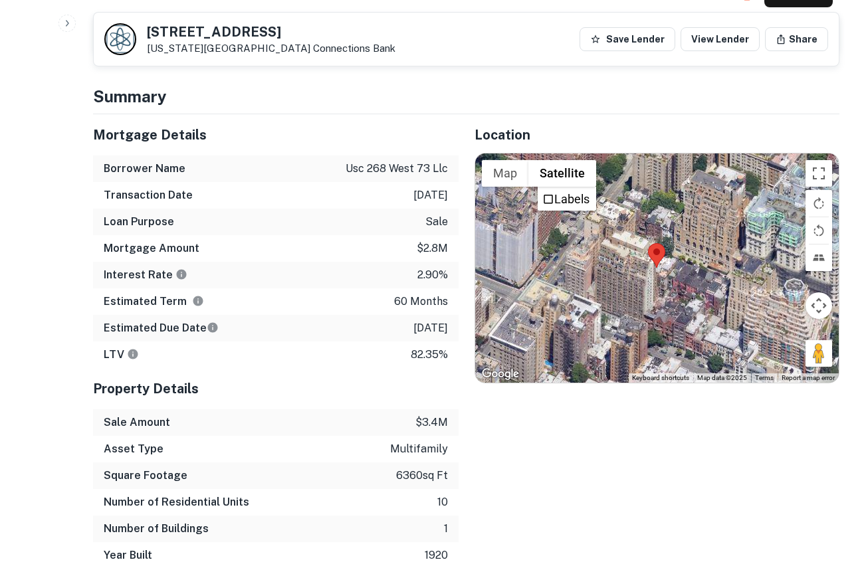
click at [651, 262] on div at bounding box center [657, 267] width 364 height 229
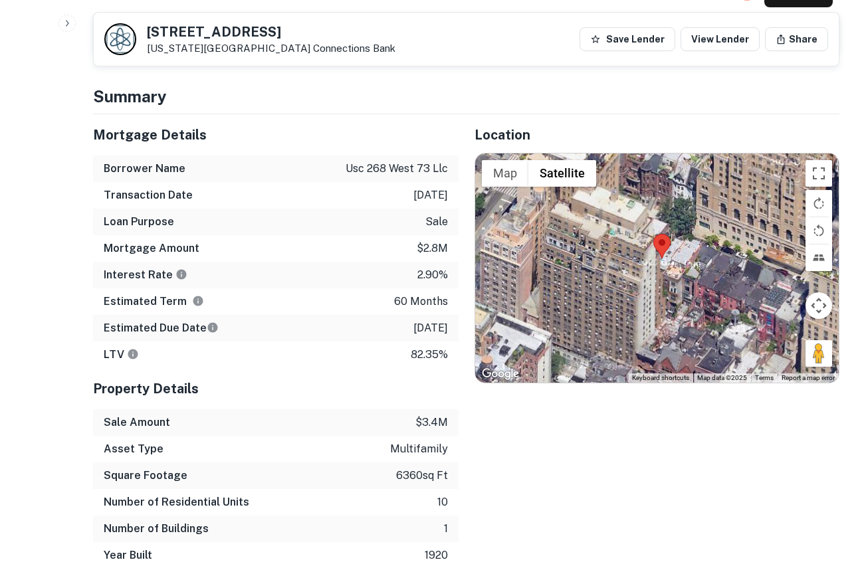
click at [695, 246] on div at bounding box center [657, 267] width 364 height 229
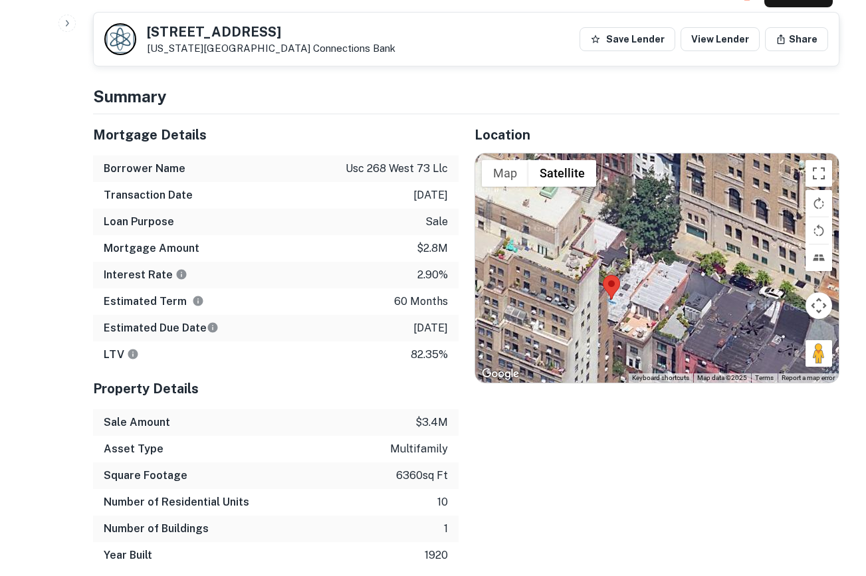
drag, startPoint x: 695, startPoint y: 246, endPoint x: 676, endPoint y: 289, distance: 46.4
click at [677, 290] on div at bounding box center [657, 267] width 364 height 229
click at [636, 289] on div at bounding box center [657, 267] width 364 height 229
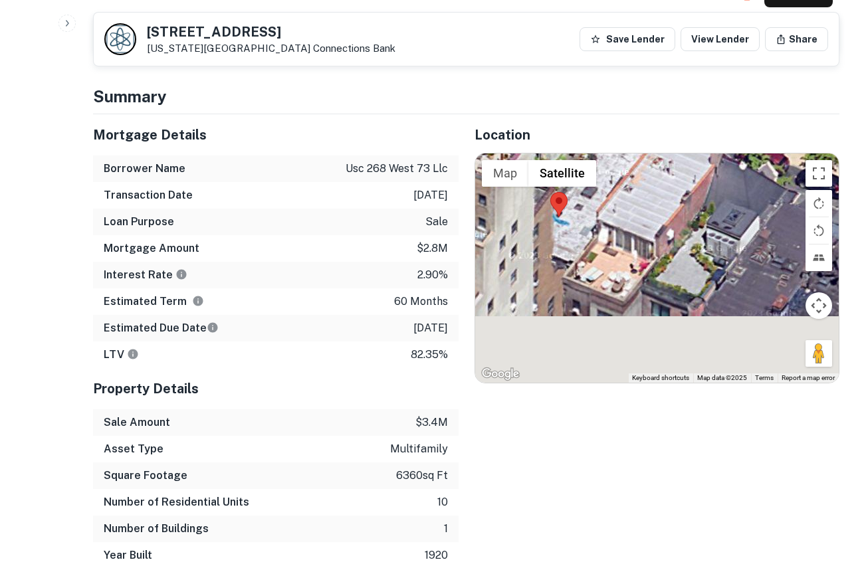
drag, startPoint x: 636, startPoint y: 289, endPoint x: 605, endPoint y: 207, distance: 87.5
click at [606, 207] on div at bounding box center [657, 267] width 364 height 229
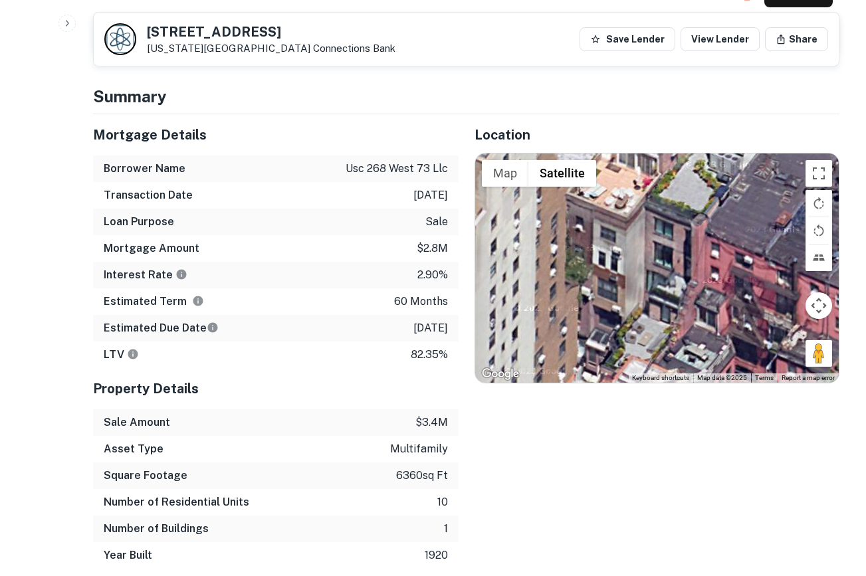
drag, startPoint x: 587, startPoint y: 259, endPoint x: 598, endPoint y: 168, distance: 91.7
click at [598, 168] on div at bounding box center [657, 267] width 364 height 229
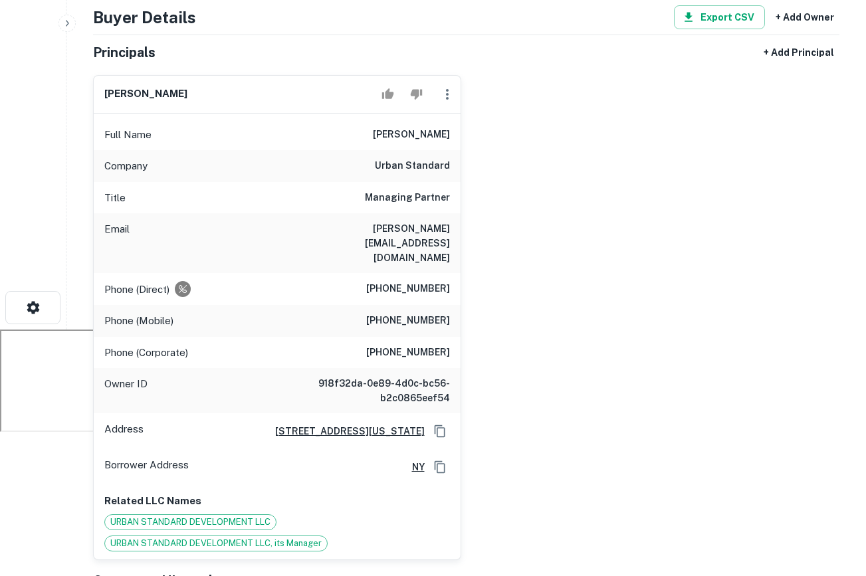
scroll to position [0, 0]
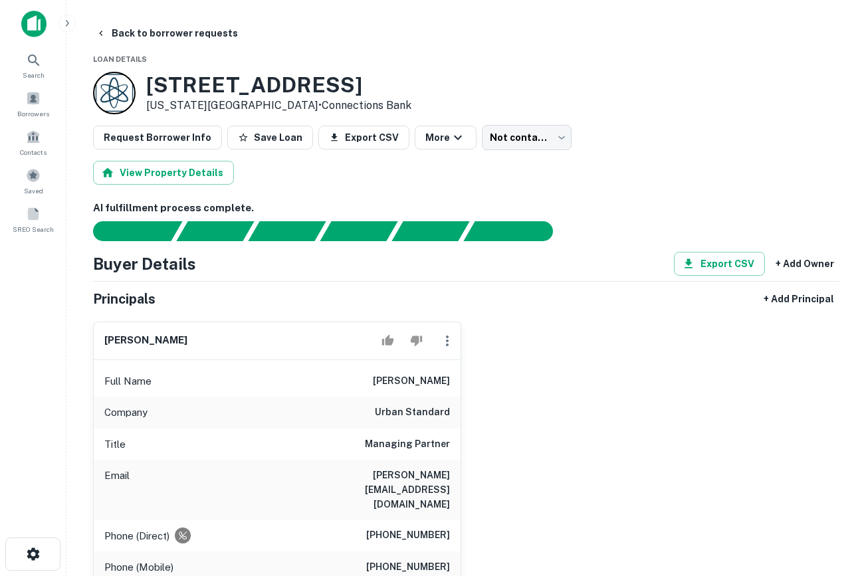
click at [38, 13] on img at bounding box center [33, 24] width 25 height 27
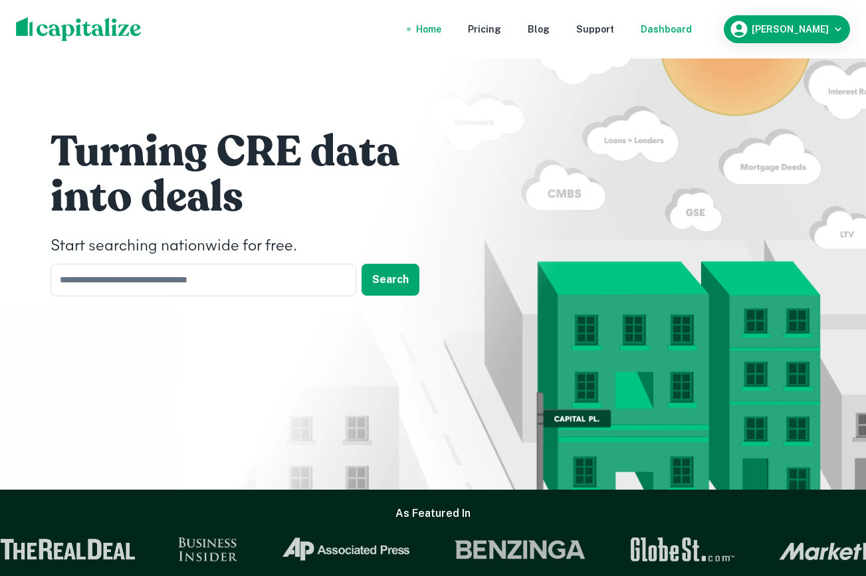
click at [699, 36] on nav "Home Pricing Blog Support Dashboard" at bounding box center [554, 29] width 318 height 29
click at [691, 28] on div "Dashboard" at bounding box center [665, 29] width 51 height 15
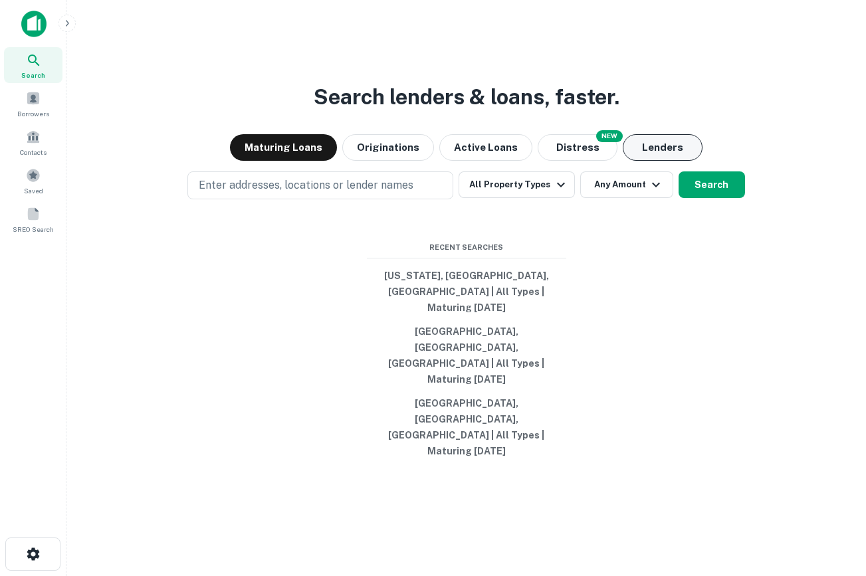
click at [678, 161] on button "Lenders" at bounding box center [662, 147] width 80 height 27
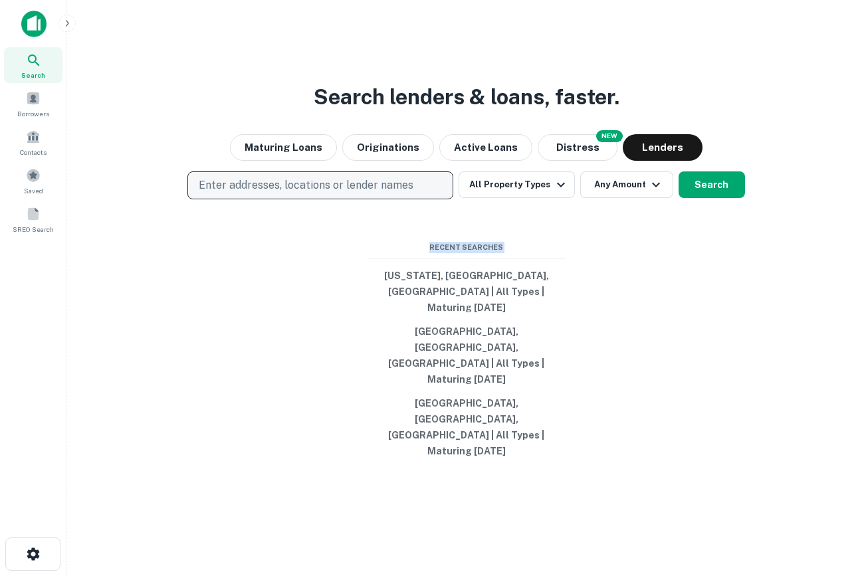
drag, startPoint x: 691, startPoint y: 421, endPoint x: 347, endPoint y: 224, distance: 396.1
click at [347, 224] on div "Search lenders & loans, faster. Maturing Loans Originations Active Loans NEW Di…" at bounding box center [466, 320] width 778 height 576
click at [411, 263] on div "Search lenders & loans, faster. Maturing Loans Originations Active Loans NEW Di…" at bounding box center [466, 320] width 778 height 576
drag, startPoint x: 415, startPoint y: 276, endPoint x: 618, endPoint y: 429, distance: 254.8
click at [620, 430] on div "Search lenders & loans, faster. Maturing Loans Originations Active Loans NEW Di…" at bounding box center [466, 320] width 778 height 576
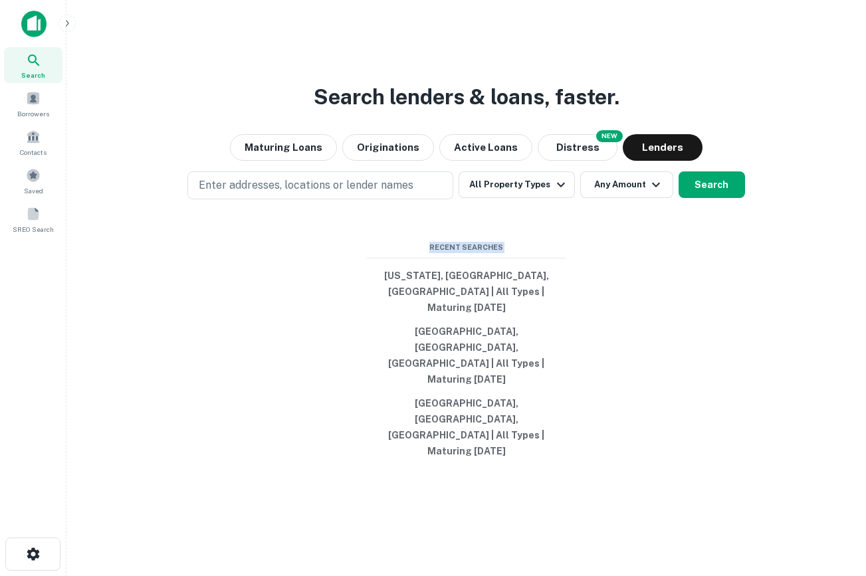
click at [618, 429] on div "Search lenders & loans, faster. Maturing Loans Originations Active Loans NEW Di…" at bounding box center [466, 320] width 778 height 576
drag, startPoint x: 618, startPoint y: 429, endPoint x: 324, endPoint y: 204, distance: 371.1
click at [324, 204] on div "Search lenders & loans, faster. Maturing Loans Originations Active Loans NEW Di…" at bounding box center [466, 320] width 778 height 576
click at [381, 263] on div "Search lenders & loans, faster. Maturing Loans Originations Active Loans NEW Di…" at bounding box center [466, 320] width 778 height 576
click at [567, 113] on h3 "Search lenders & loans, faster." at bounding box center [467, 97] width 306 height 32
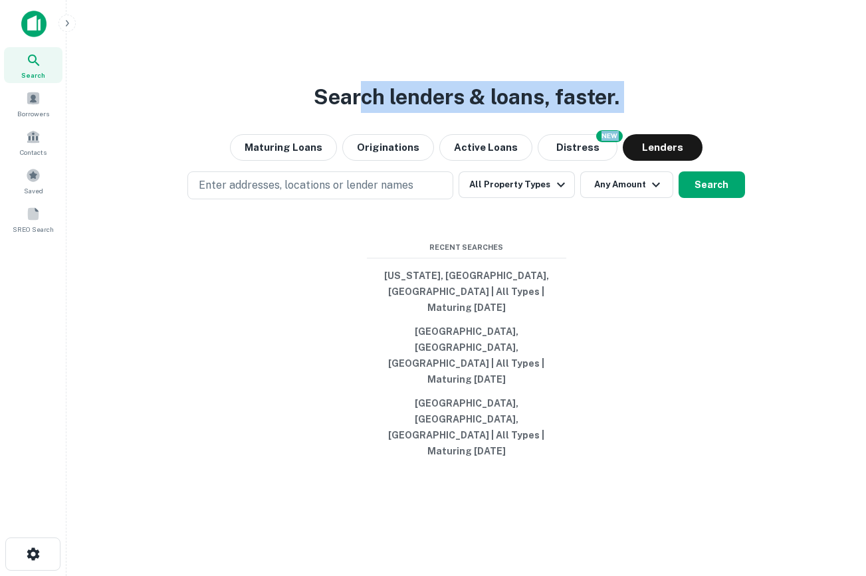
drag, startPoint x: 676, startPoint y: 138, endPoint x: 290, endPoint y: 135, distance: 385.3
click at [290, 135] on div "Search lenders & loans, faster. Maturing Loans Originations Active Loans NEW Di…" at bounding box center [466, 320] width 778 height 576
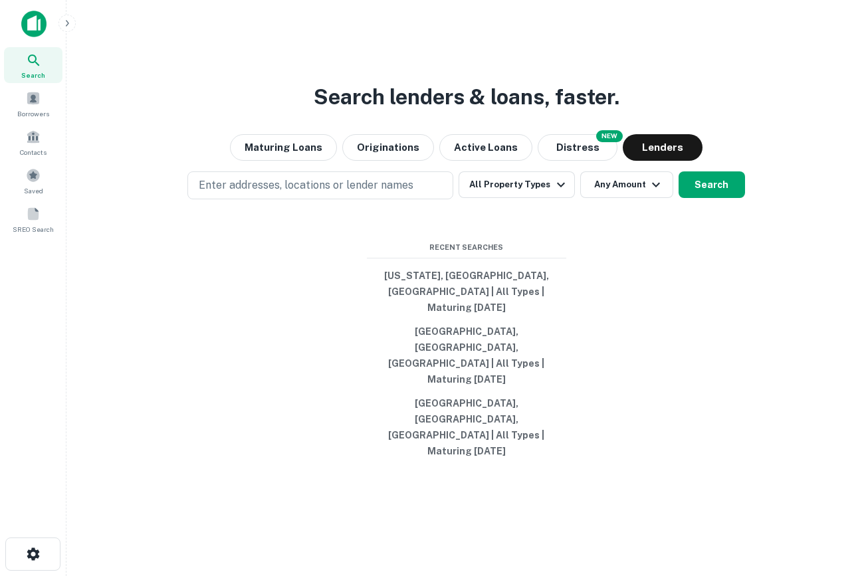
click at [458, 106] on div "Search lenders & loans, faster. Maturing Loans Originations Active Loans NEW Di…" at bounding box center [466, 320] width 778 height 576
click at [371, 161] on button "Originations" at bounding box center [388, 147] width 92 height 27
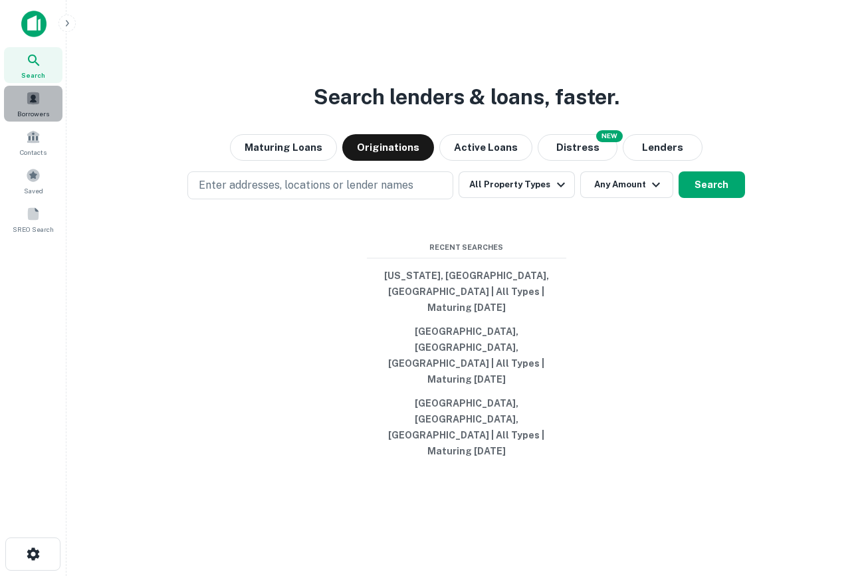
click at [26, 103] on span at bounding box center [33, 98] width 15 height 15
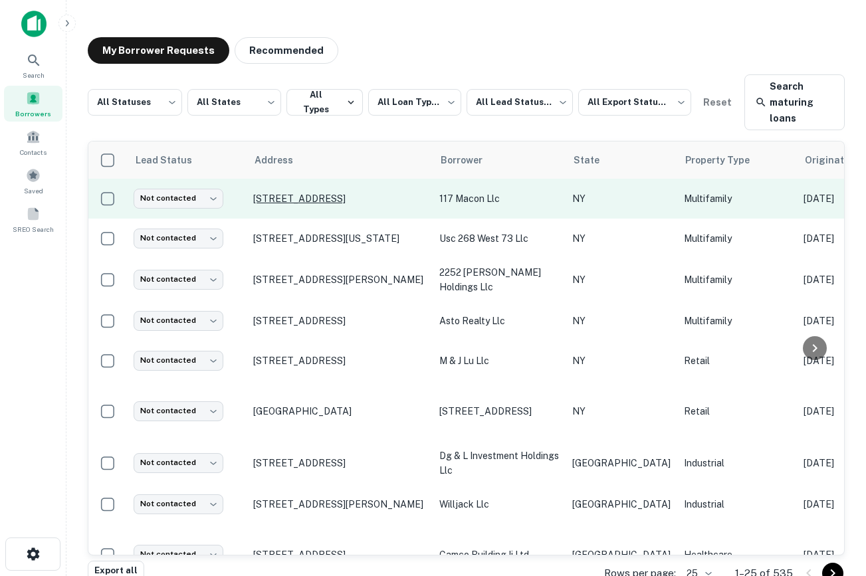
click at [347, 201] on p "[STREET_ADDRESS]" at bounding box center [339, 199] width 173 height 12
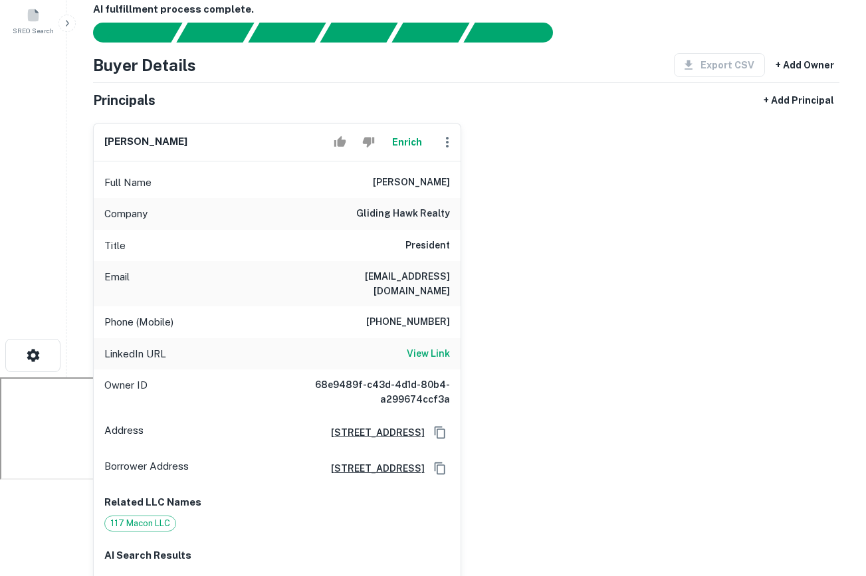
scroll to position [270, 0]
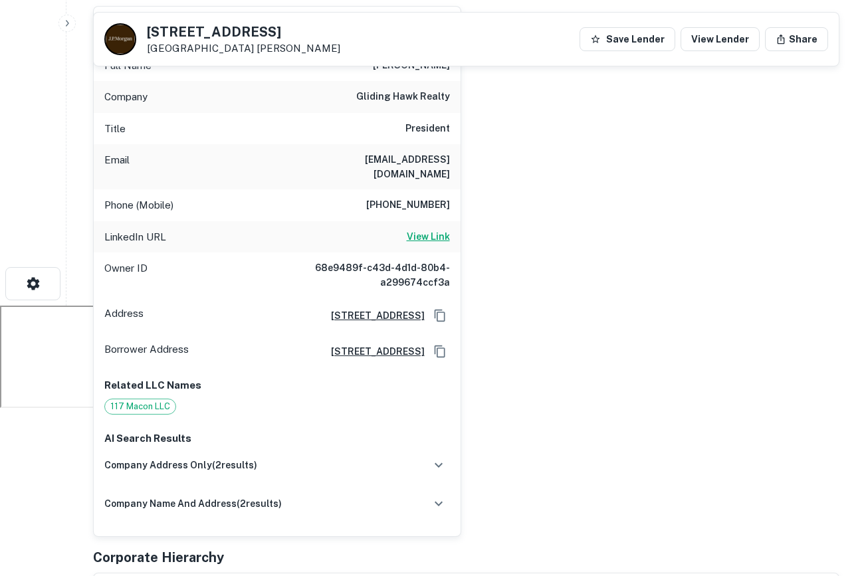
click at [431, 229] on h6 "View Link" at bounding box center [428, 236] width 43 height 15
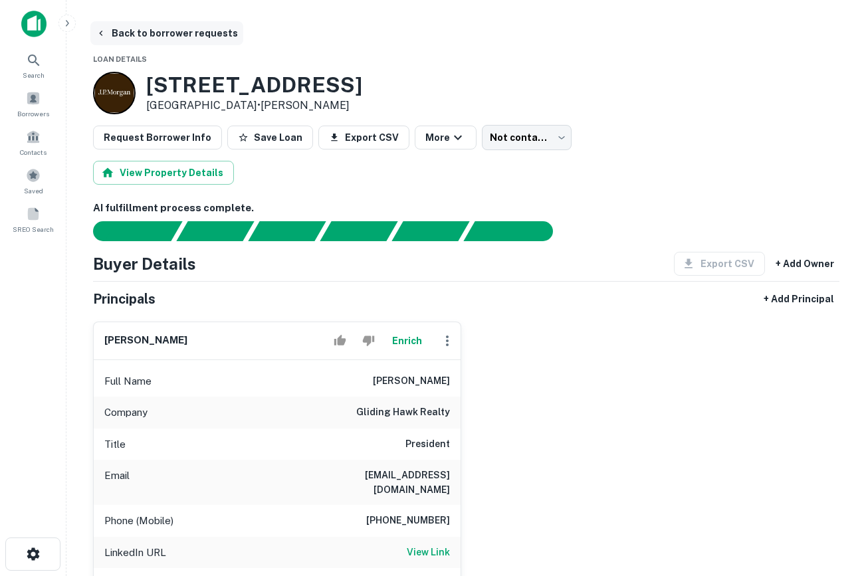
click at [105, 29] on icon "button" at bounding box center [101, 33] width 11 height 11
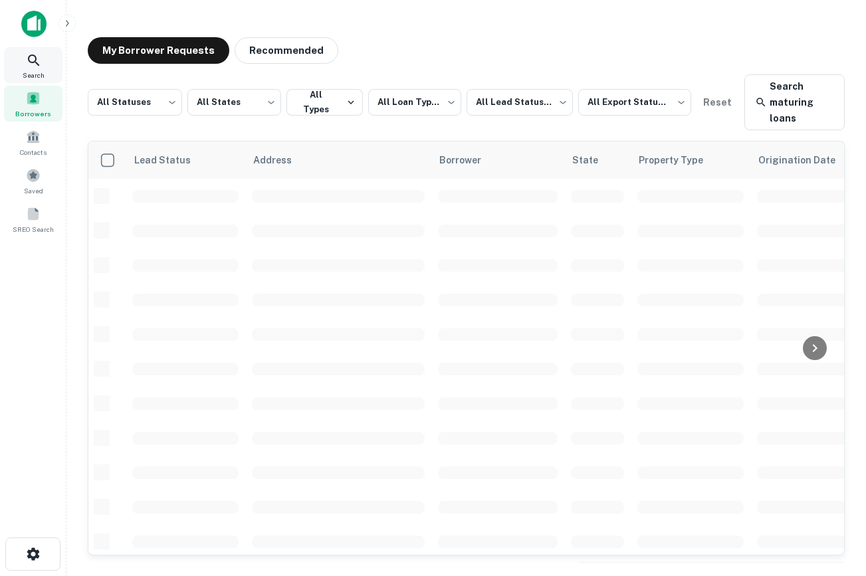
click at [33, 55] on icon at bounding box center [33, 59] width 11 height 11
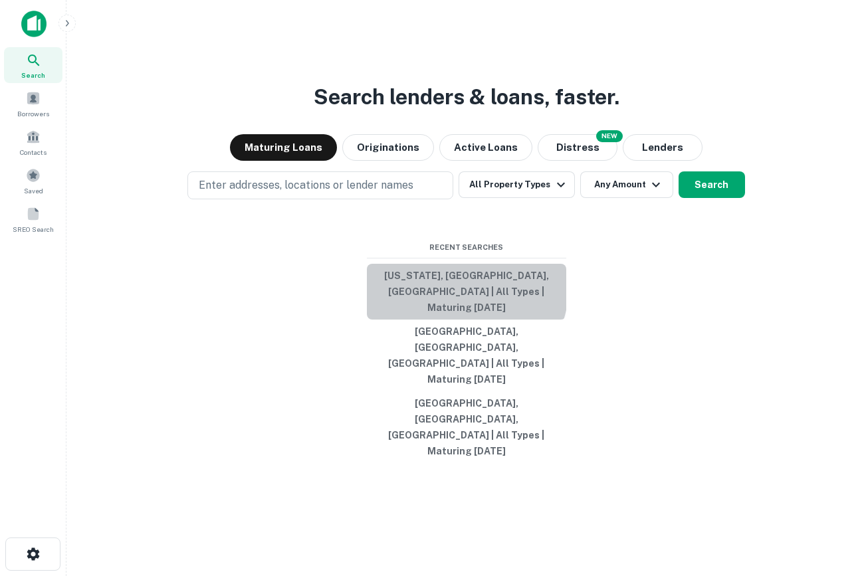
click at [458, 320] on button "New York, NY, USA | All Types | Maturing In 1 Year" at bounding box center [466, 292] width 199 height 56
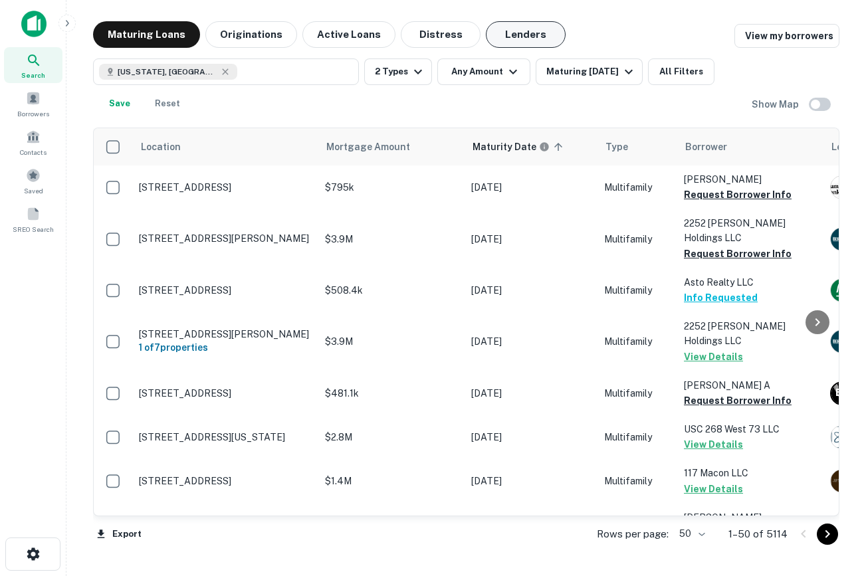
click at [517, 36] on button "Lenders" at bounding box center [526, 34] width 80 height 27
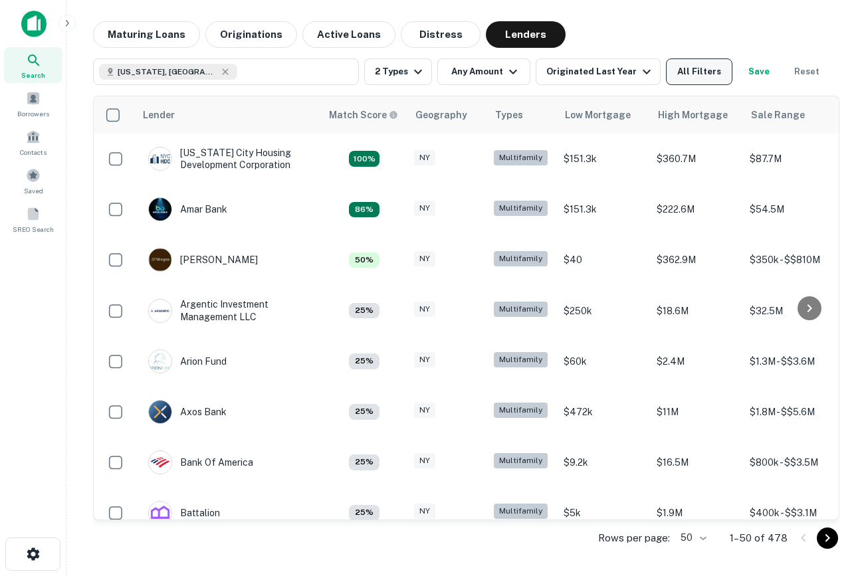
click at [674, 76] on button "All Filters" at bounding box center [699, 71] width 66 height 27
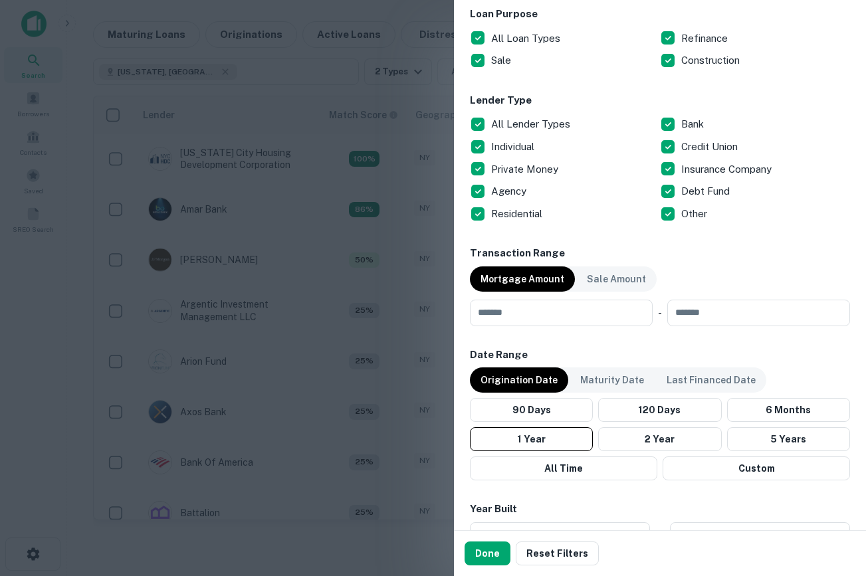
scroll to position [751, 0]
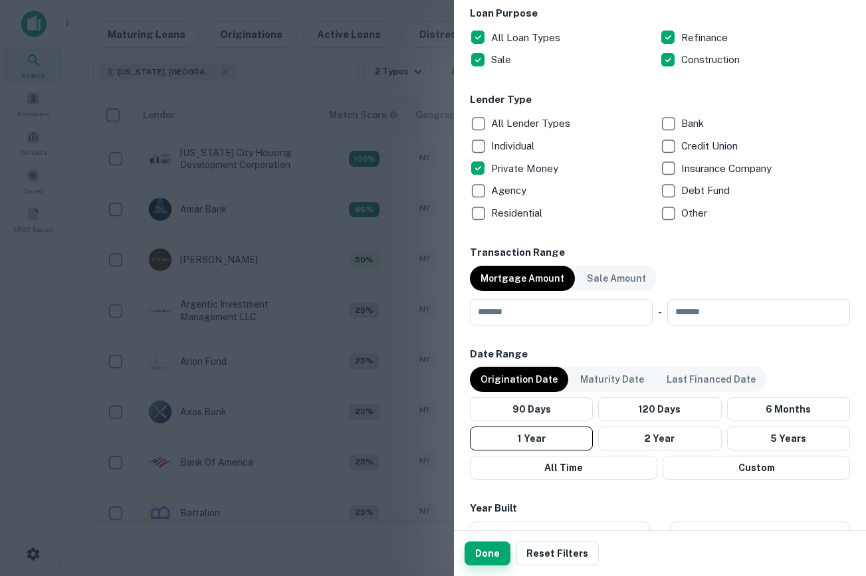
click at [484, 544] on button "Done" at bounding box center [487, 553] width 46 height 24
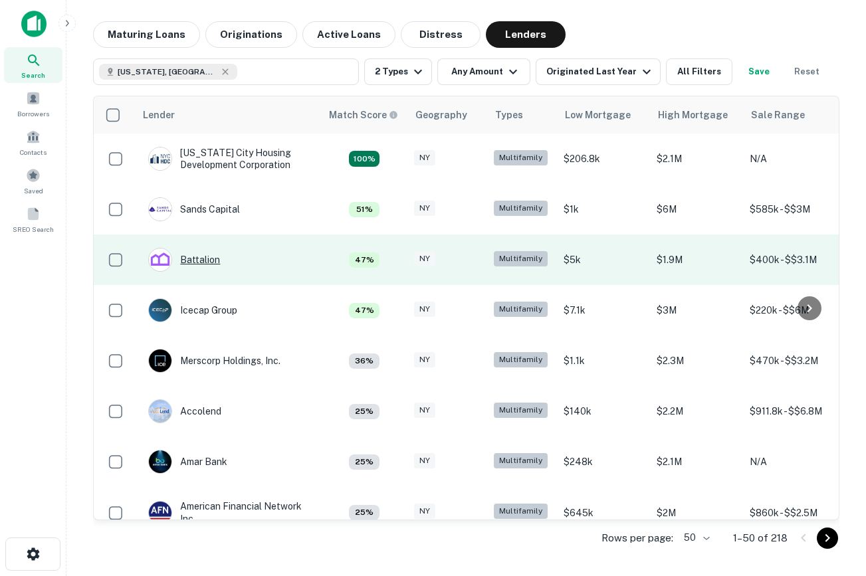
click at [195, 253] on div "Battalion" at bounding box center [184, 260] width 72 height 24
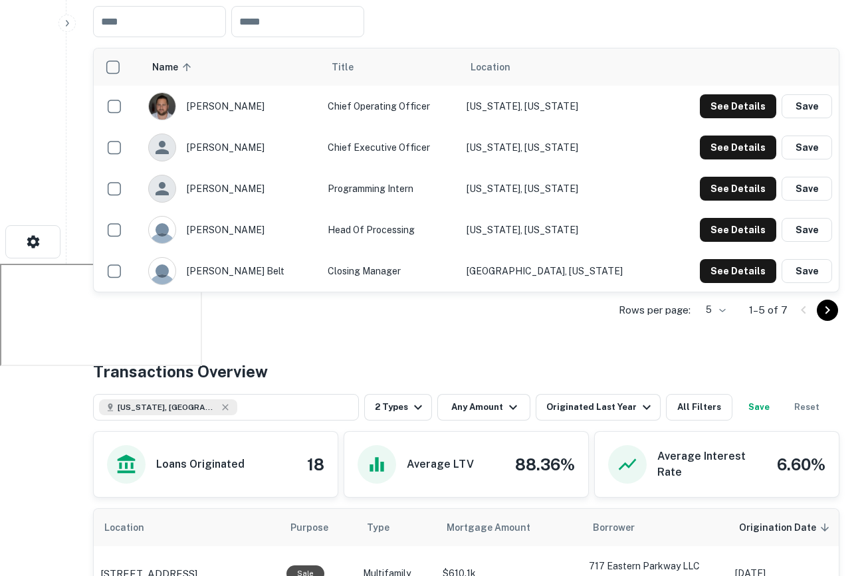
scroll to position [361, 0]
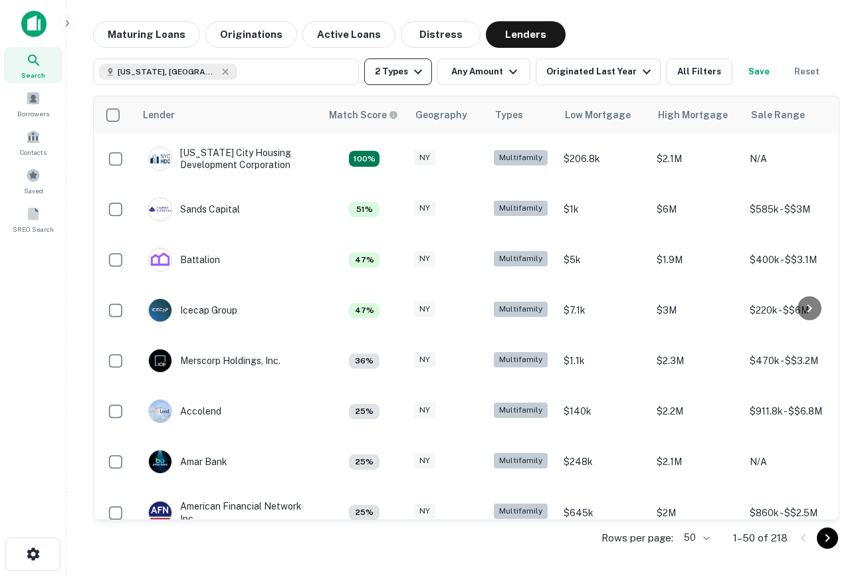
click at [417, 65] on icon "button" at bounding box center [418, 72] width 16 height 16
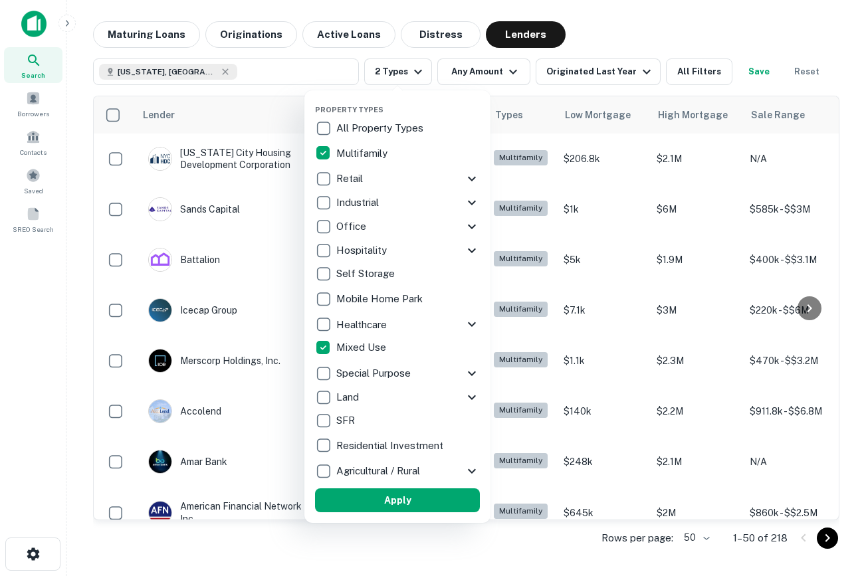
click at [723, 47] on div at bounding box center [433, 288] width 866 height 576
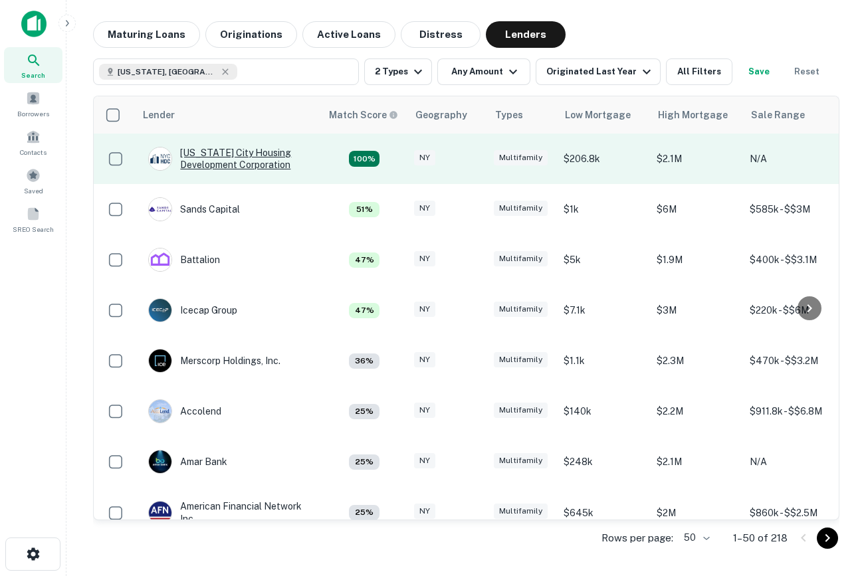
click at [232, 158] on div "NEW York City Housing Development Corporation" at bounding box center [227, 159] width 159 height 24
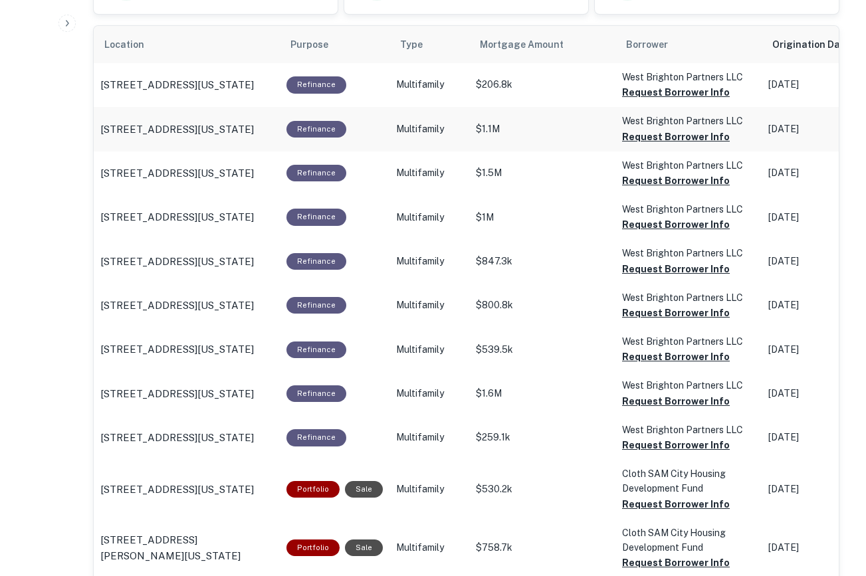
scroll to position [684, 0]
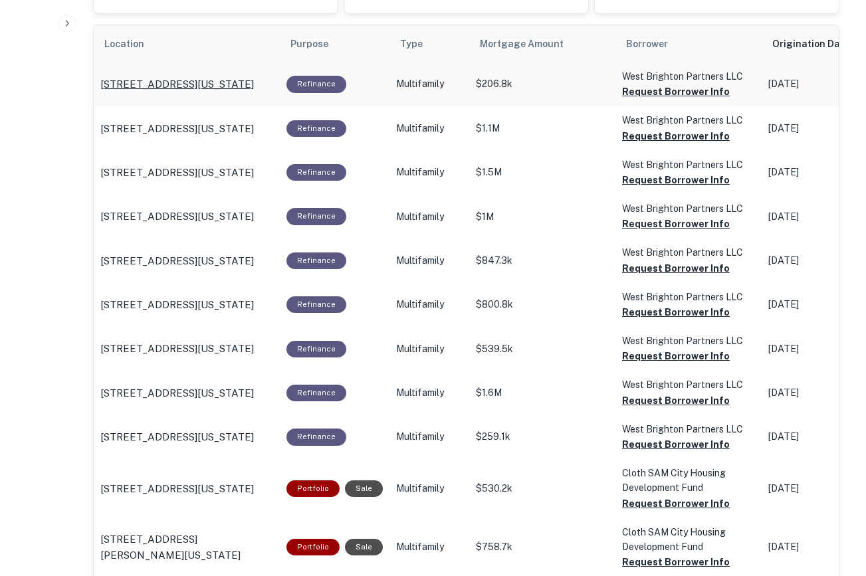
click at [183, 76] on p "159 Alaska St Staten Island, NY 10310" at bounding box center [176, 84] width 153 height 16
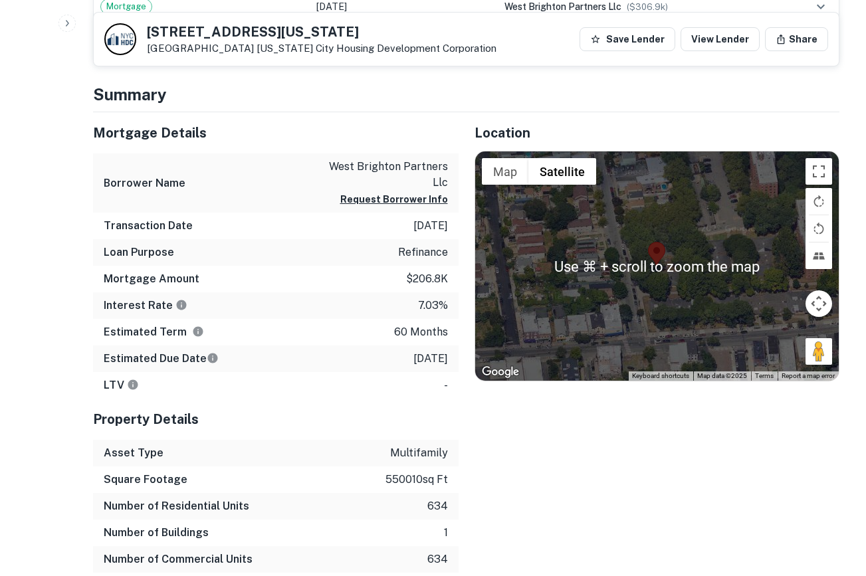
scroll to position [2254, 0]
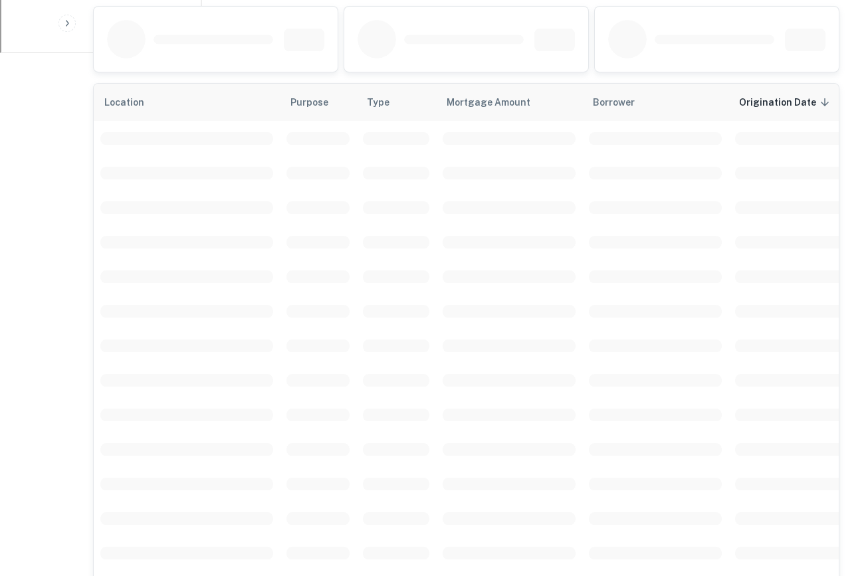
scroll to position [684, 0]
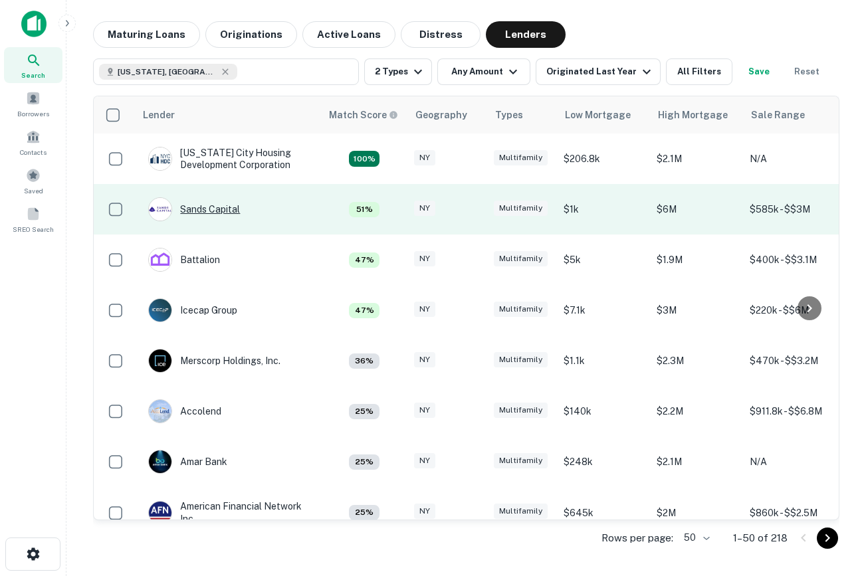
click at [211, 215] on div "Sands Capital" at bounding box center [194, 209] width 92 height 24
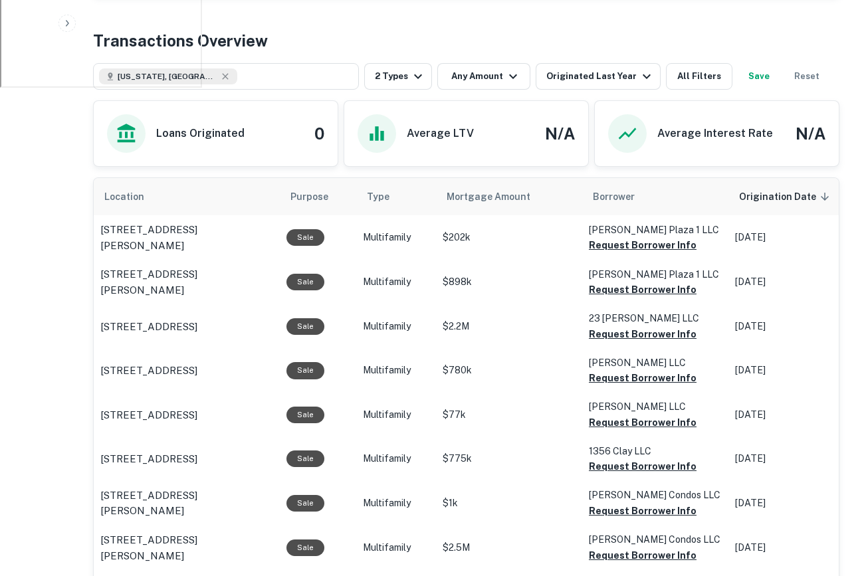
scroll to position [564, 0]
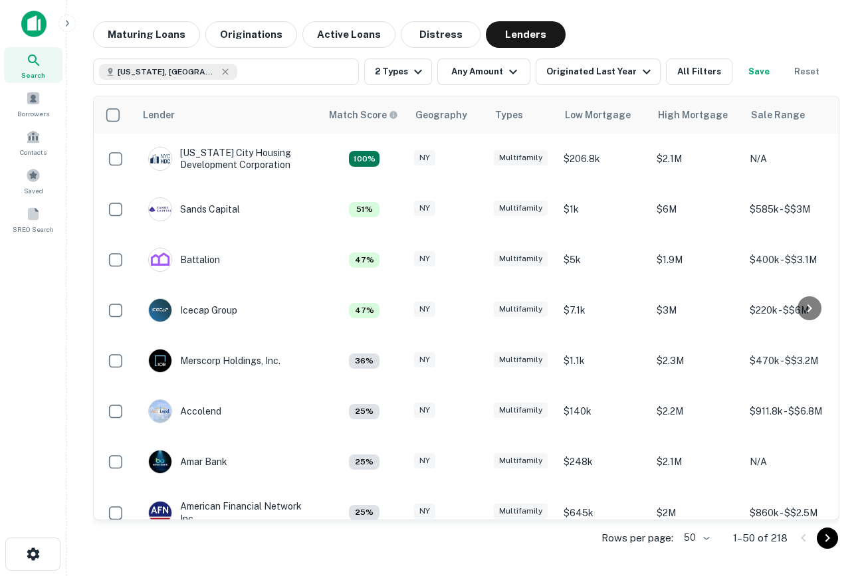
scroll to position [35, 0]
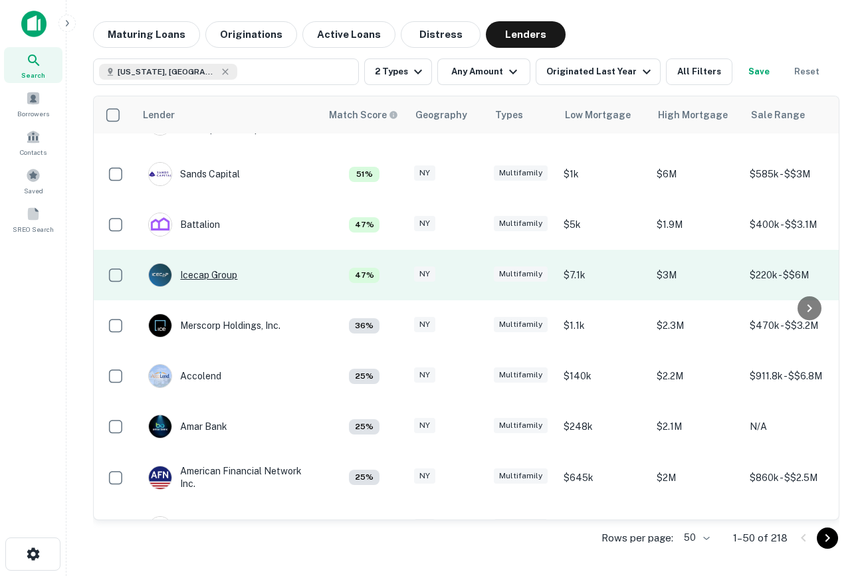
click at [193, 268] on div "Icecap Group" at bounding box center [192, 275] width 89 height 24
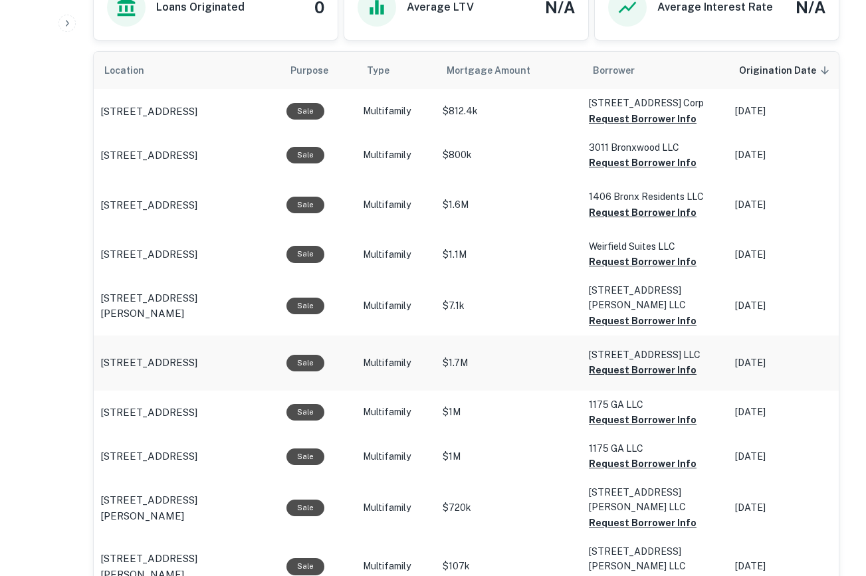
scroll to position [755, 0]
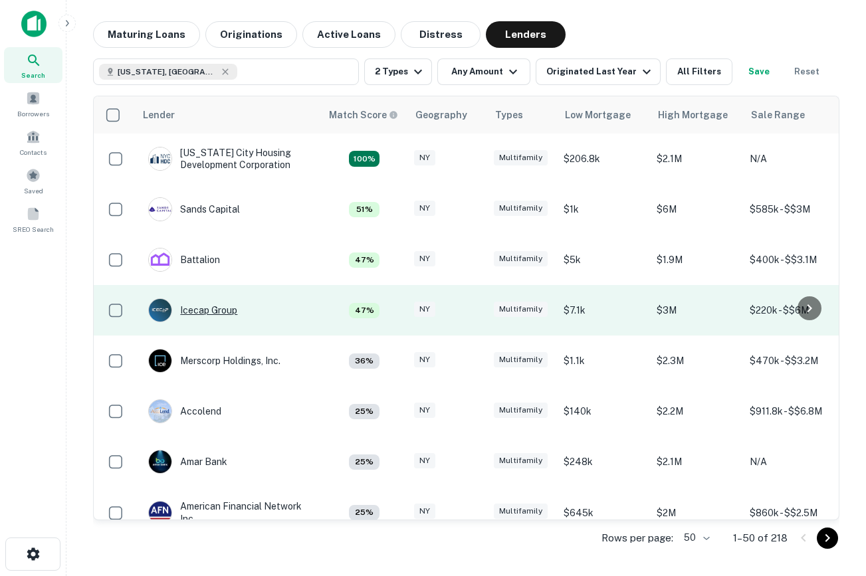
click at [203, 309] on div "Icecap Group" at bounding box center [192, 310] width 89 height 24
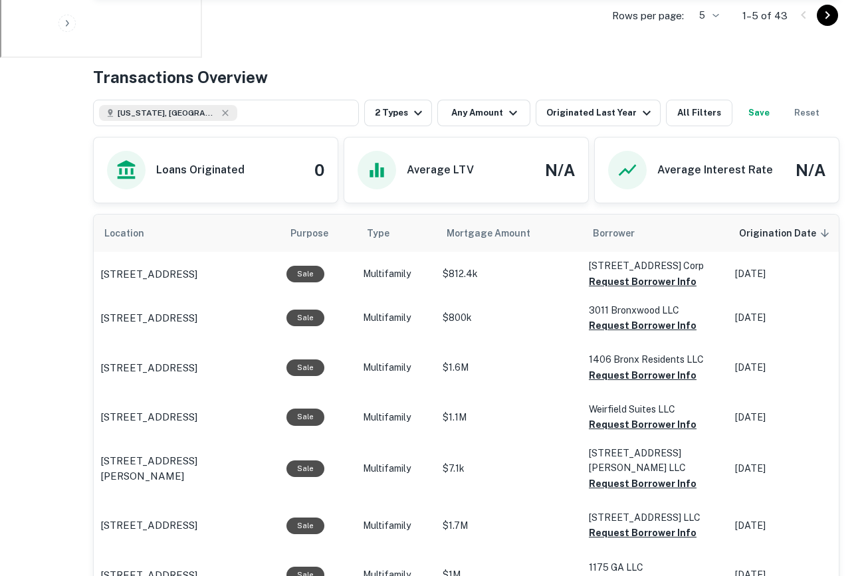
scroll to position [689, 0]
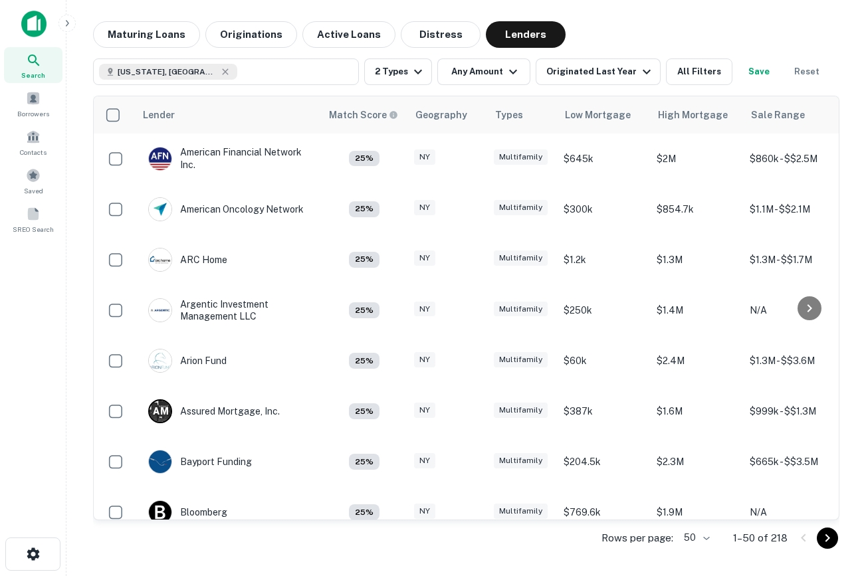
scroll to position [353, 0]
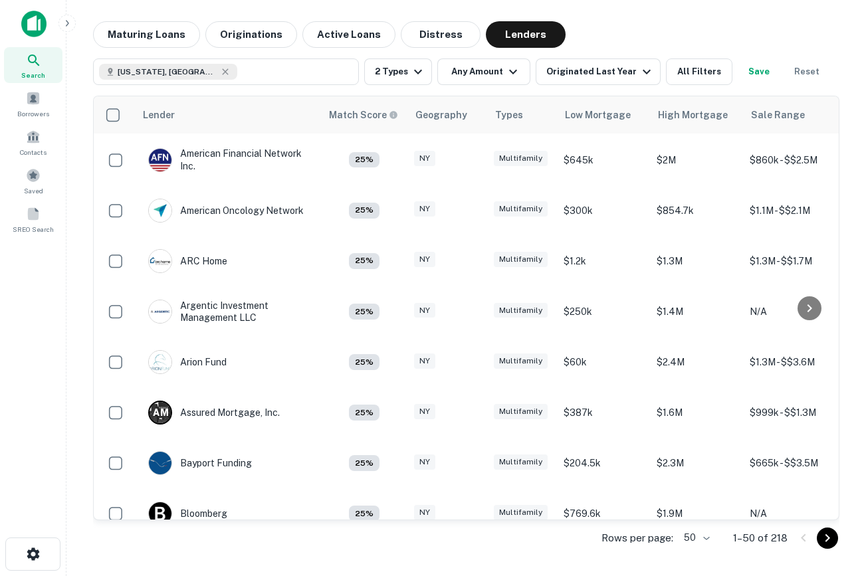
click at [28, 23] on img at bounding box center [33, 24] width 25 height 27
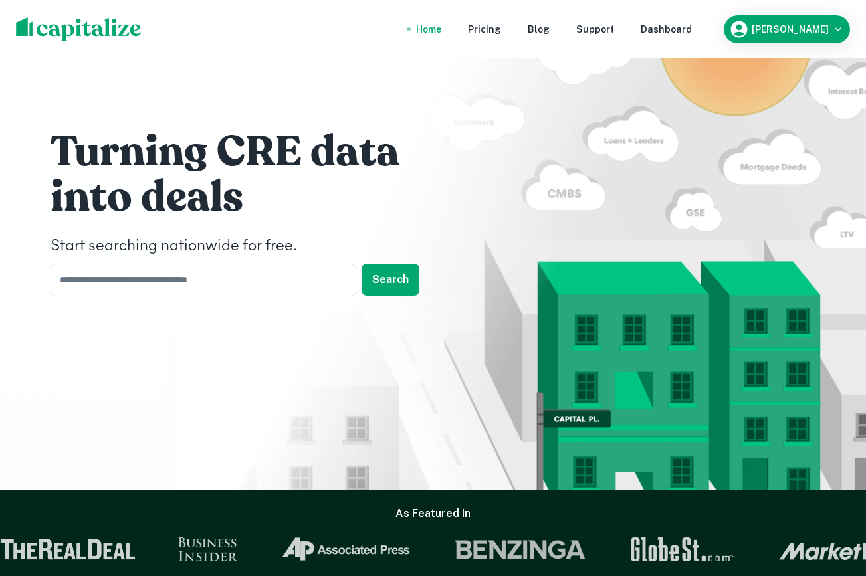
click at [697, 20] on nav "Home Pricing Blog Support Dashboard" at bounding box center [554, 29] width 318 height 29
click at [692, 31] on div "Dashboard" at bounding box center [665, 29] width 51 height 15
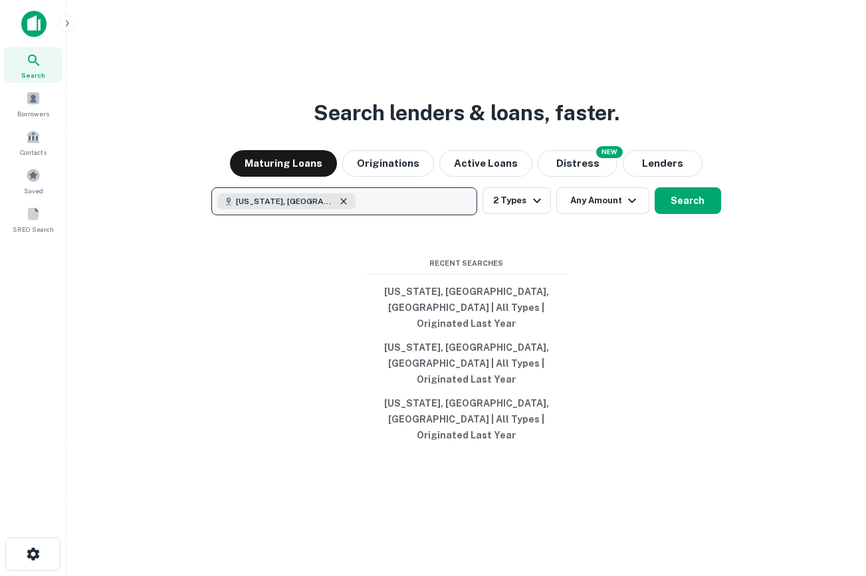
click at [341, 204] on icon "button" at bounding box center [344, 201] width 6 height 6
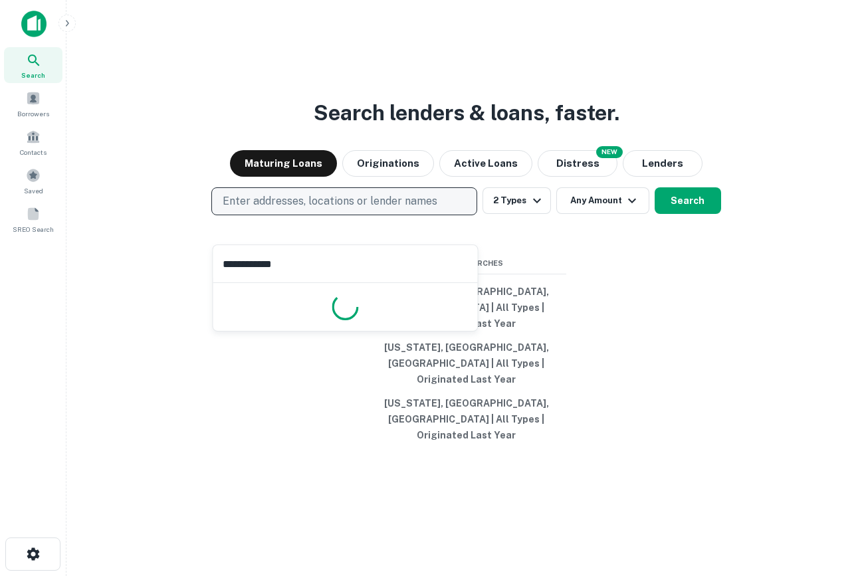
type input "**********"
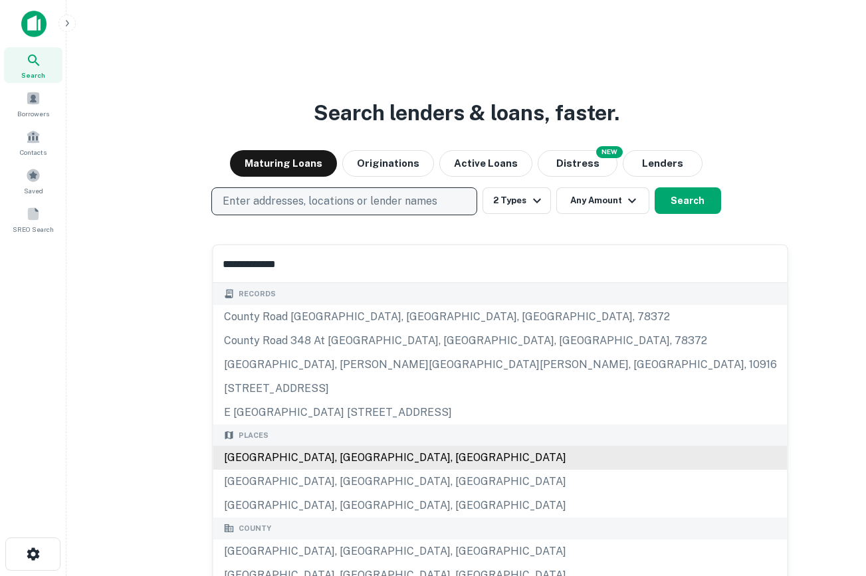
click at [387, 464] on div "[GEOGRAPHIC_DATA], [GEOGRAPHIC_DATA], [GEOGRAPHIC_DATA]" at bounding box center [500, 458] width 574 height 24
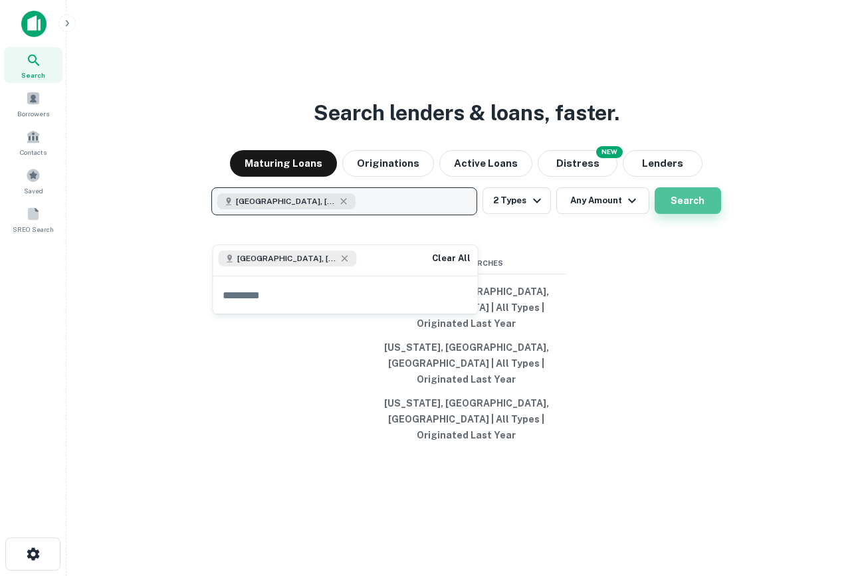
click at [687, 214] on button "Search" at bounding box center [687, 200] width 66 height 27
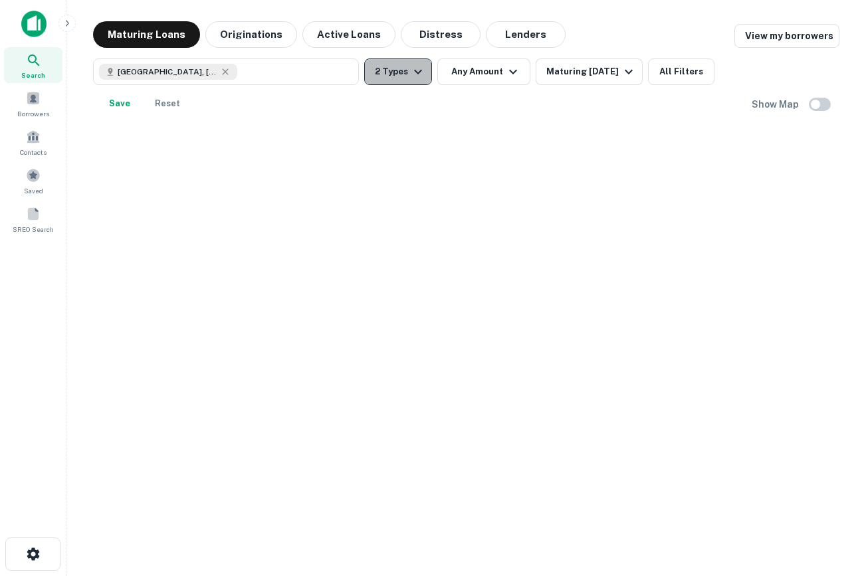
click at [414, 76] on icon "button" at bounding box center [418, 72] width 16 height 16
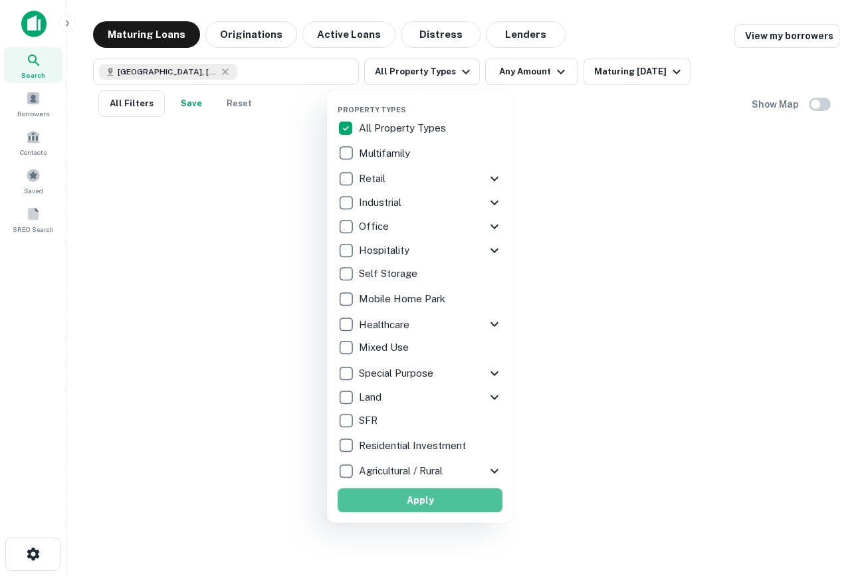
click at [437, 497] on button "Apply" at bounding box center [419, 500] width 165 height 24
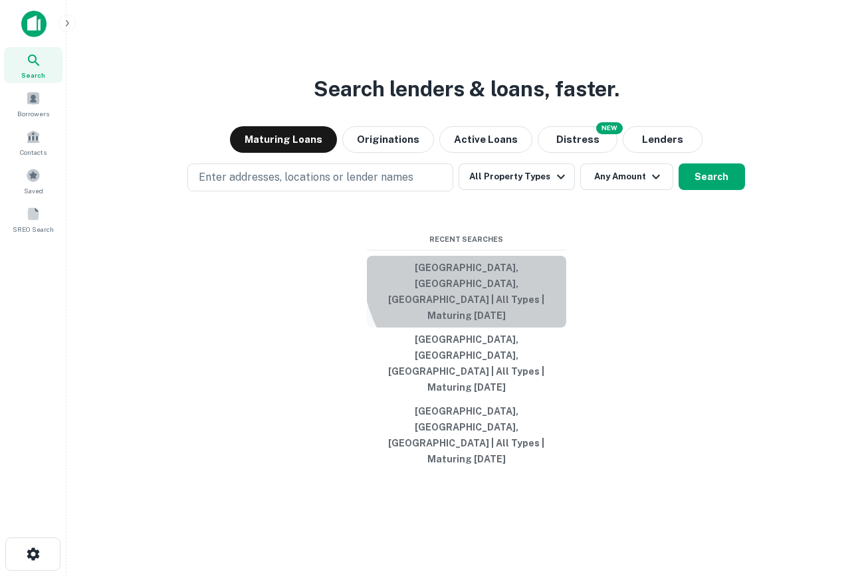
click at [490, 318] on button "[GEOGRAPHIC_DATA], [GEOGRAPHIC_DATA], [GEOGRAPHIC_DATA] | All Types | Maturing …" at bounding box center [466, 292] width 199 height 72
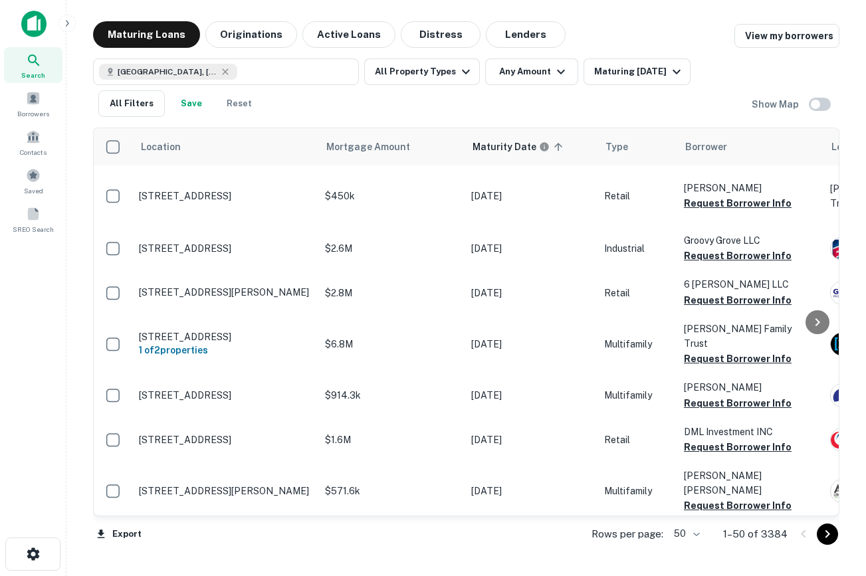
click at [29, 17] on img at bounding box center [33, 24] width 25 height 27
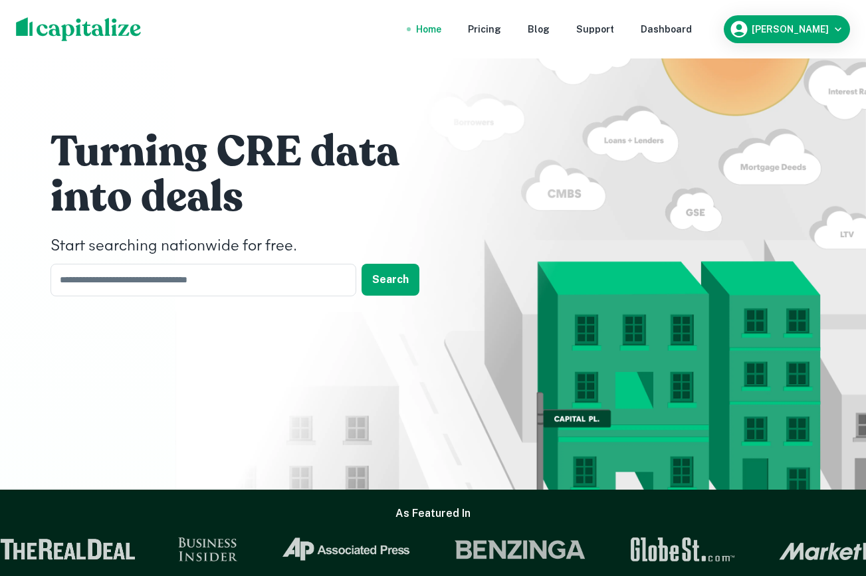
click at [705, 18] on nav "Home Pricing Blog Support Dashboard" at bounding box center [554, 29] width 318 height 29
click at [692, 25] on div "Dashboard" at bounding box center [665, 29] width 51 height 15
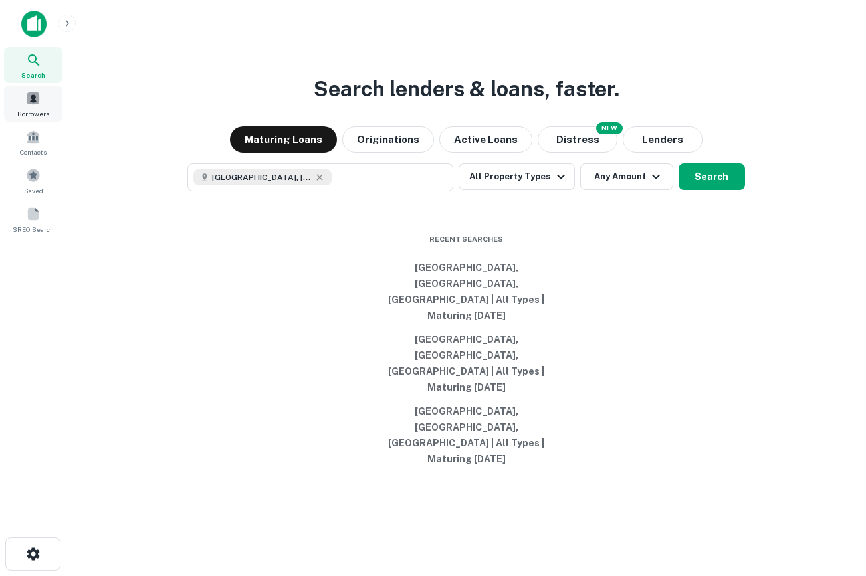
click at [25, 110] on span "Borrowers" at bounding box center [33, 113] width 32 height 11
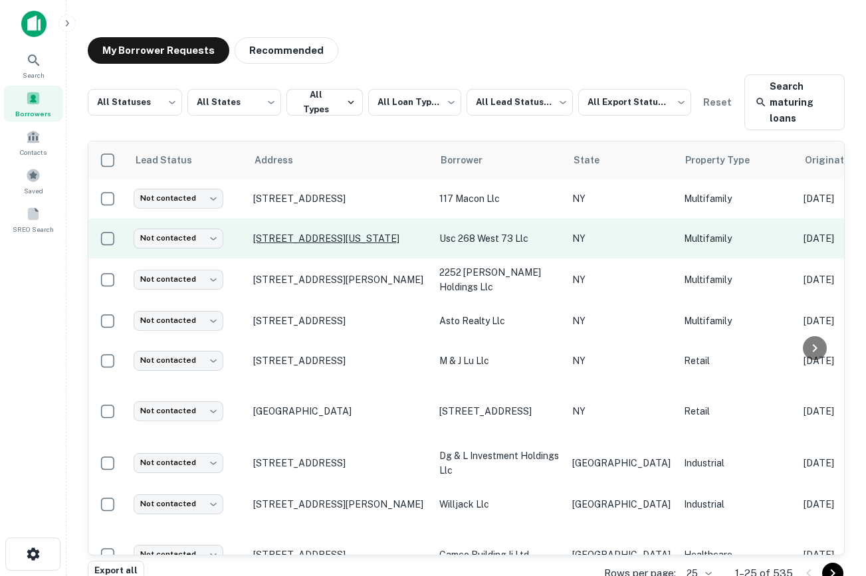
click at [306, 240] on p "[STREET_ADDRESS][US_STATE]" at bounding box center [339, 238] width 173 height 12
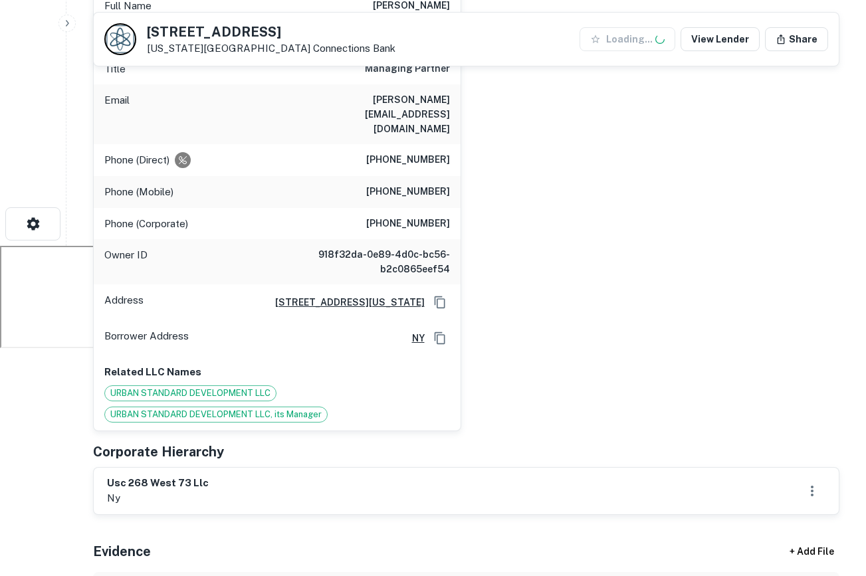
scroll to position [357, 0]
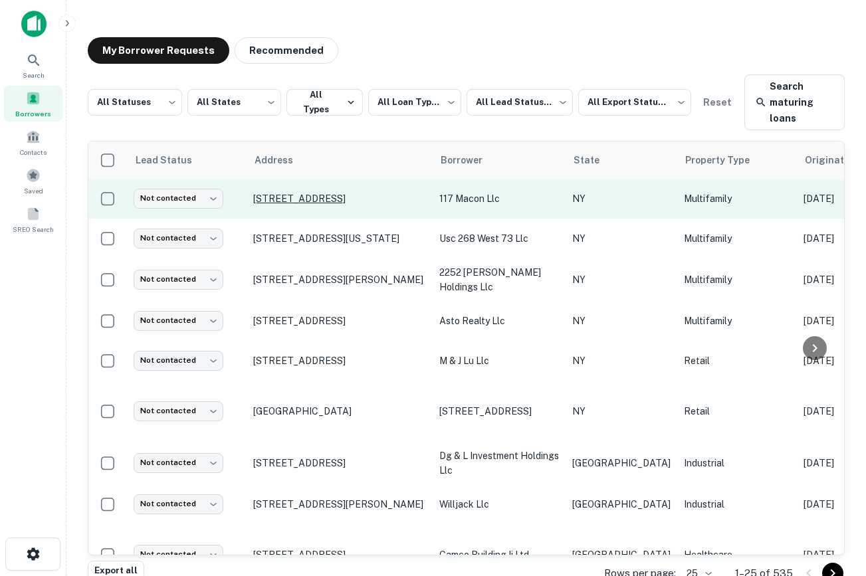
click at [287, 204] on p "[STREET_ADDRESS]" at bounding box center [339, 199] width 173 height 12
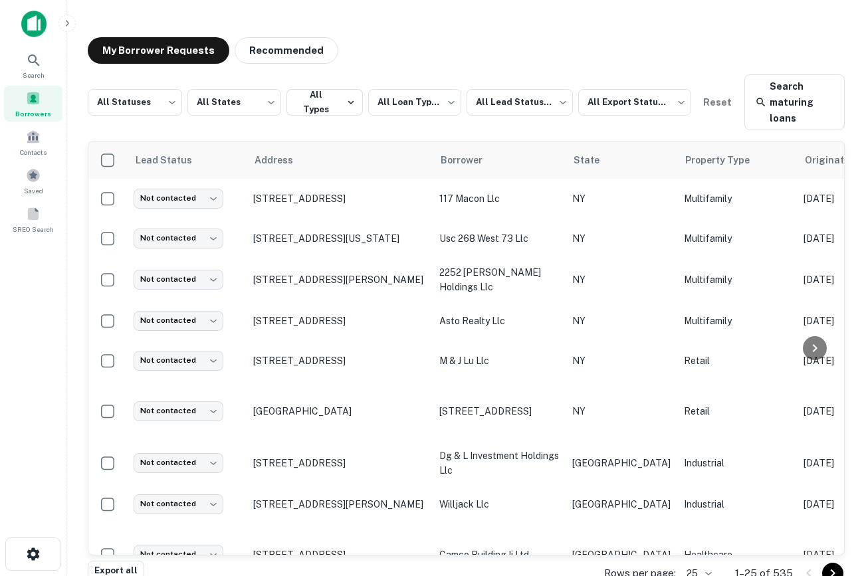
click at [38, 23] on img at bounding box center [33, 24] width 25 height 27
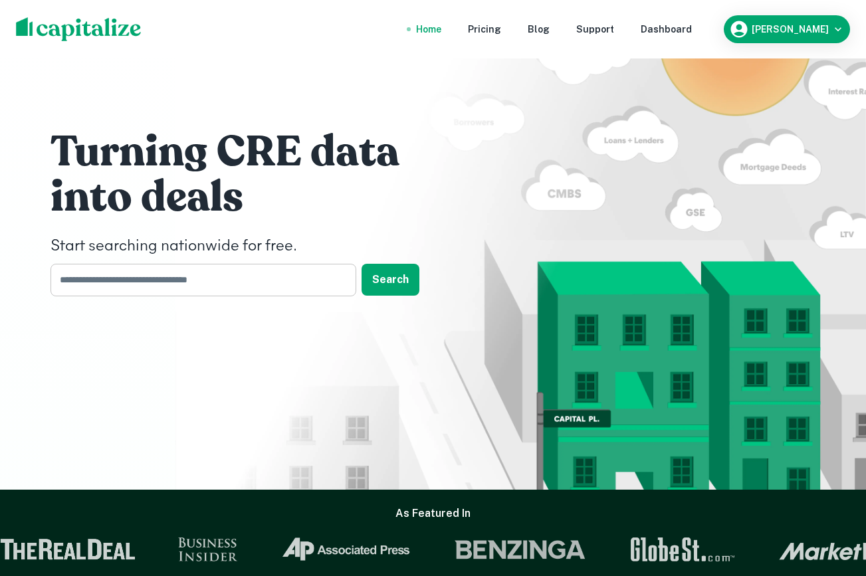
click at [311, 290] on input "text" at bounding box center [198, 280] width 296 height 33
click at [692, 25] on div "Dashboard" at bounding box center [665, 29] width 51 height 15
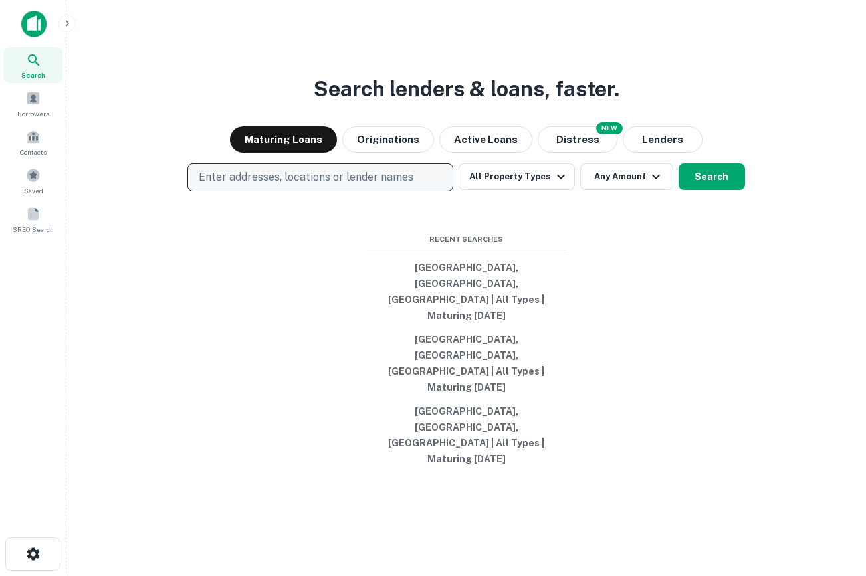
click at [365, 185] on p "Enter addresses, locations or lender names" at bounding box center [306, 177] width 215 height 16
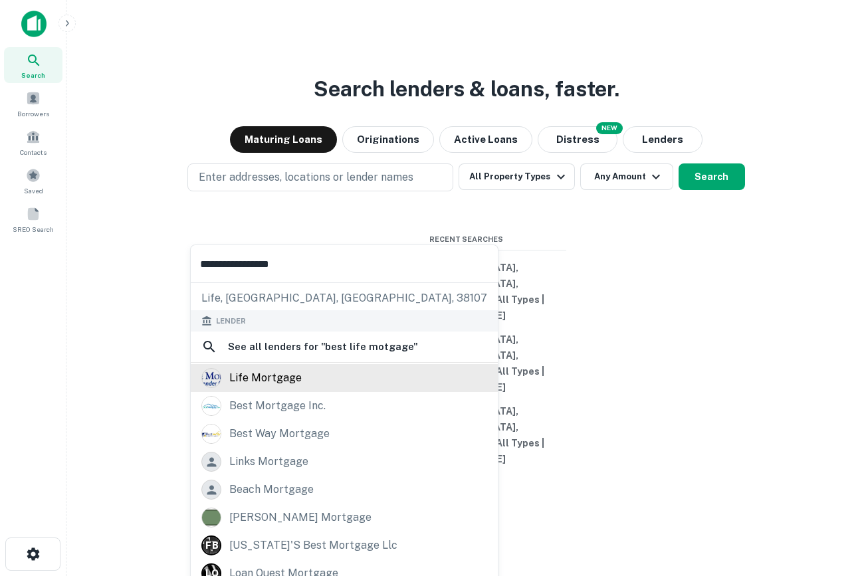
scroll to position [40, 0]
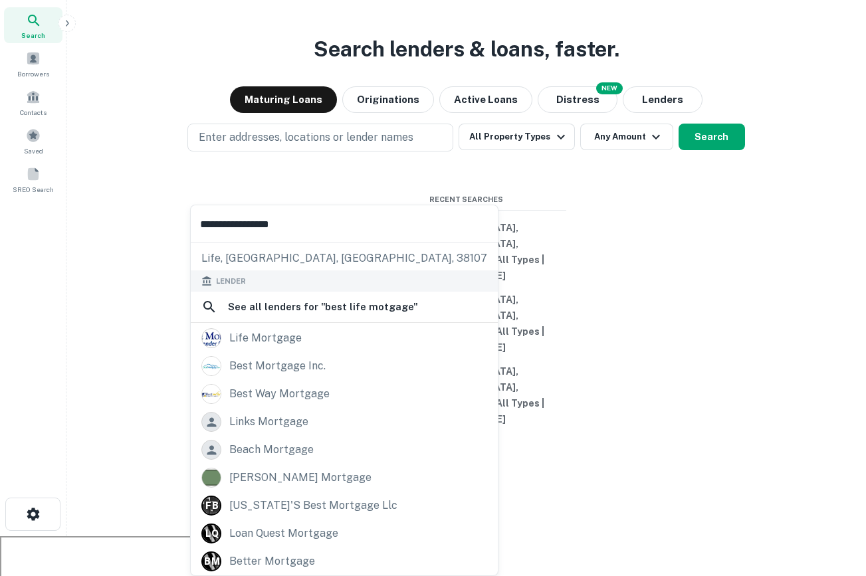
type input "**********"
